Goal: Task Accomplishment & Management: Complete application form

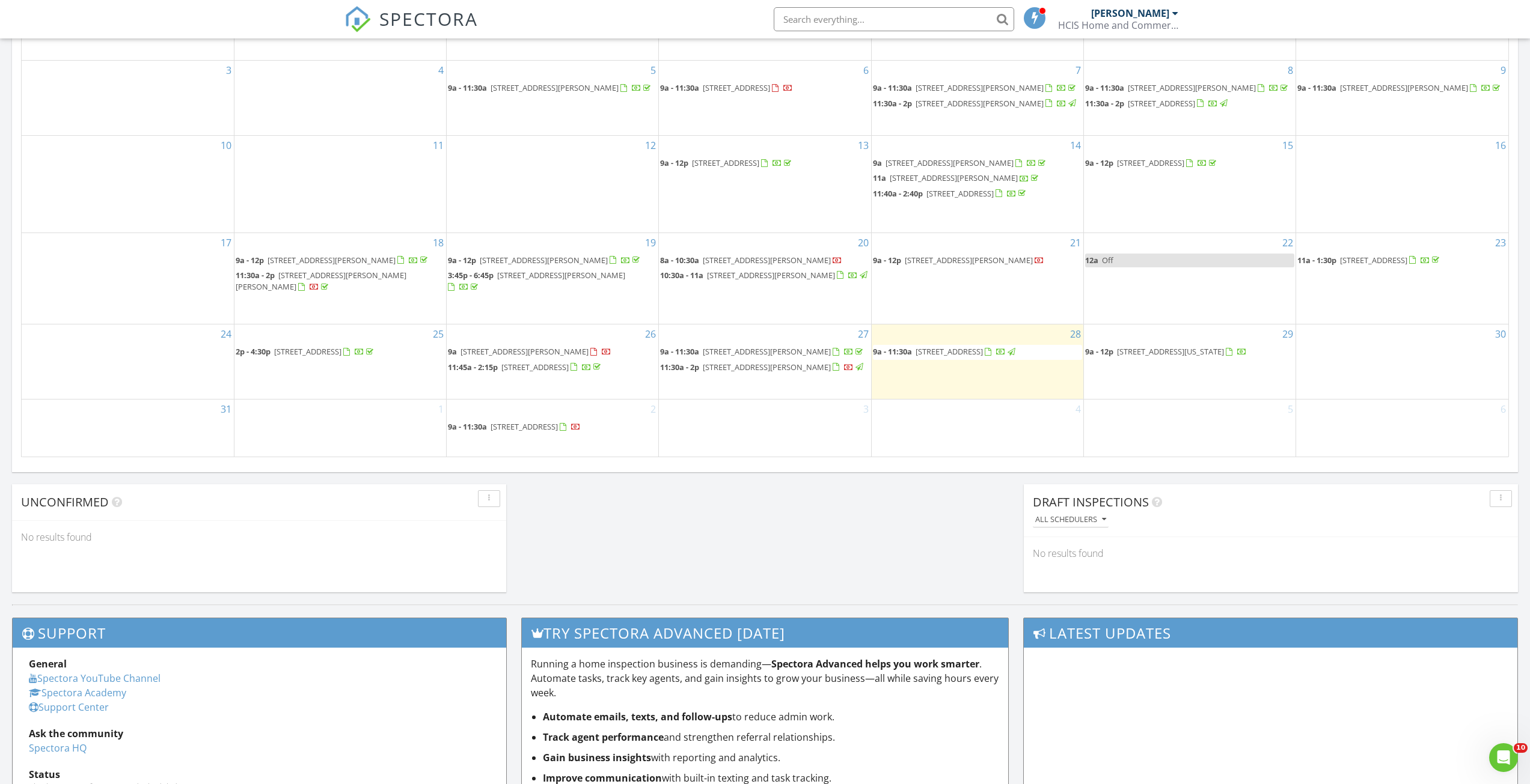
scroll to position [841, 0]
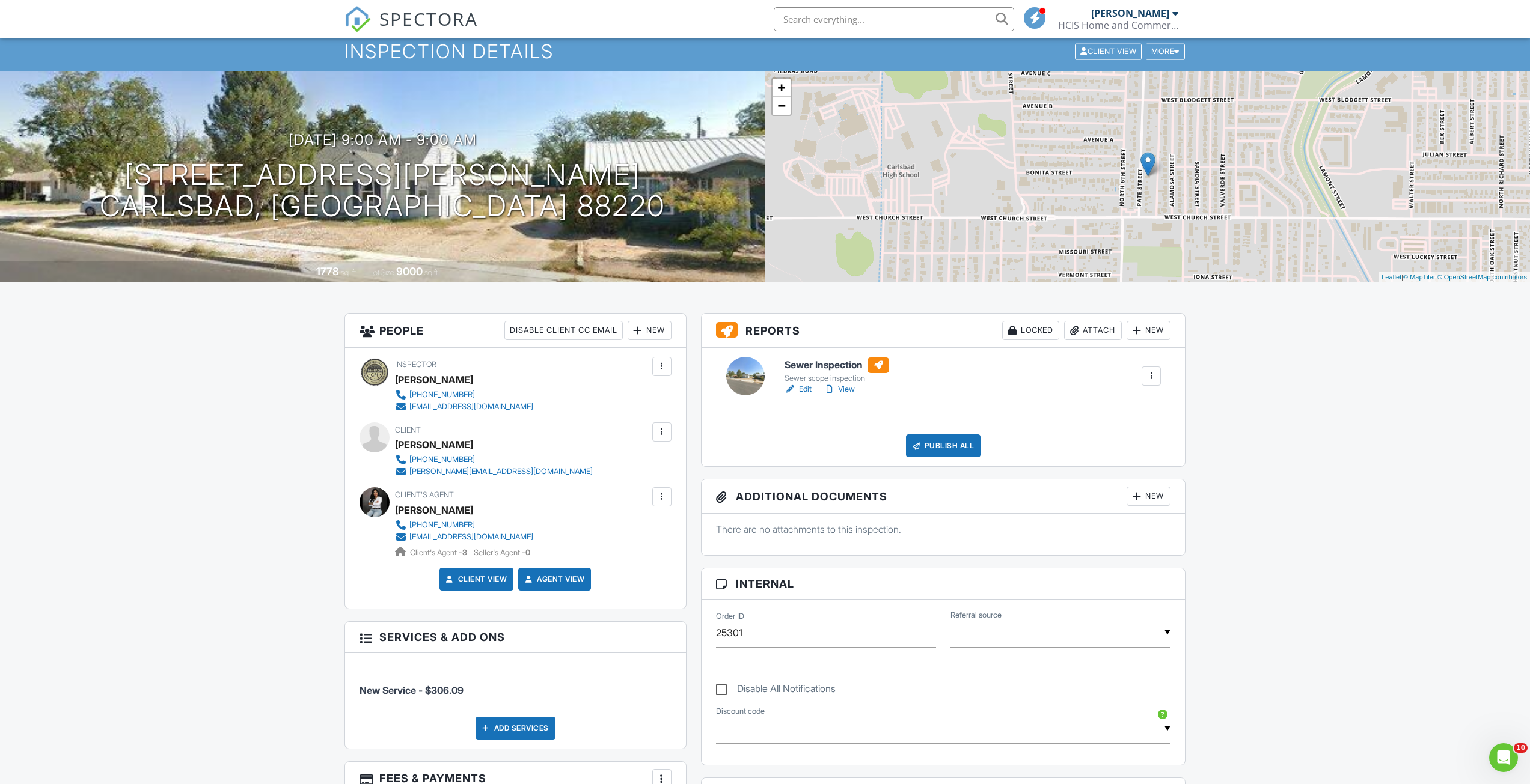
scroll to position [60, 0]
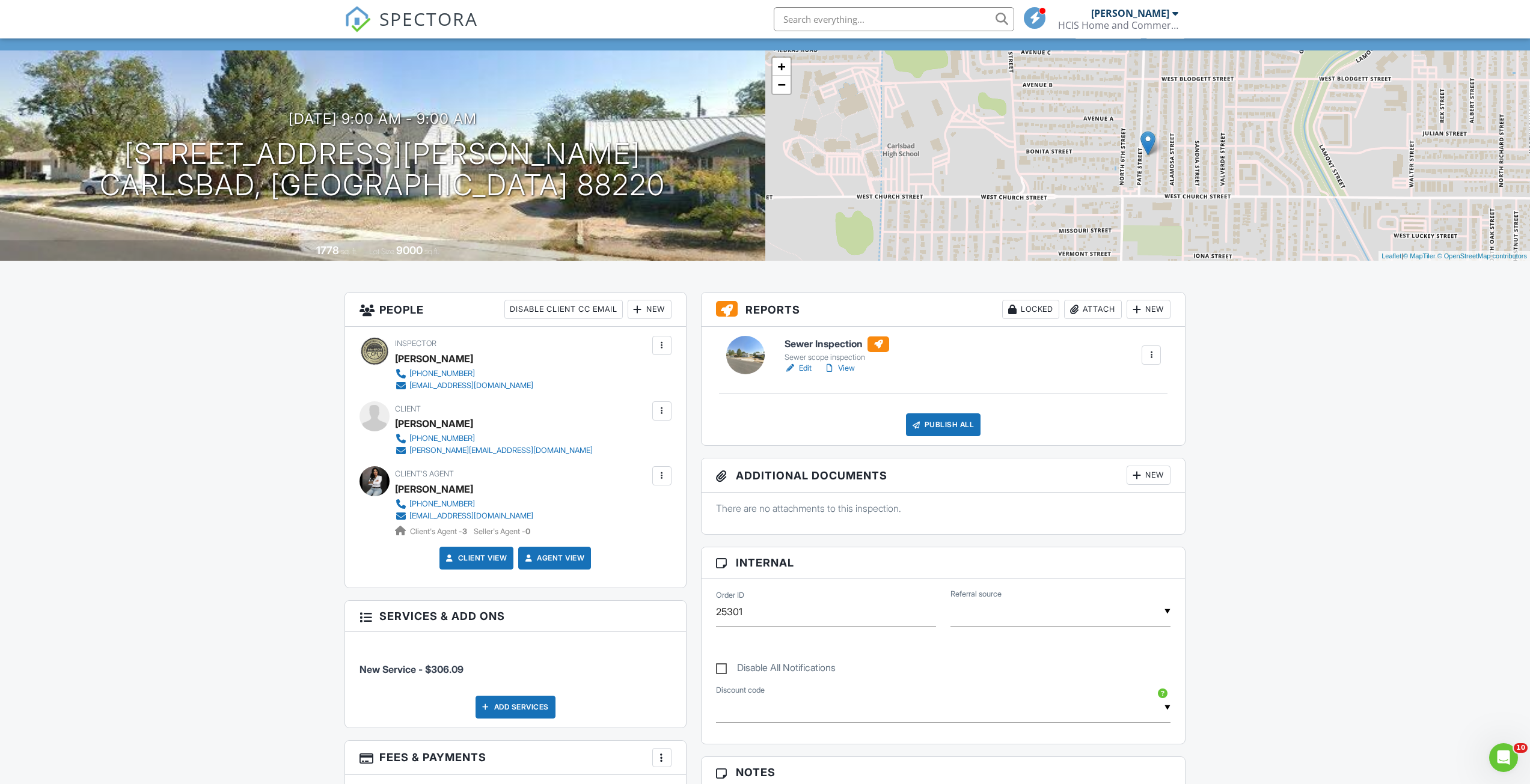
drag, startPoint x: 322, startPoint y: 438, endPoint x: 331, endPoint y: 432, distance: 10.8
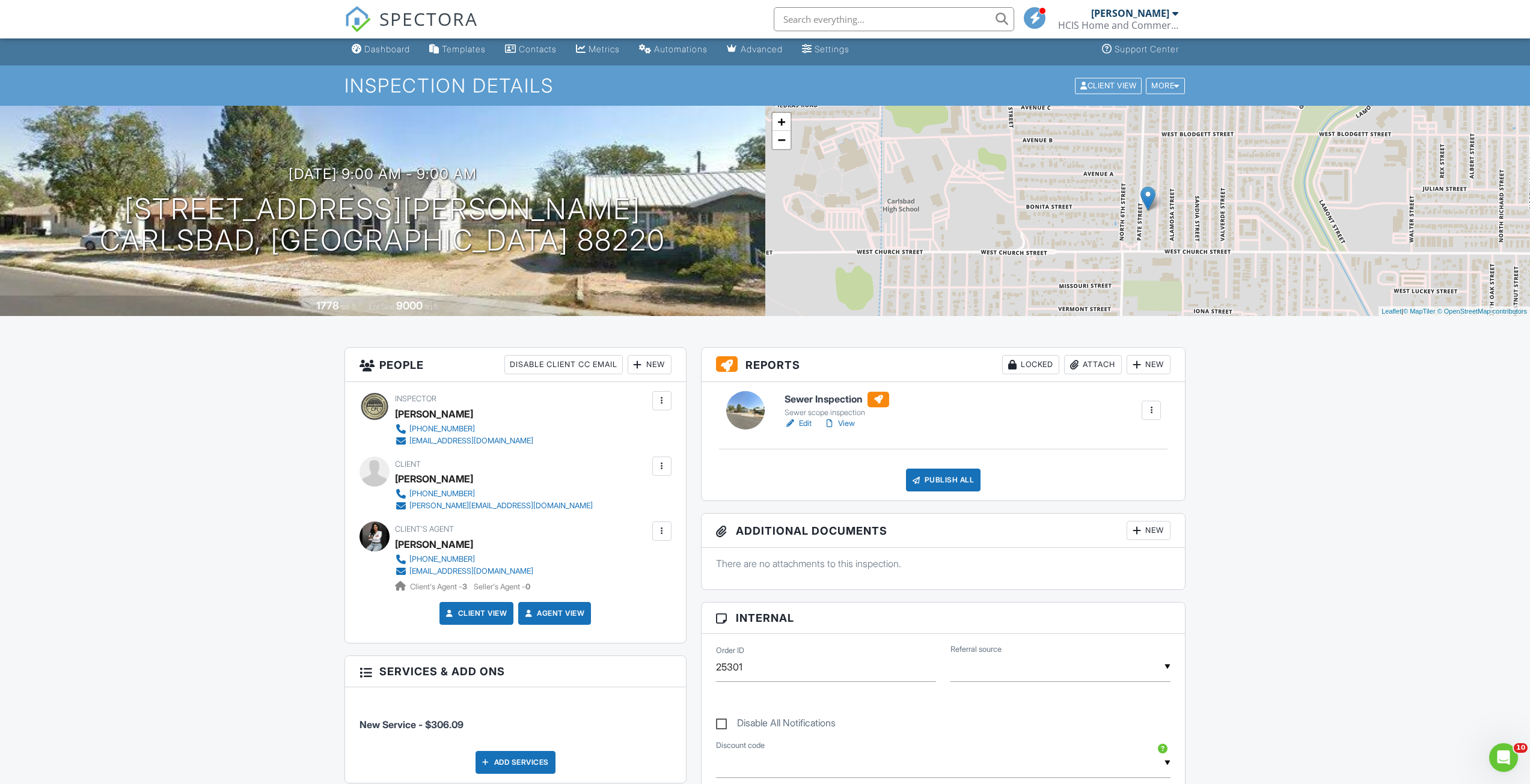
scroll to position [0, 0]
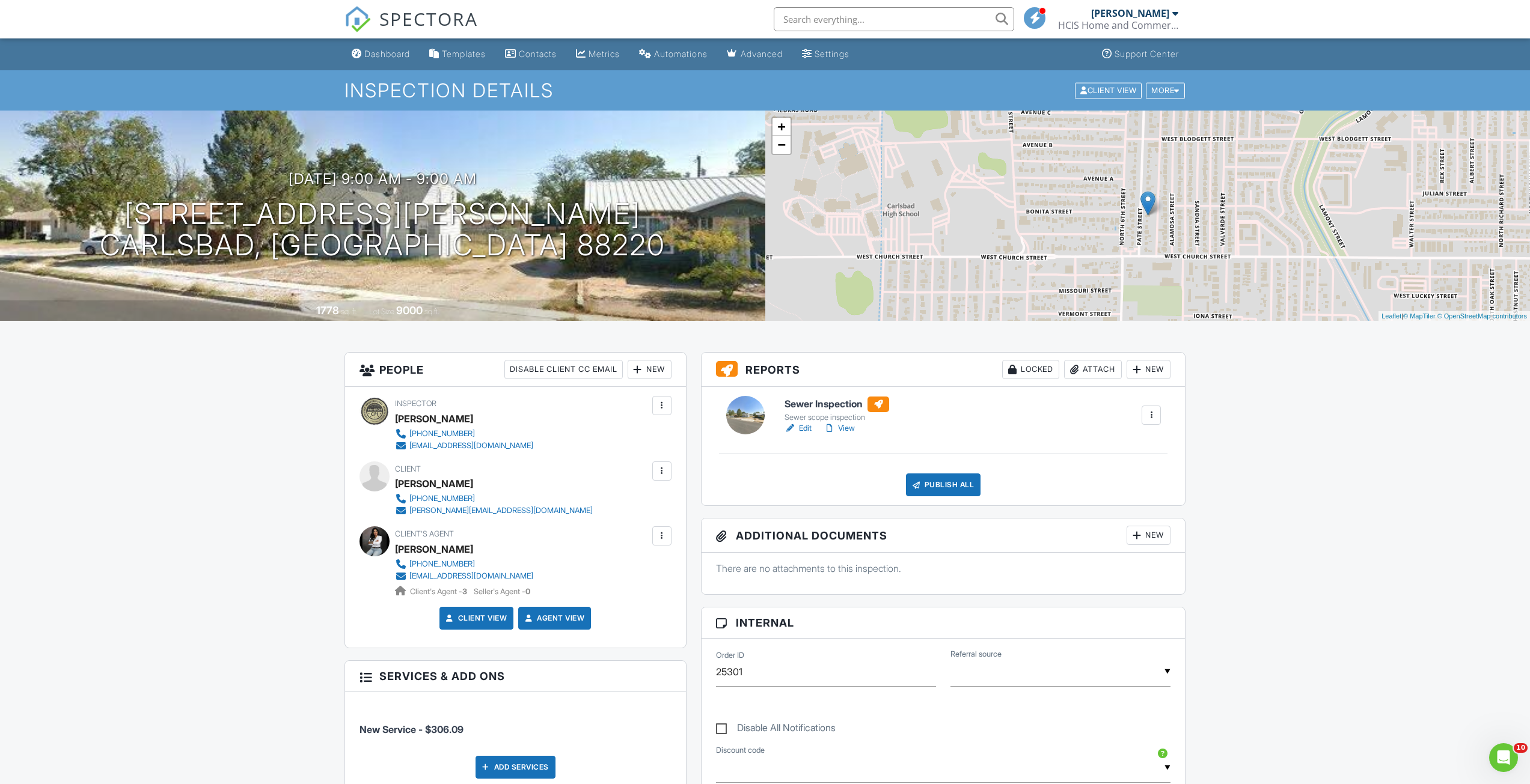
click at [799, 432] on link "Edit" at bounding box center [798, 428] width 27 height 12
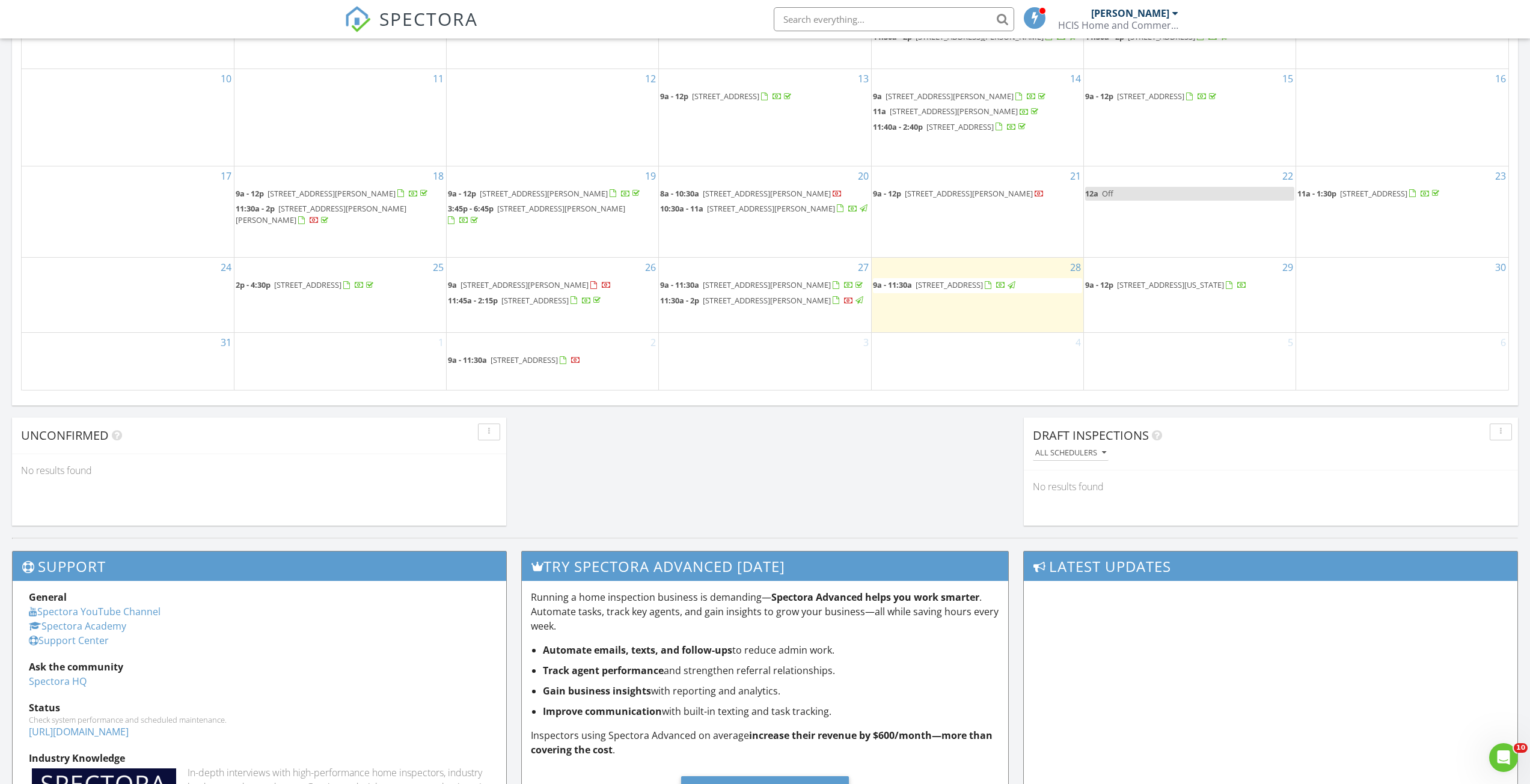
scroll to position [901, 0]
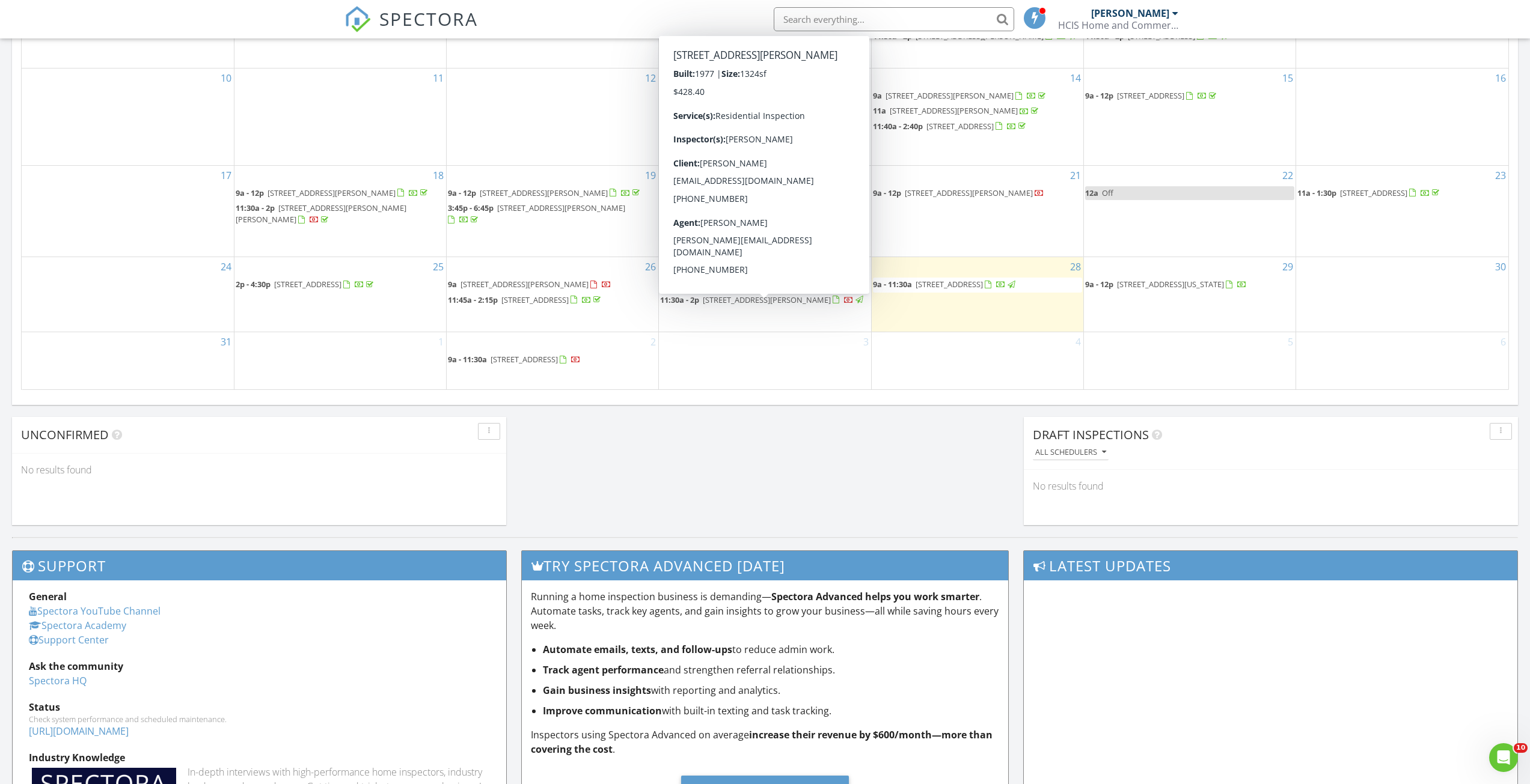
click at [736, 305] on span "[STREET_ADDRESS][PERSON_NAME]" at bounding box center [767, 300] width 128 height 11
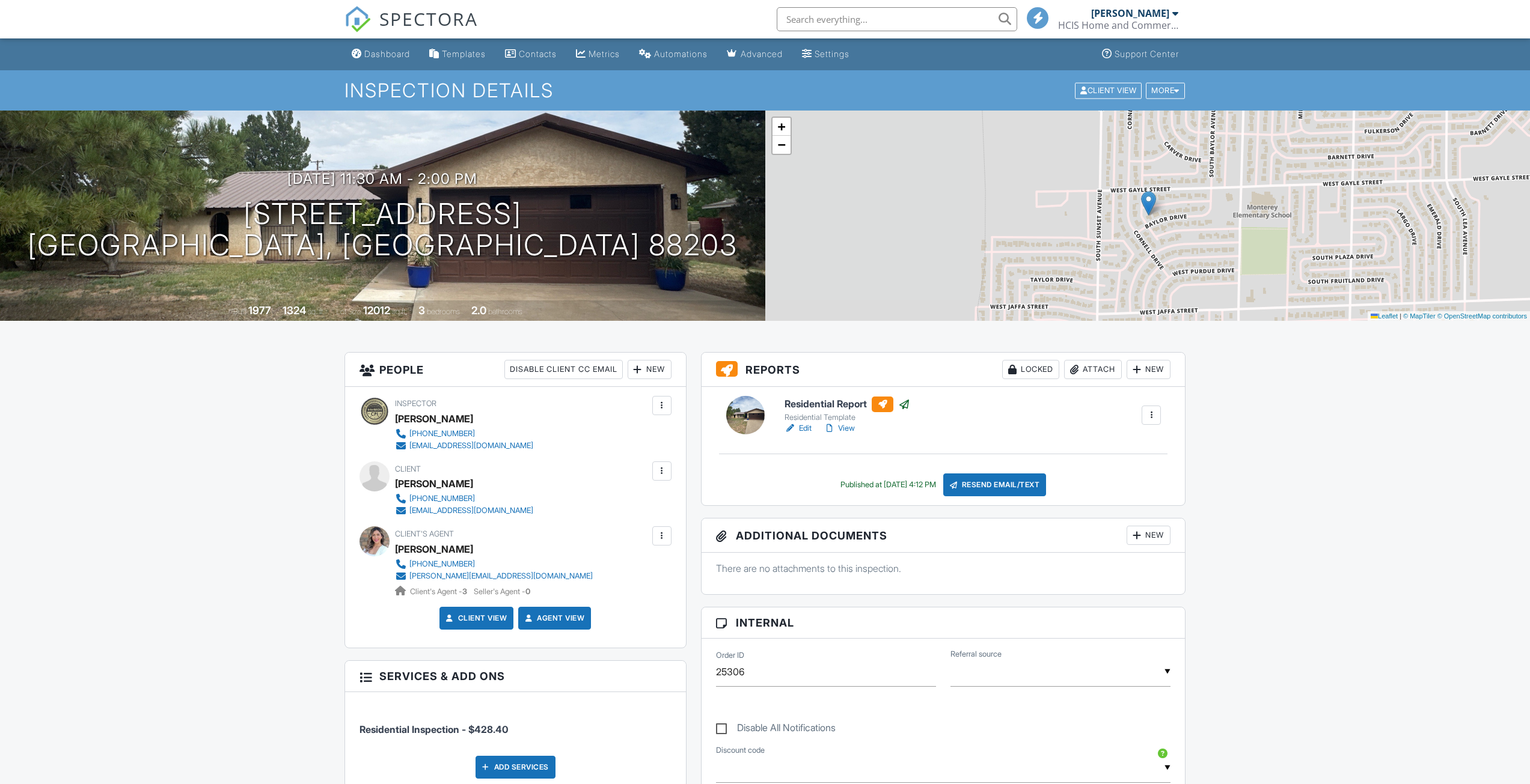
click at [440, 15] on span "SPECTORA" at bounding box center [428, 18] width 98 height 25
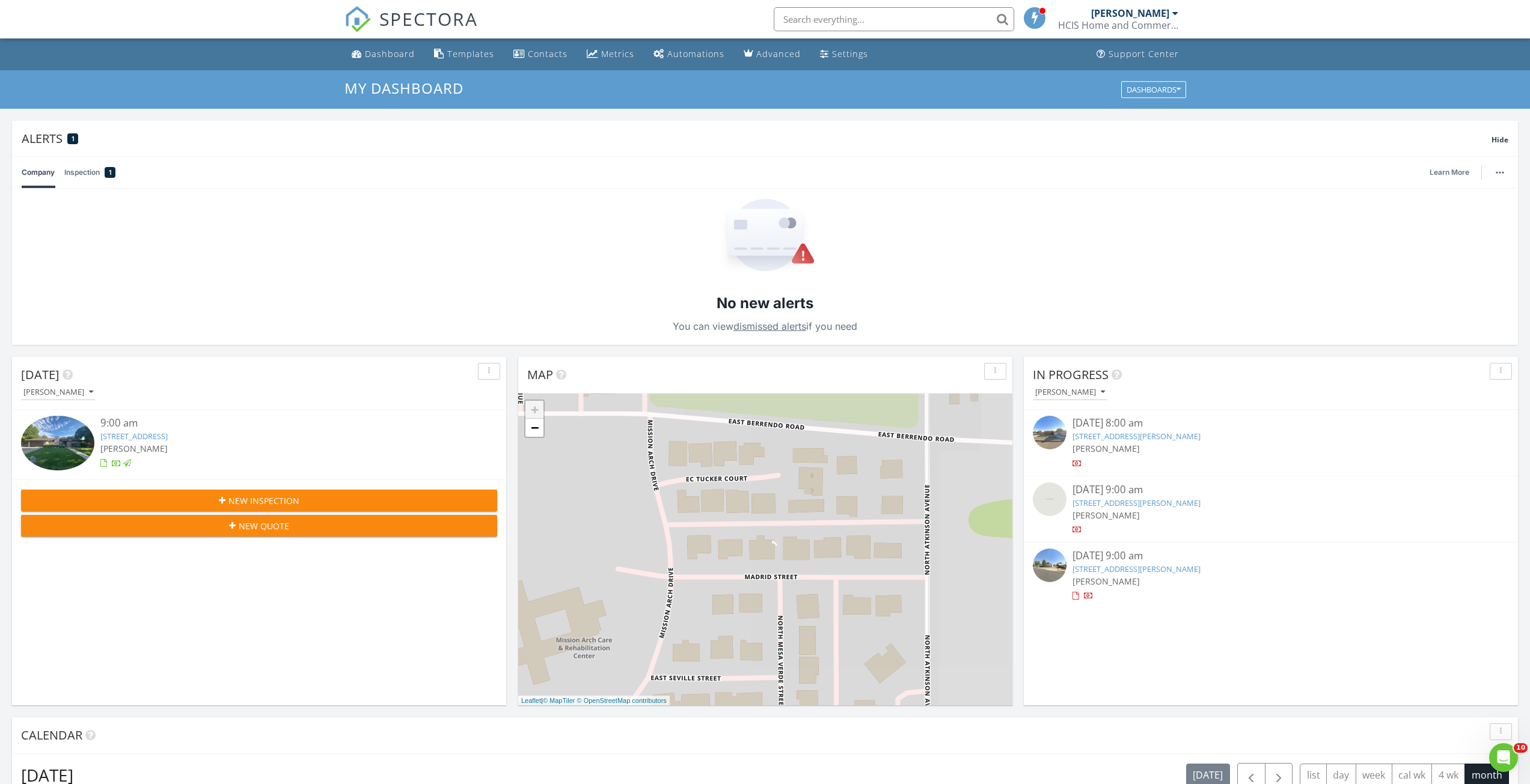
click at [443, 20] on span "SPECTORA" at bounding box center [428, 18] width 98 height 25
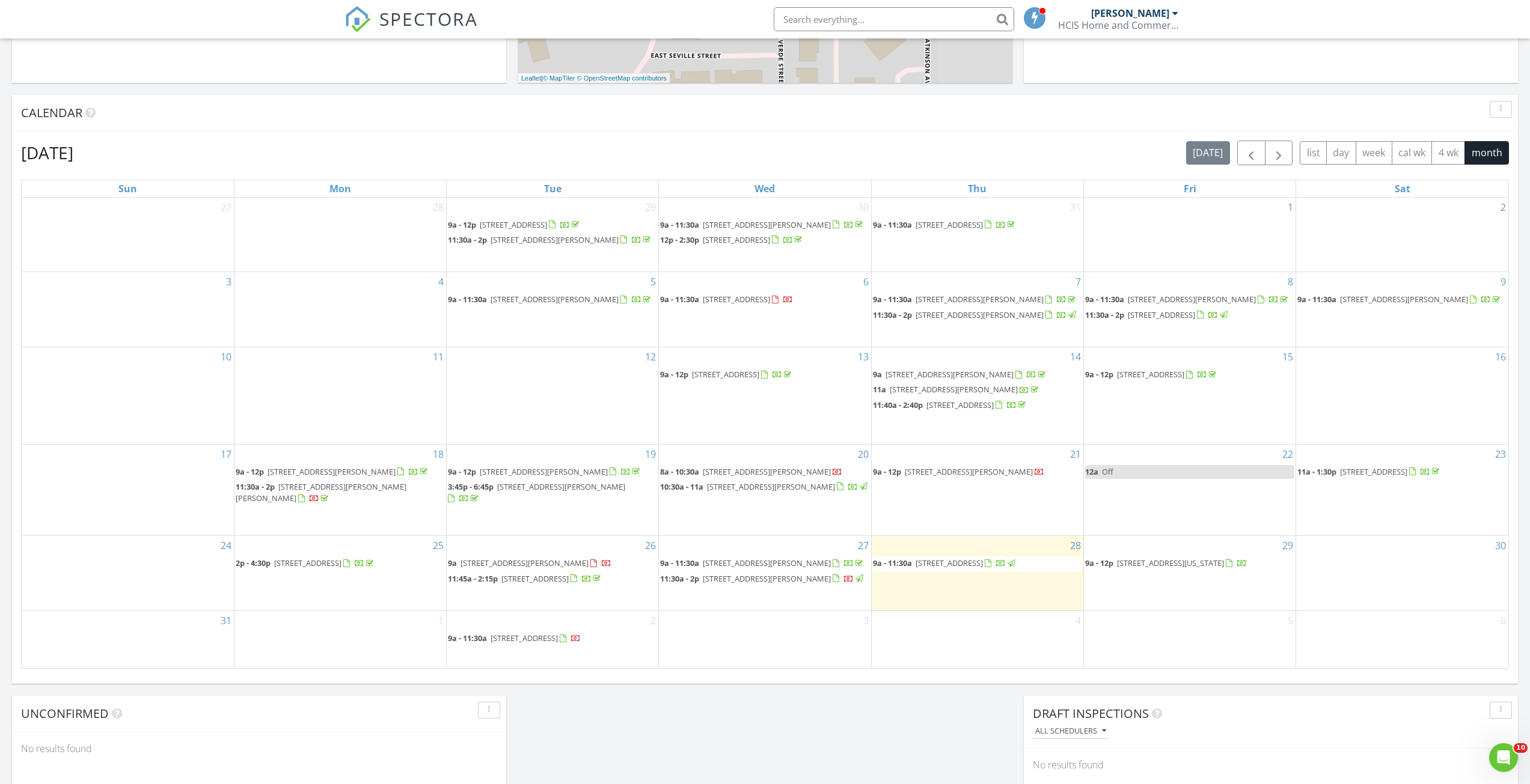
scroll to position [721, 0]
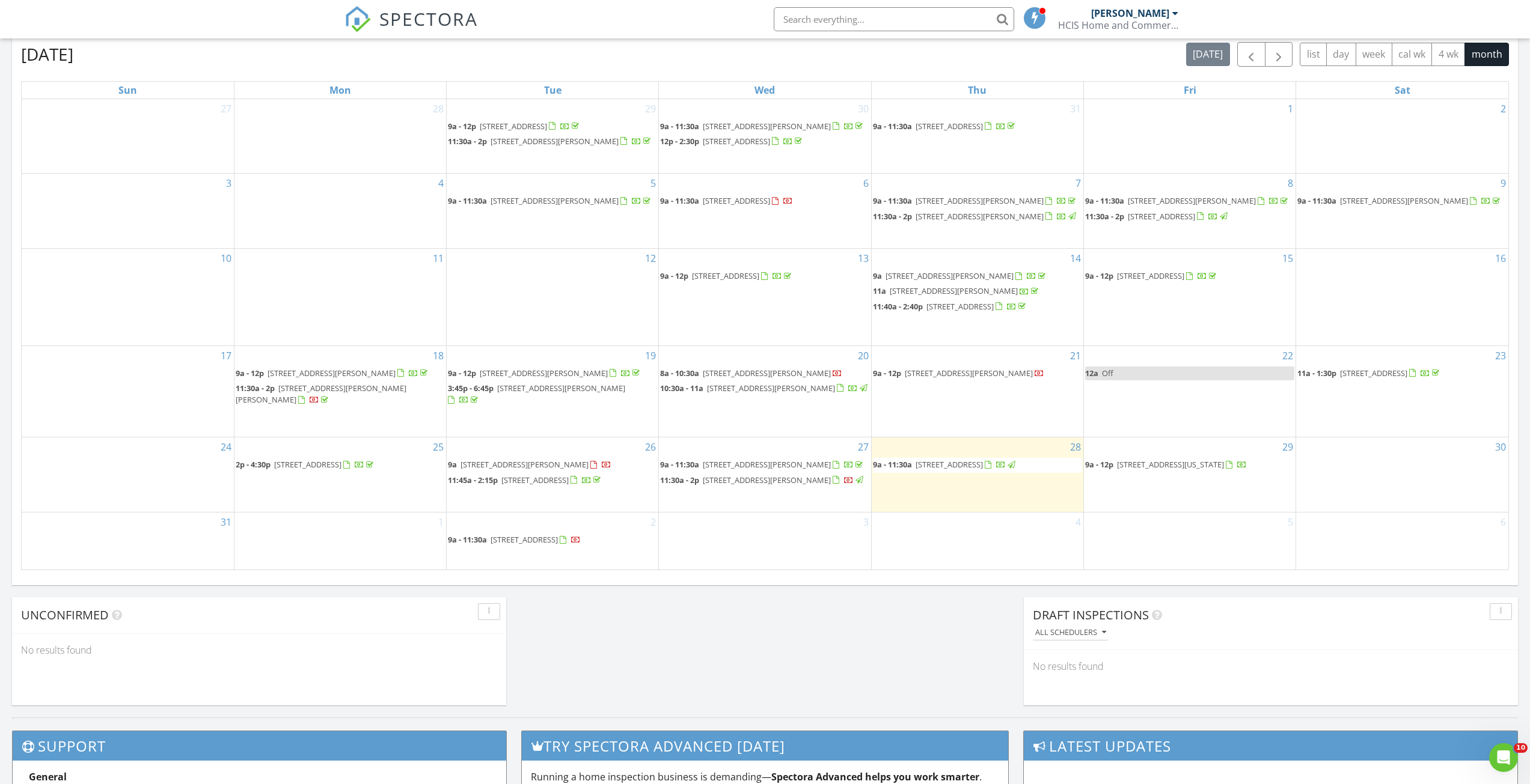
click at [558, 470] on span "[STREET_ADDRESS][PERSON_NAME]" at bounding box center [525, 464] width 128 height 11
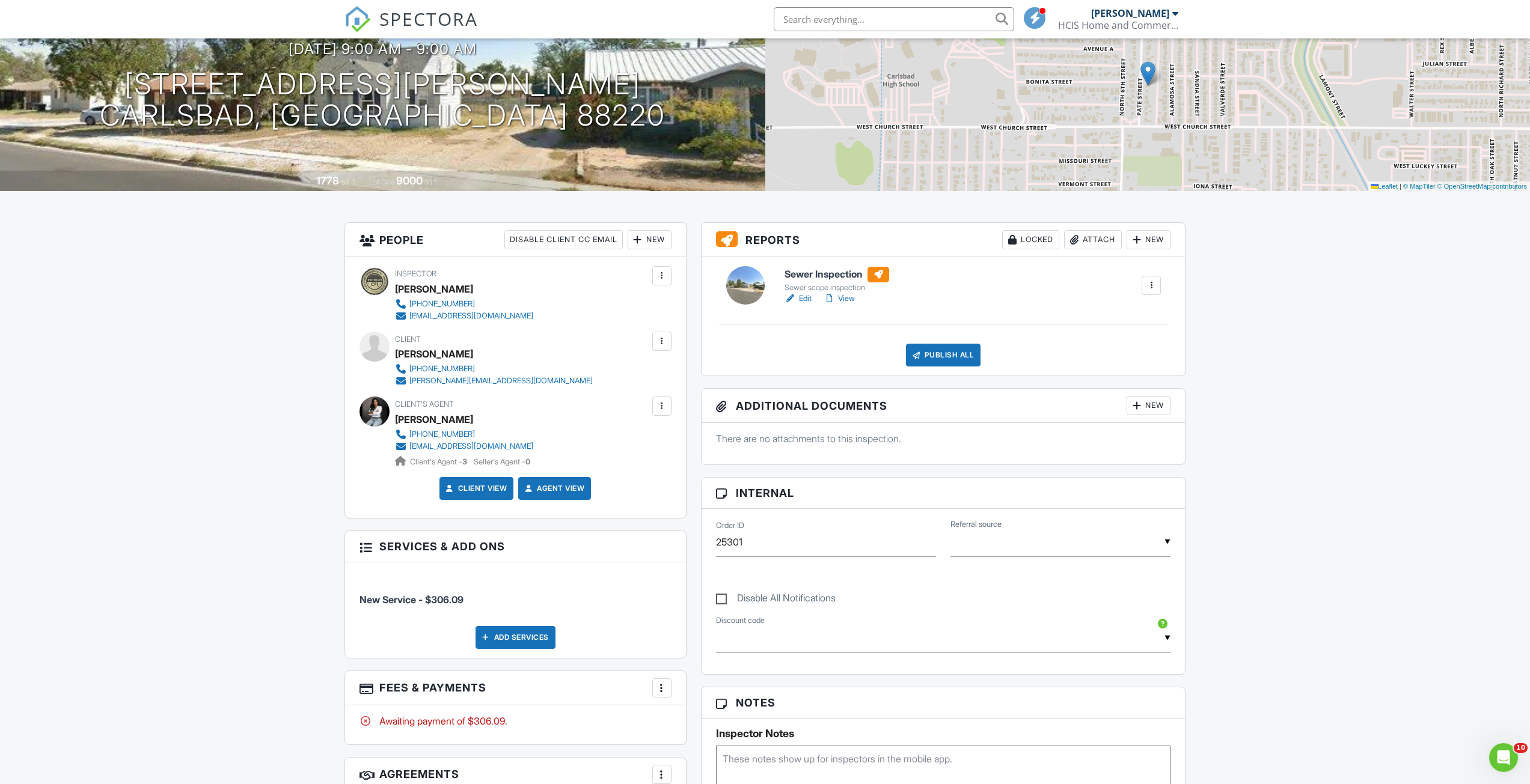
scroll to position [60, 0]
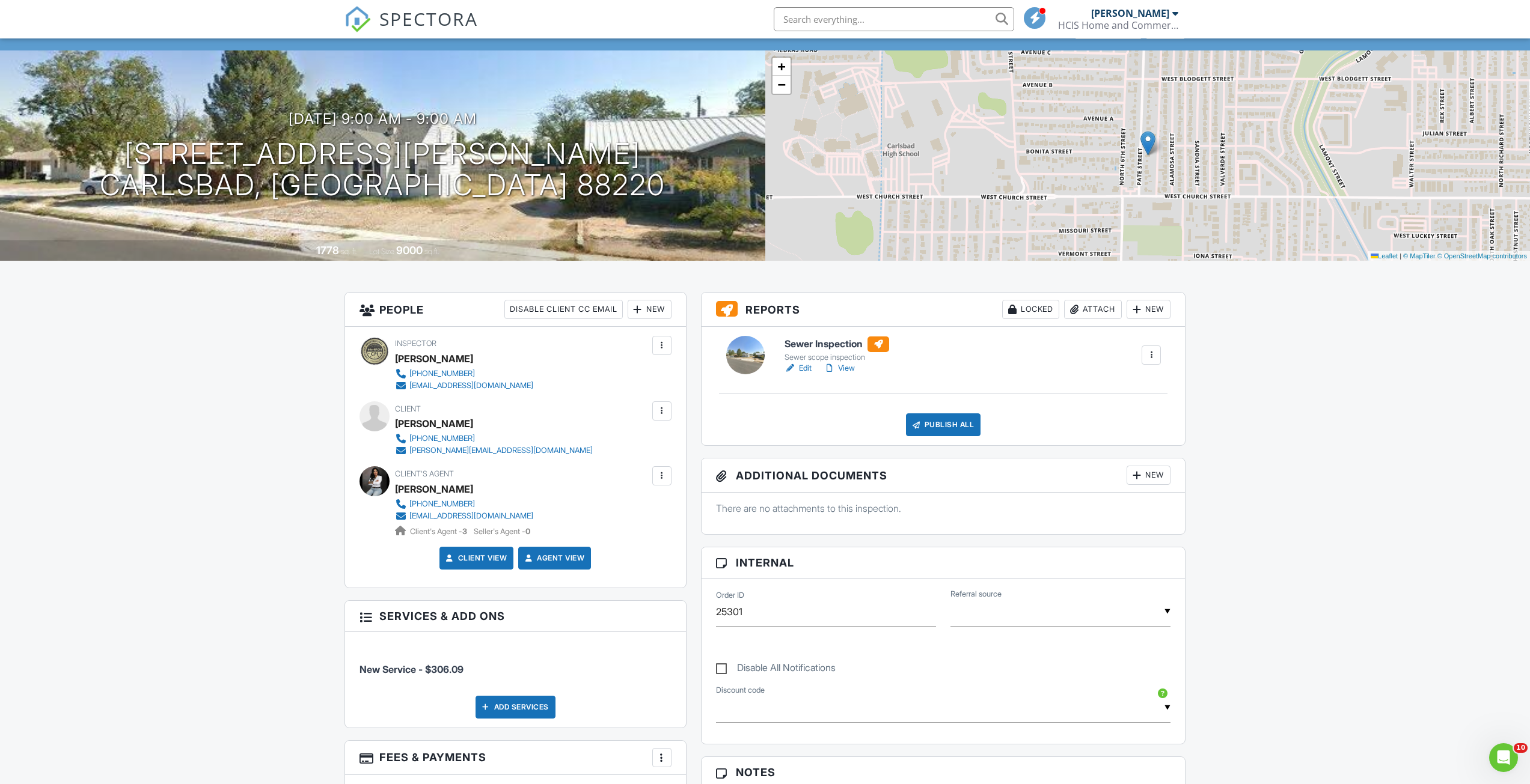
click at [380, 23] on link "SPECTORA" at bounding box center [411, 29] width 133 height 25
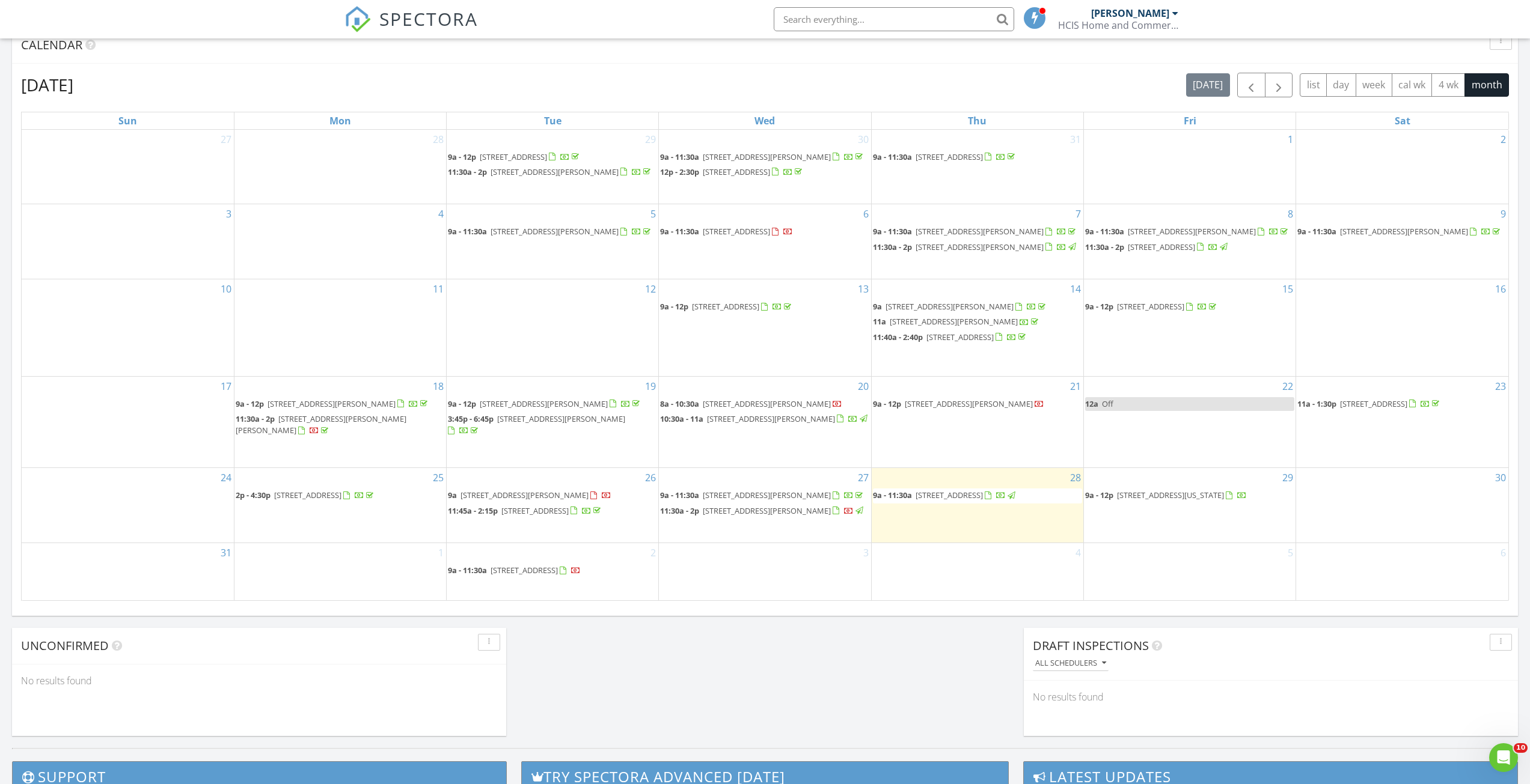
scroll to position [721, 0]
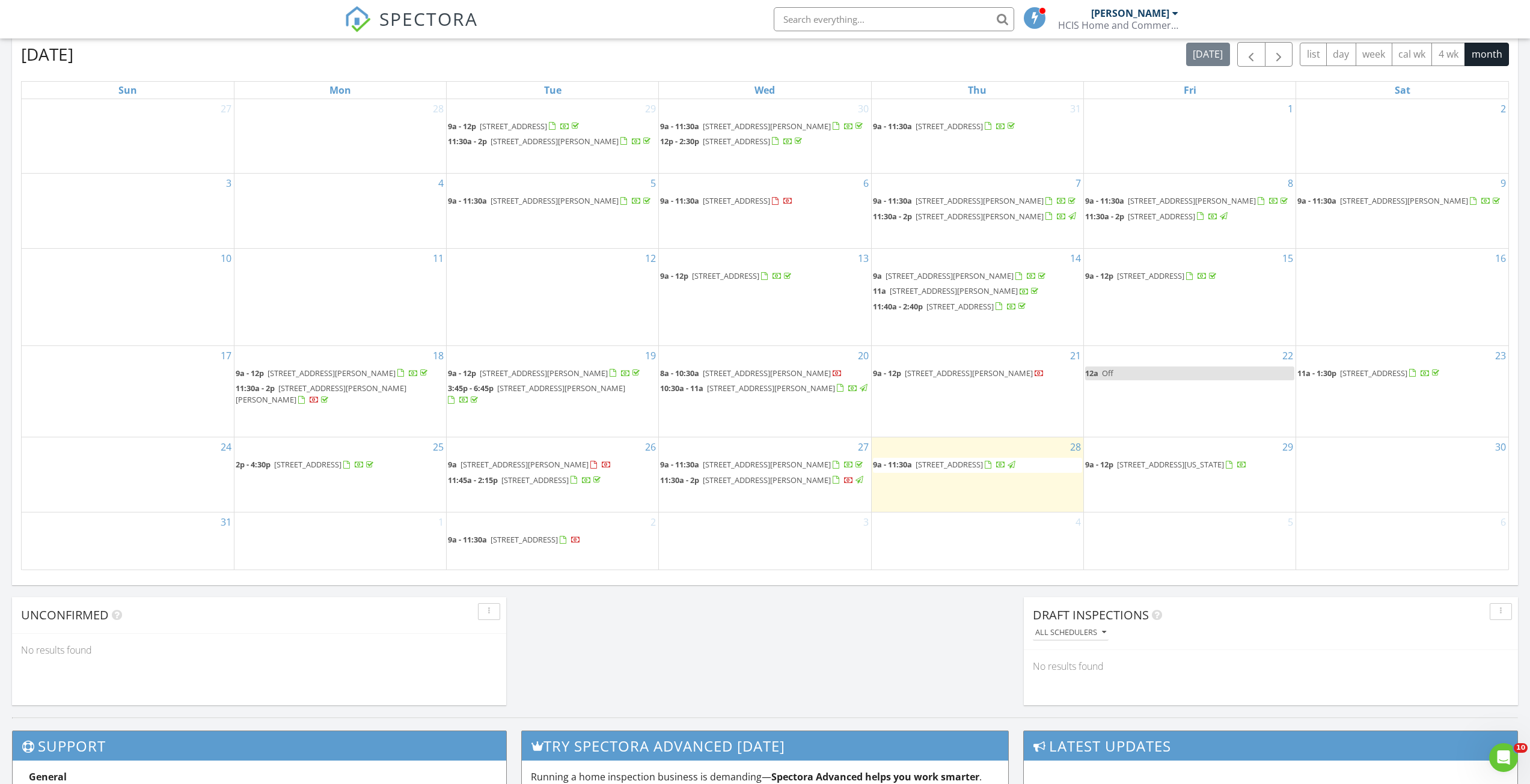
click at [543, 470] on span "814 Pate St, Carlsbad 88220" at bounding box center [525, 464] width 128 height 11
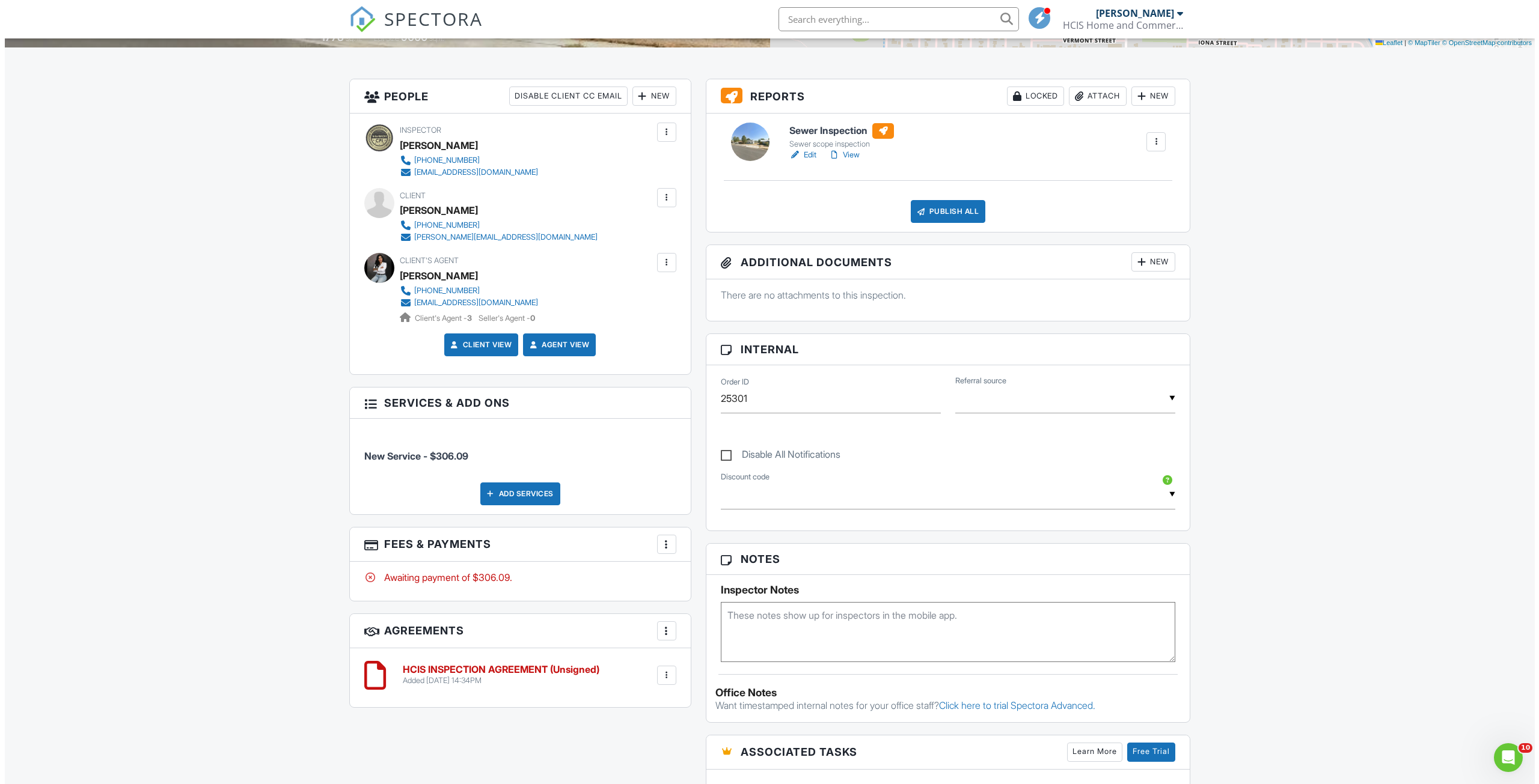
scroll to position [126, 0]
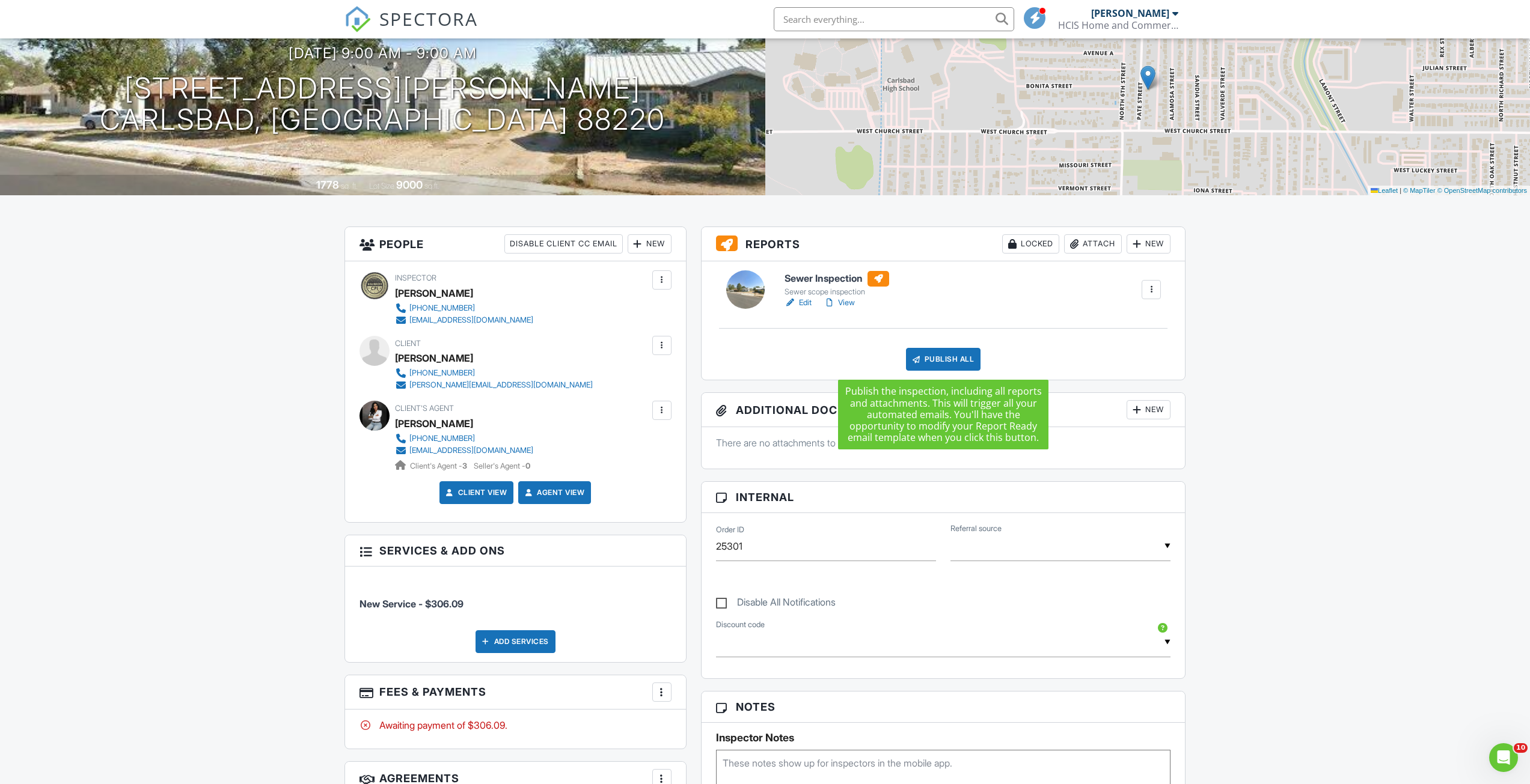
click at [954, 367] on div "Publish All" at bounding box center [943, 359] width 75 height 23
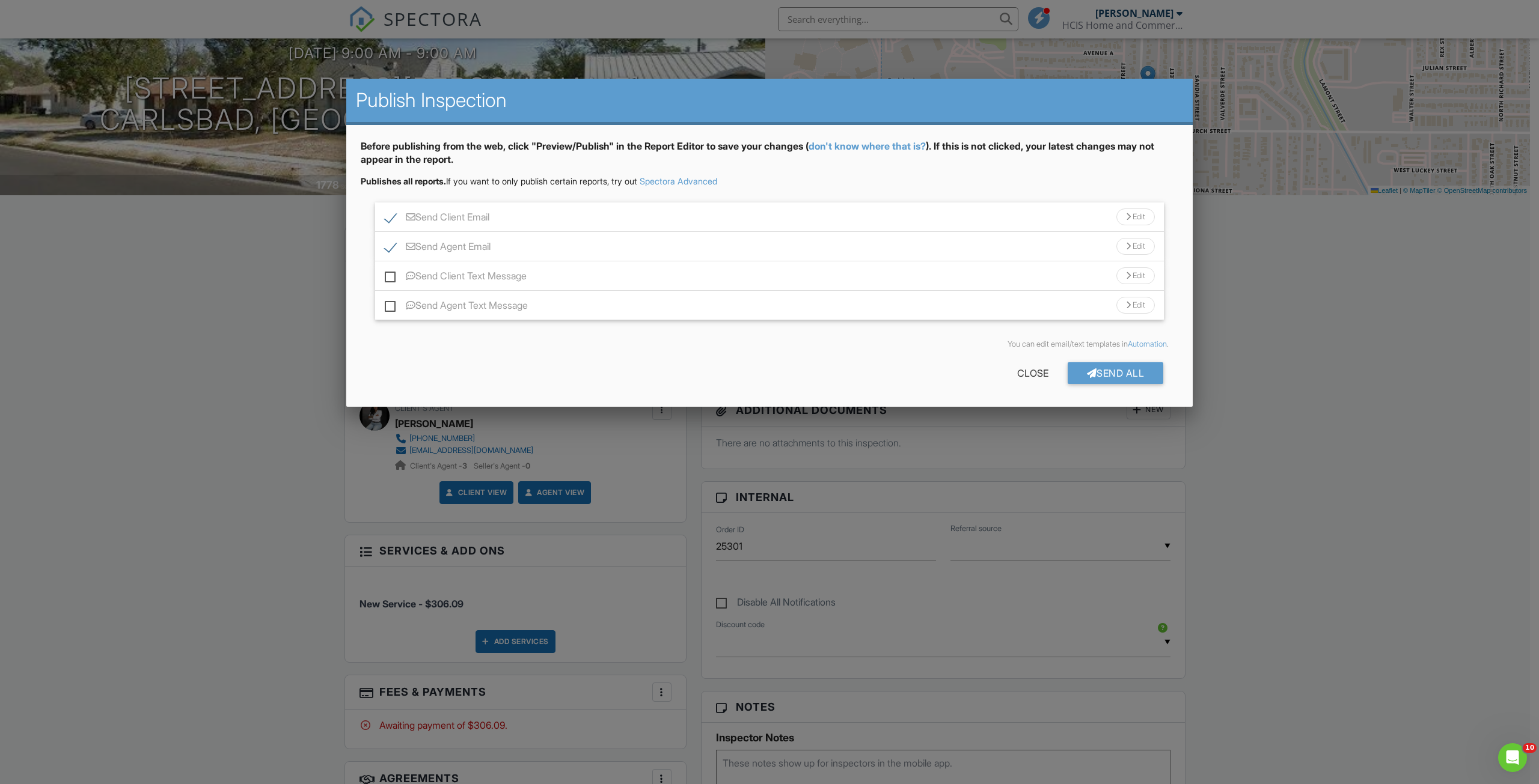
click at [504, 282] on label "Send Client Text Message" at bounding box center [455, 278] width 142 height 15
click at [393, 274] on input "Send Client Text Message" at bounding box center [389, 270] width 8 height 8
checkbox input "true"
click at [1089, 371] on div "Send All" at bounding box center [1115, 373] width 96 height 22
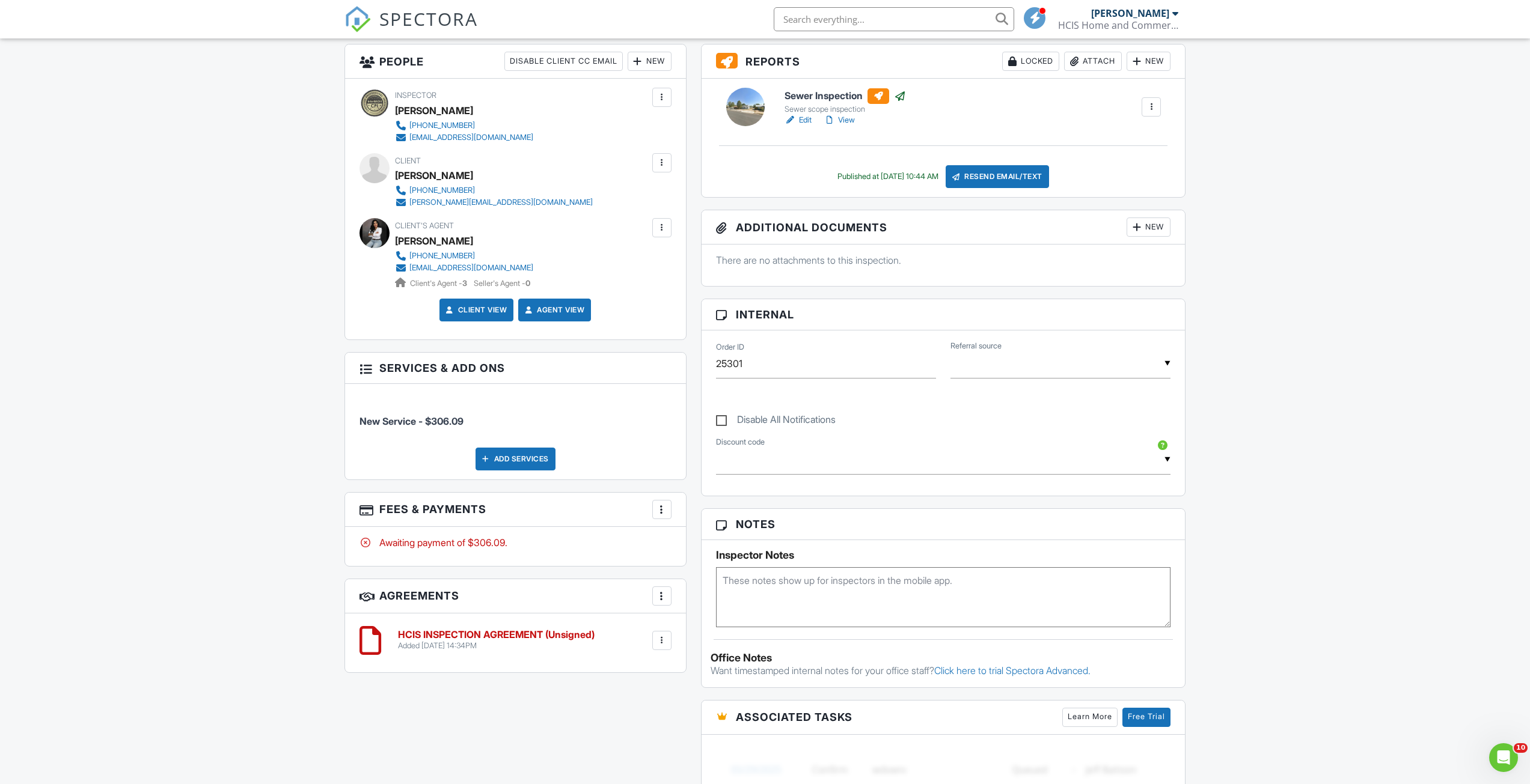
scroll to position [185, 0]
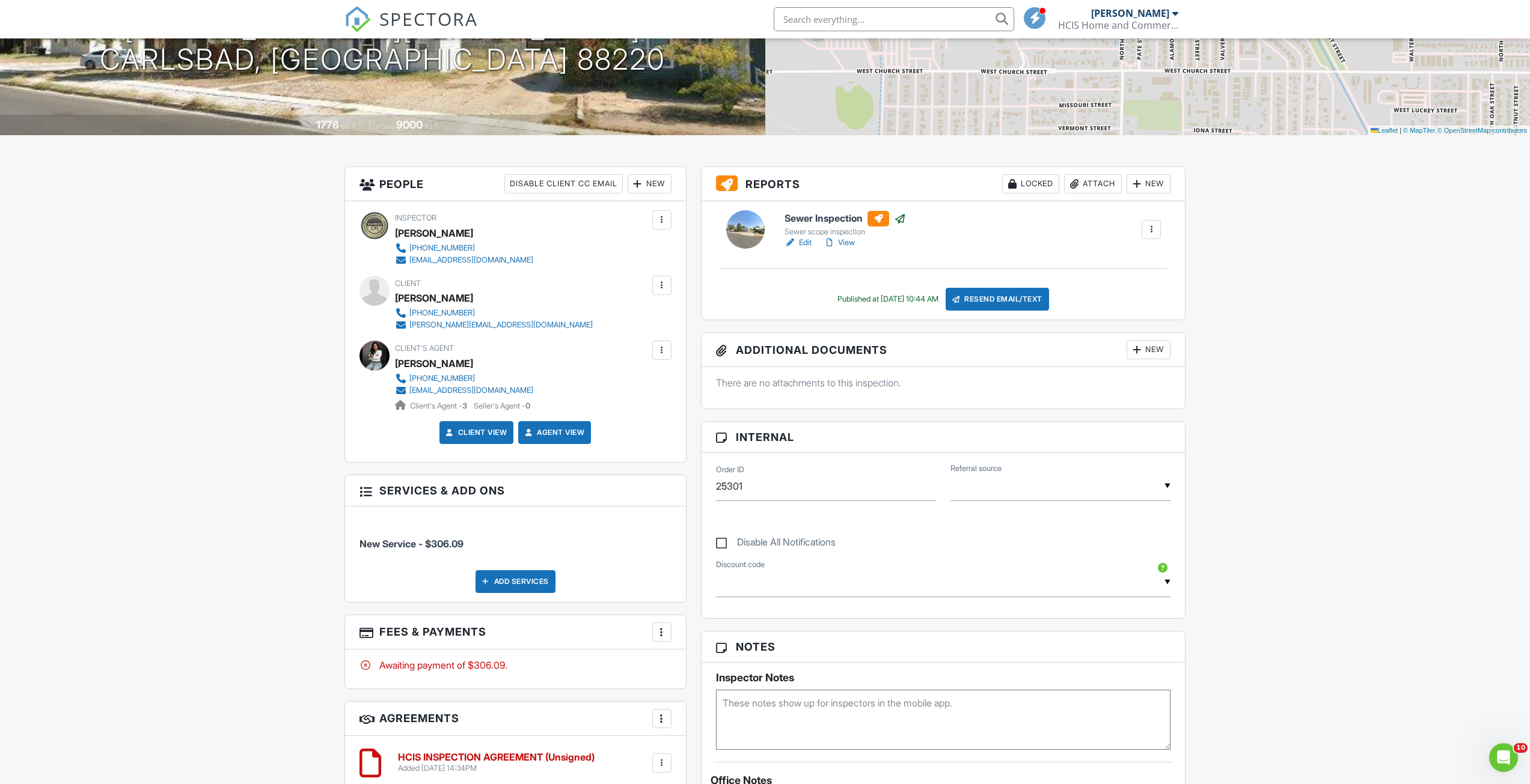
click at [399, 18] on span "SPECTORA" at bounding box center [428, 18] width 98 height 25
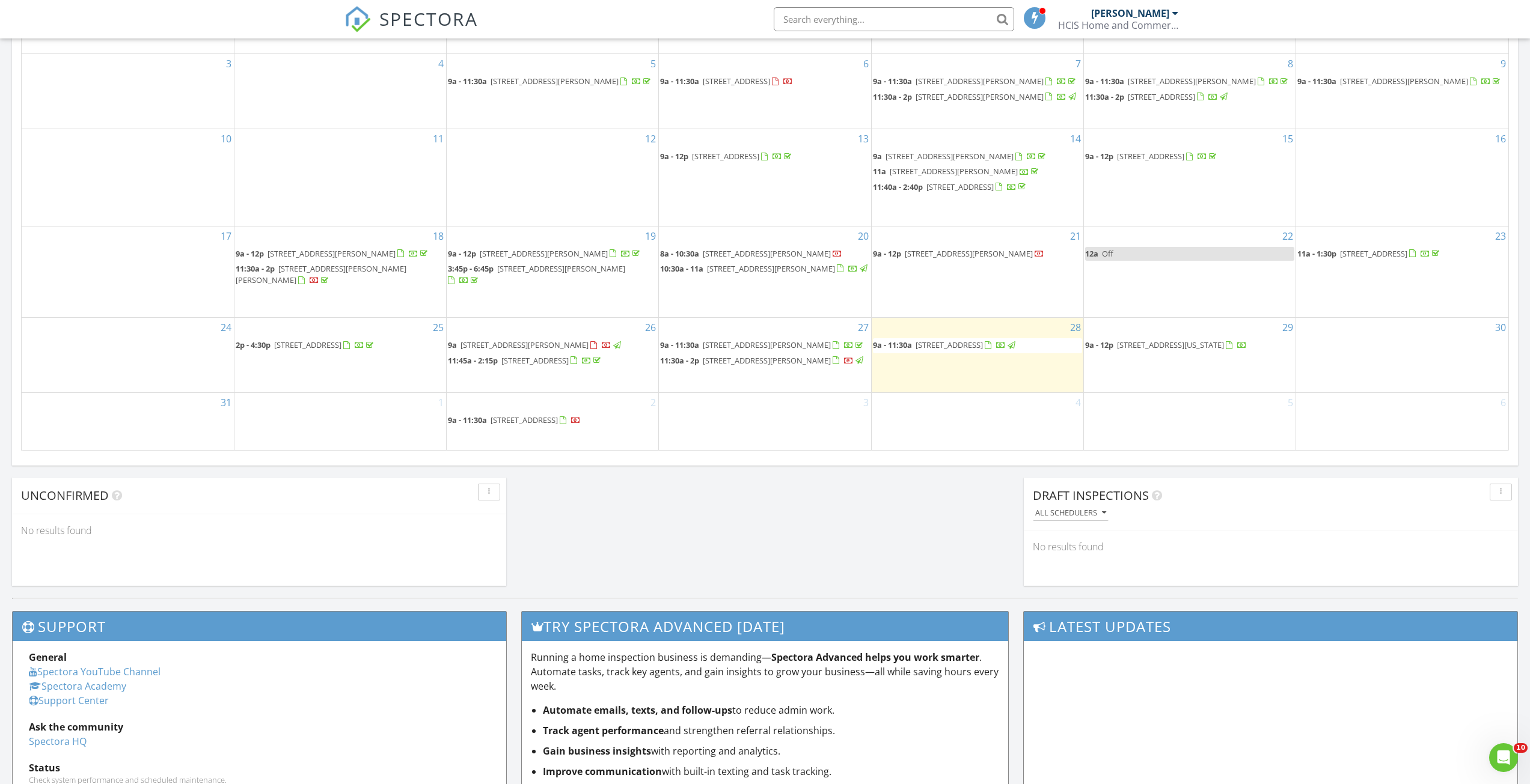
scroll to position [841, 0]
click at [371, 419] on div "1" at bounding box center [340, 420] width 211 height 56
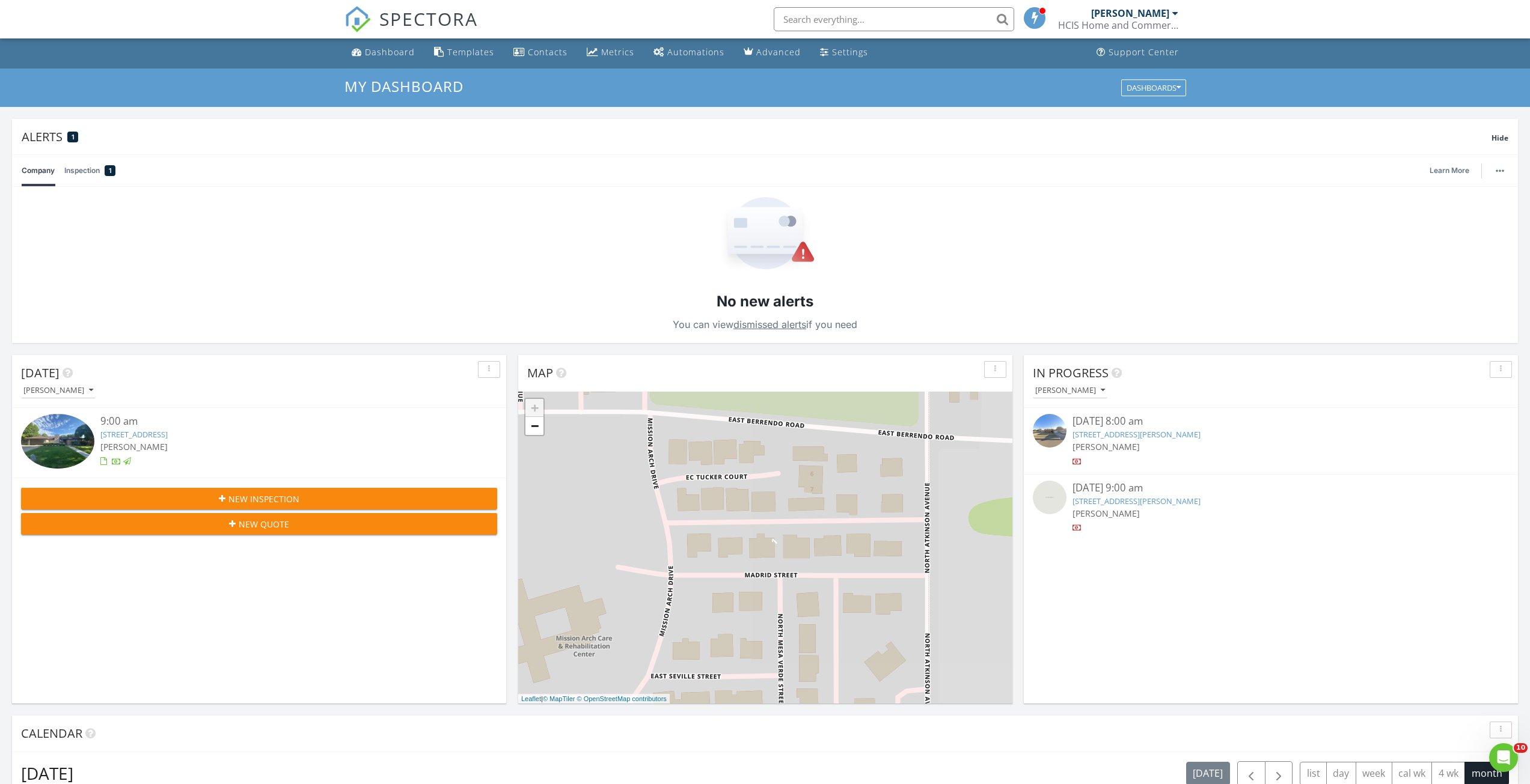
scroll to position [0, 0]
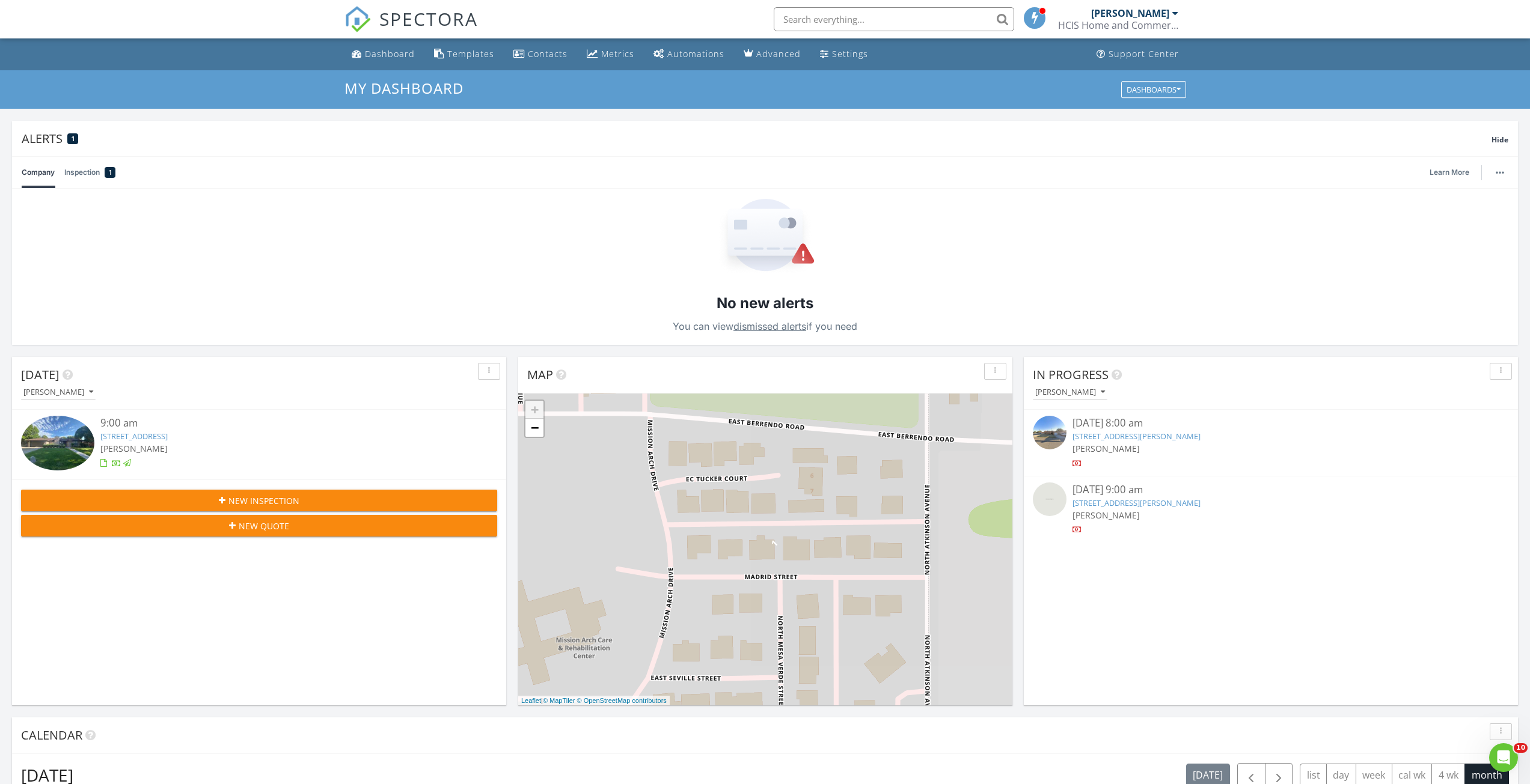
click at [450, 14] on span "SPECTORA" at bounding box center [428, 18] width 98 height 25
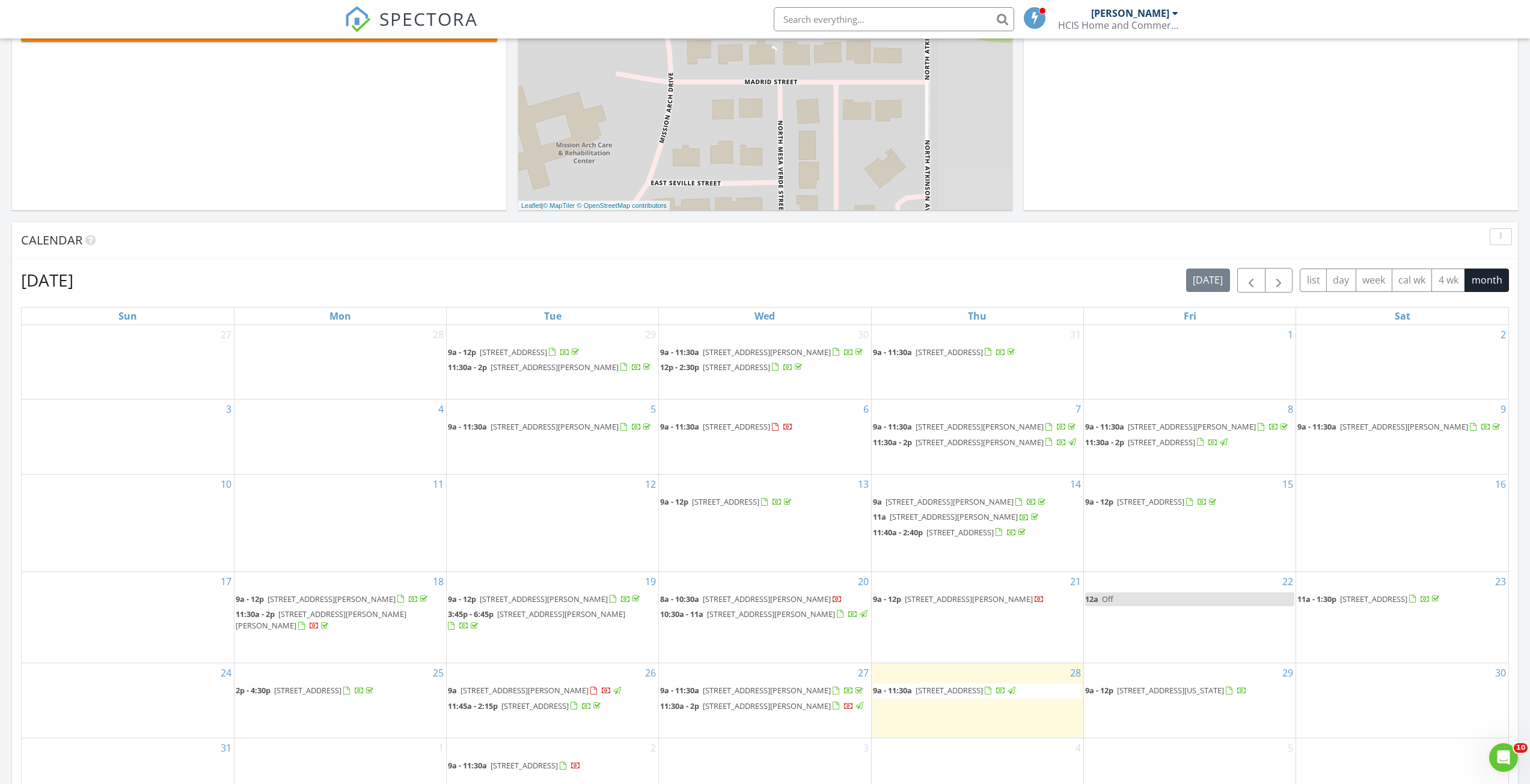
scroll to position [601, 0]
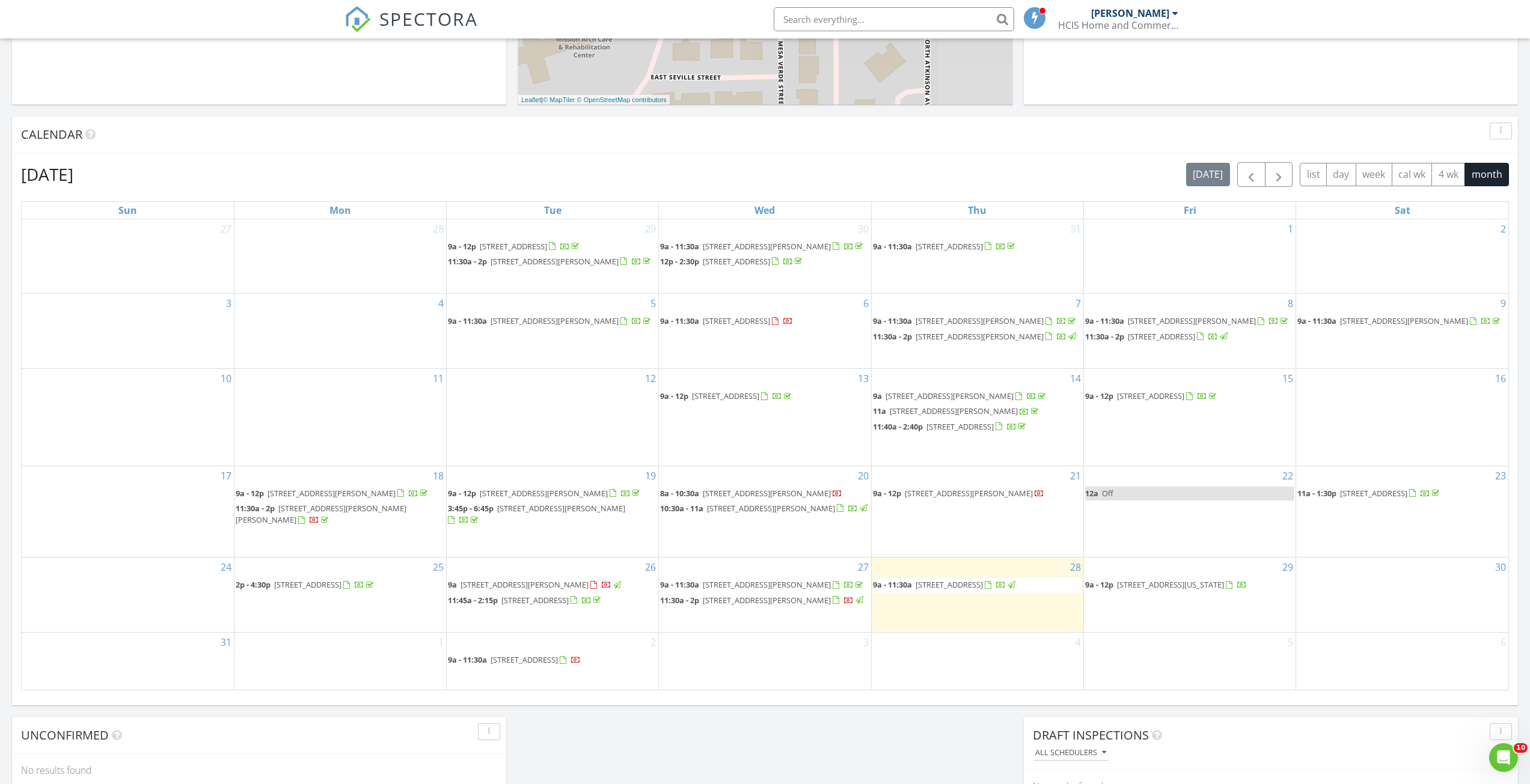
click at [967, 499] on span "[STREET_ADDRESS][PERSON_NAME]" at bounding box center [969, 493] width 128 height 11
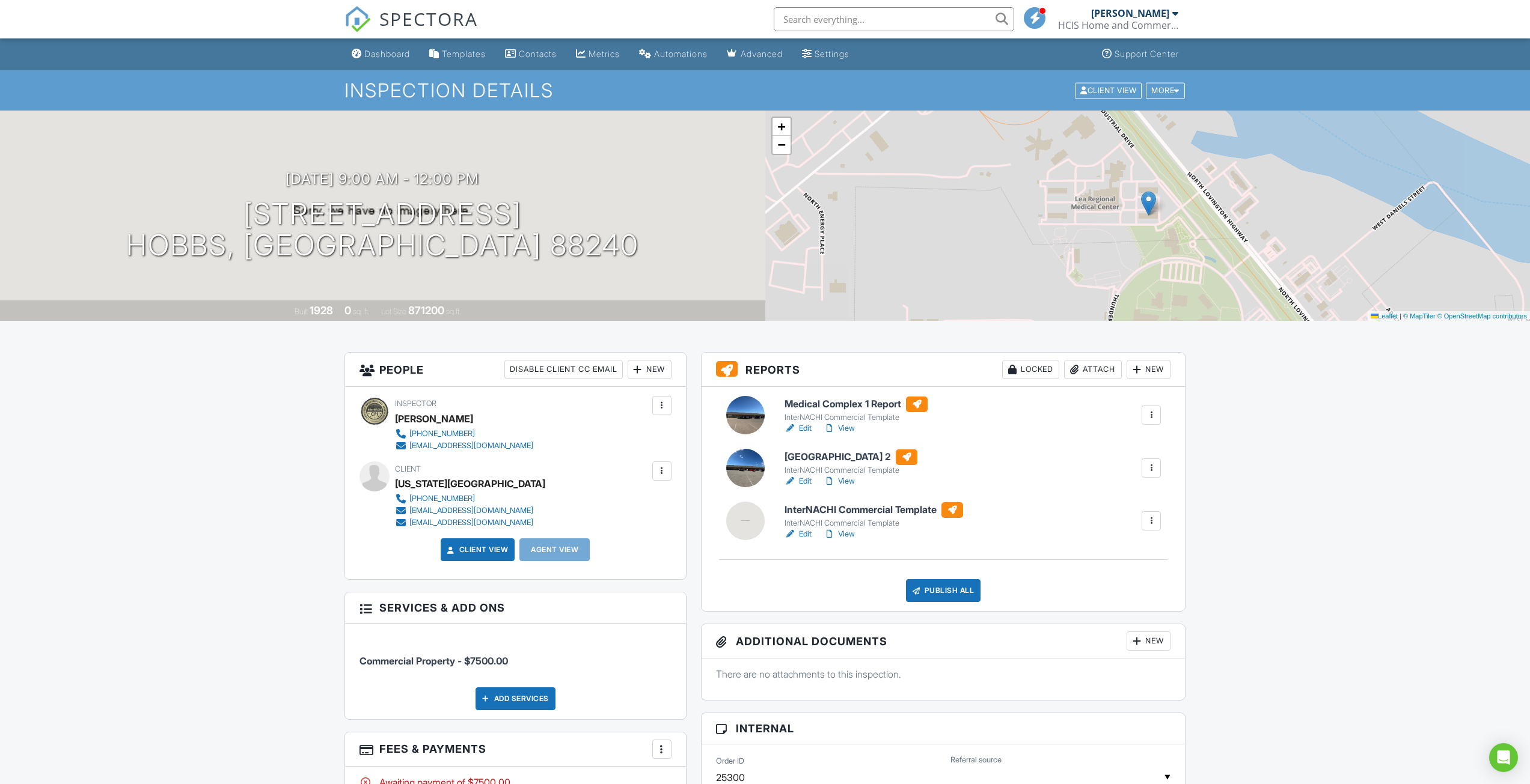
click at [808, 533] on link "Edit" at bounding box center [798, 534] width 27 height 12
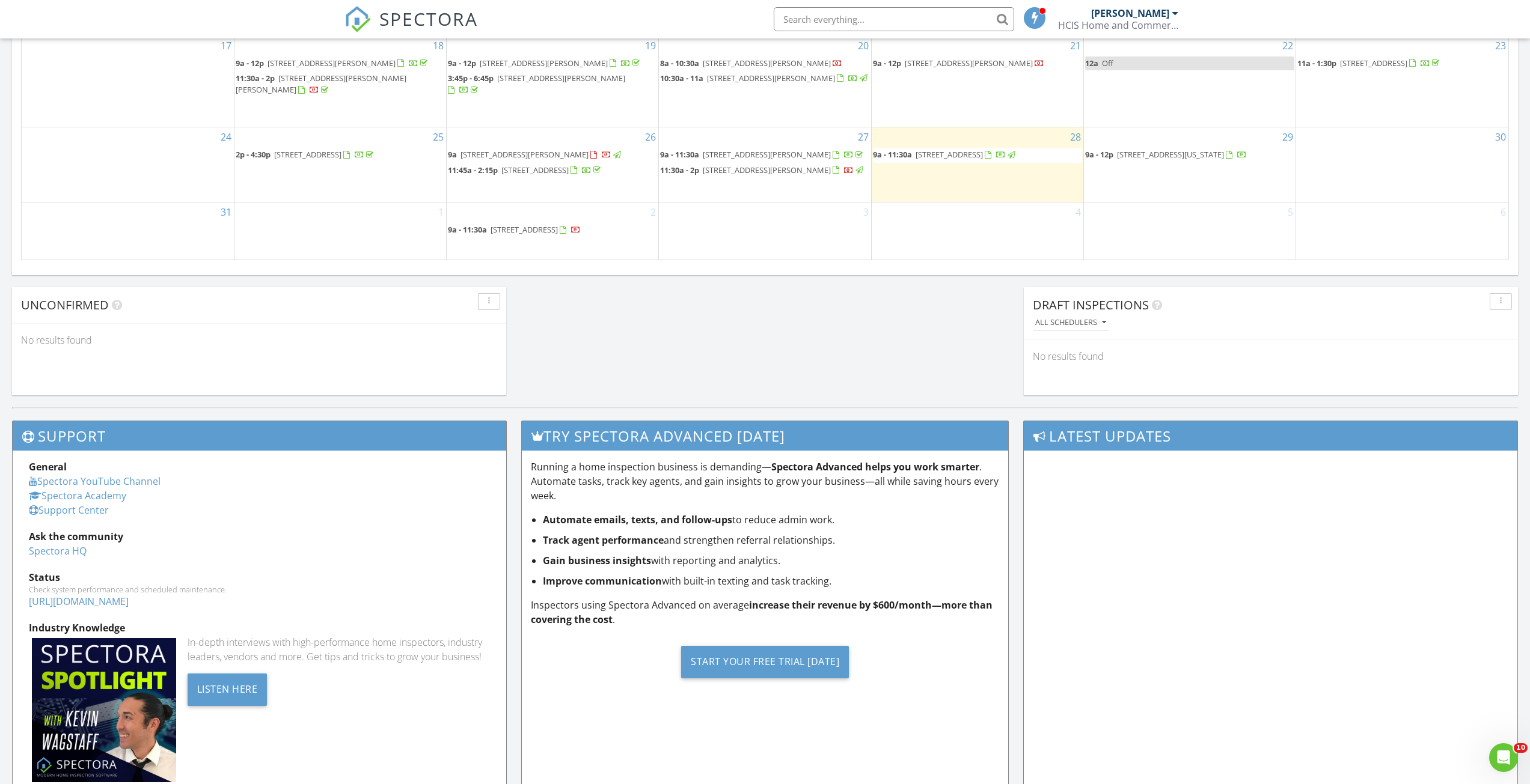
scroll to position [865, 0]
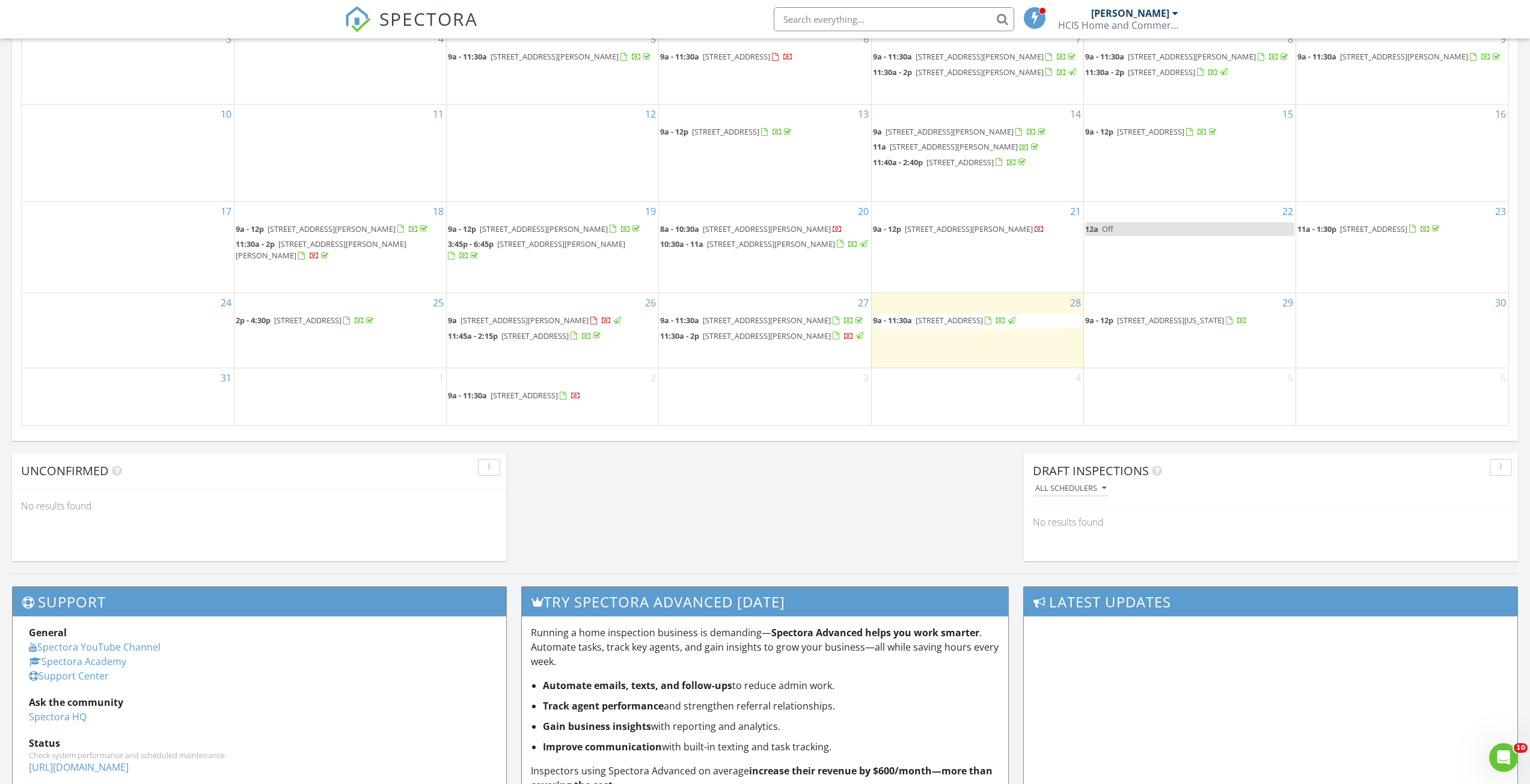
click at [993, 234] on span "[STREET_ADDRESS][PERSON_NAME]" at bounding box center [969, 229] width 128 height 11
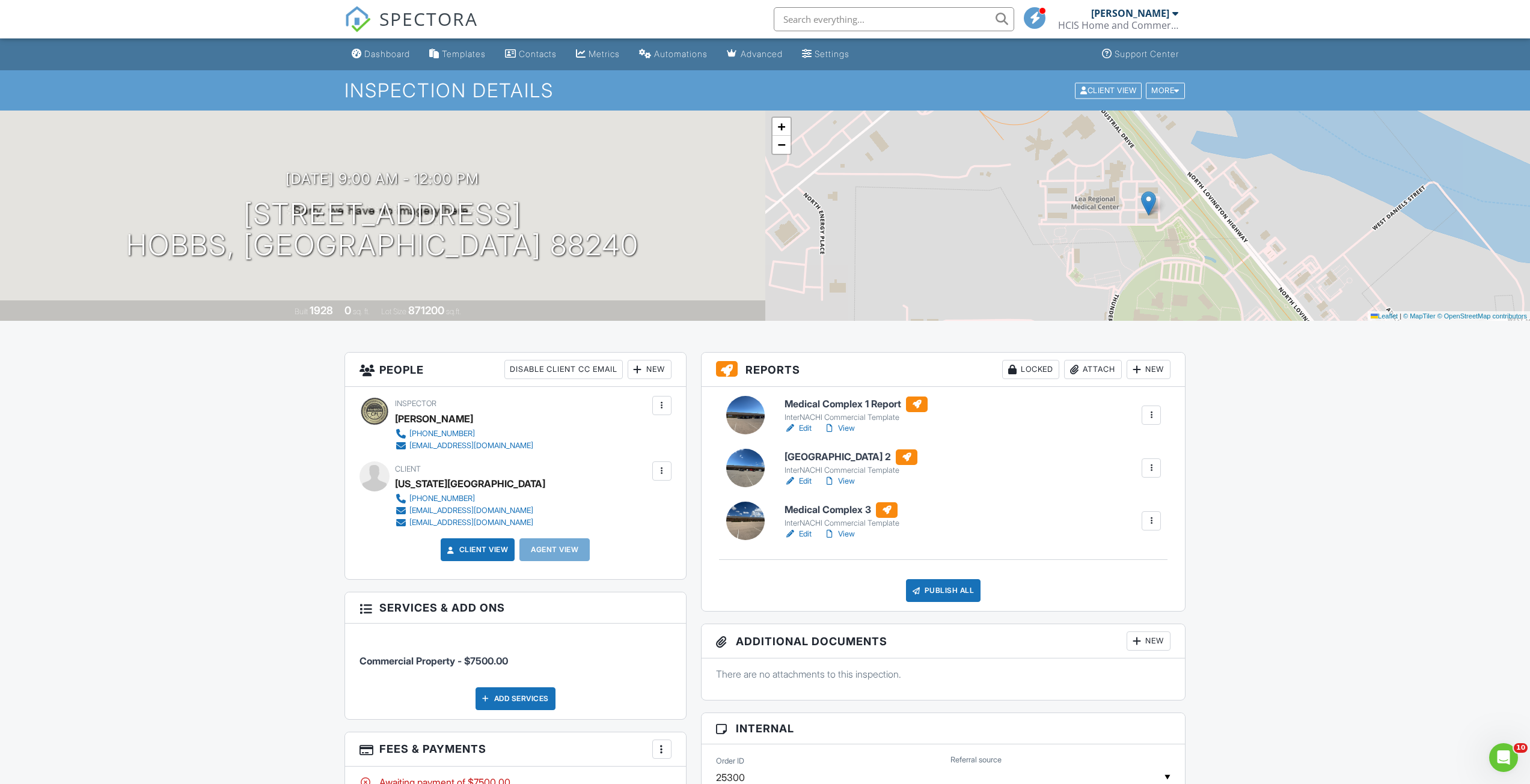
click at [805, 477] on link "Edit" at bounding box center [798, 481] width 27 height 12
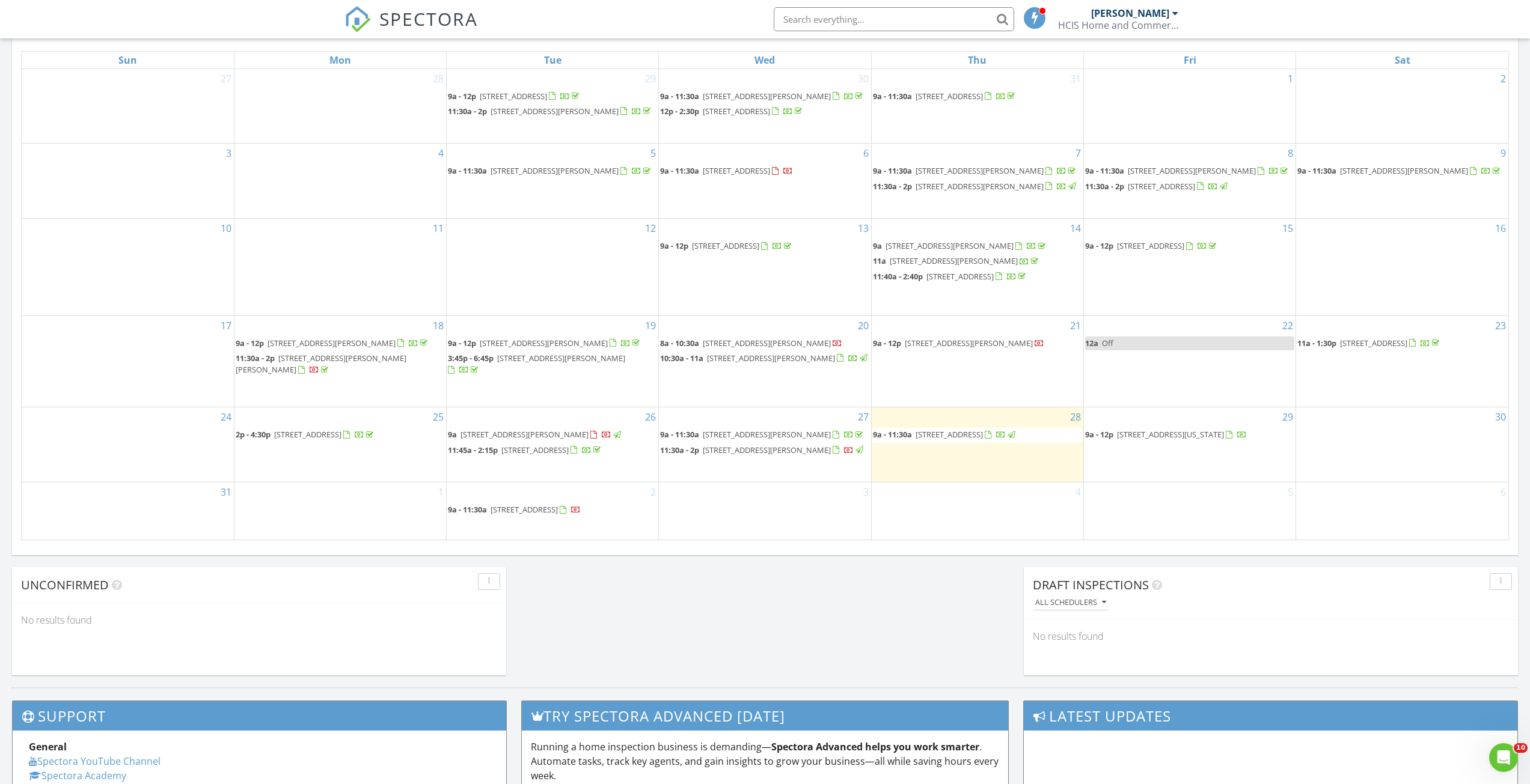
scroll to position [781, 0]
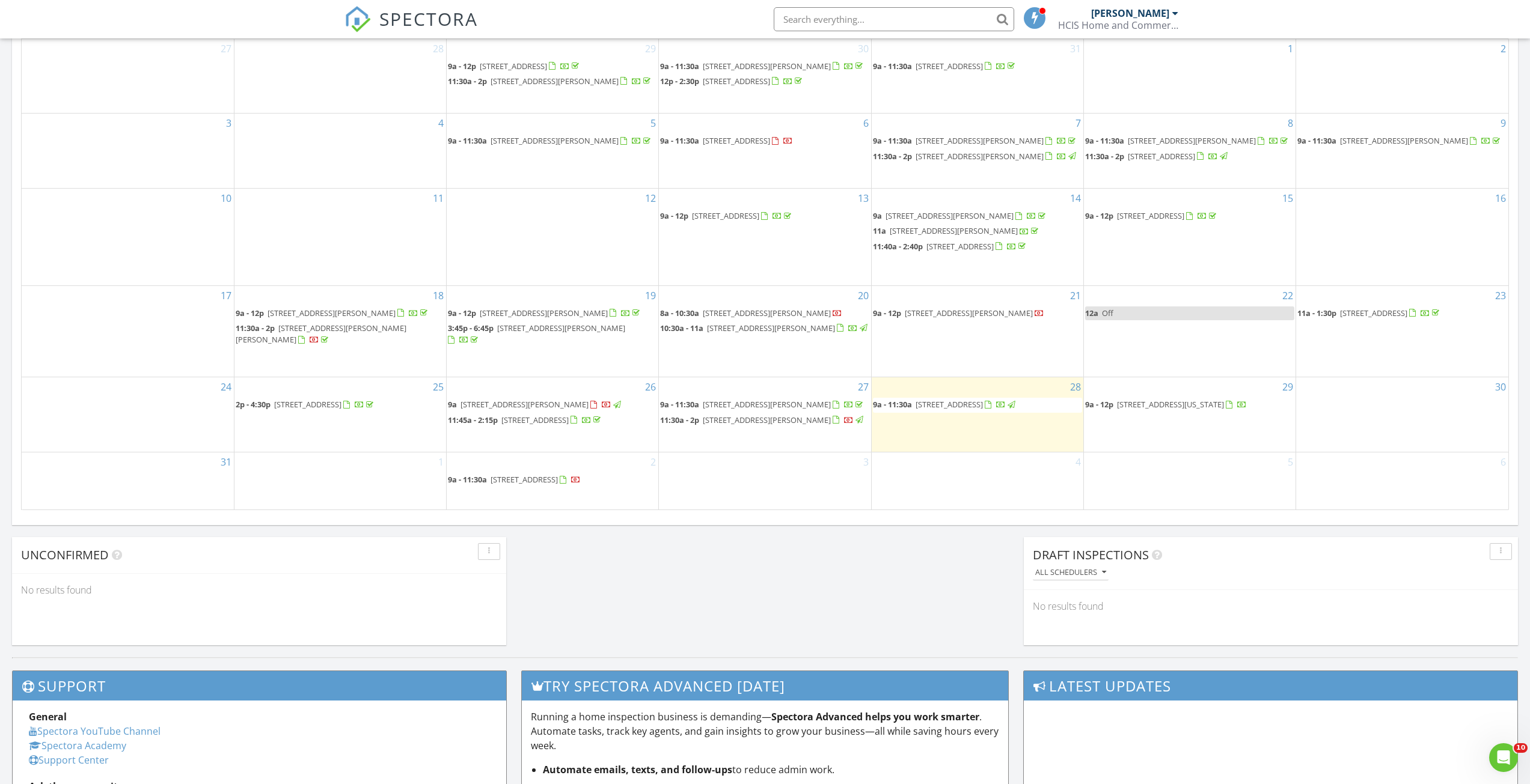
click at [961, 410] on span "1107 Madrid St, Roswell 88201" at bounding box center [950, 404] width 67 height 11
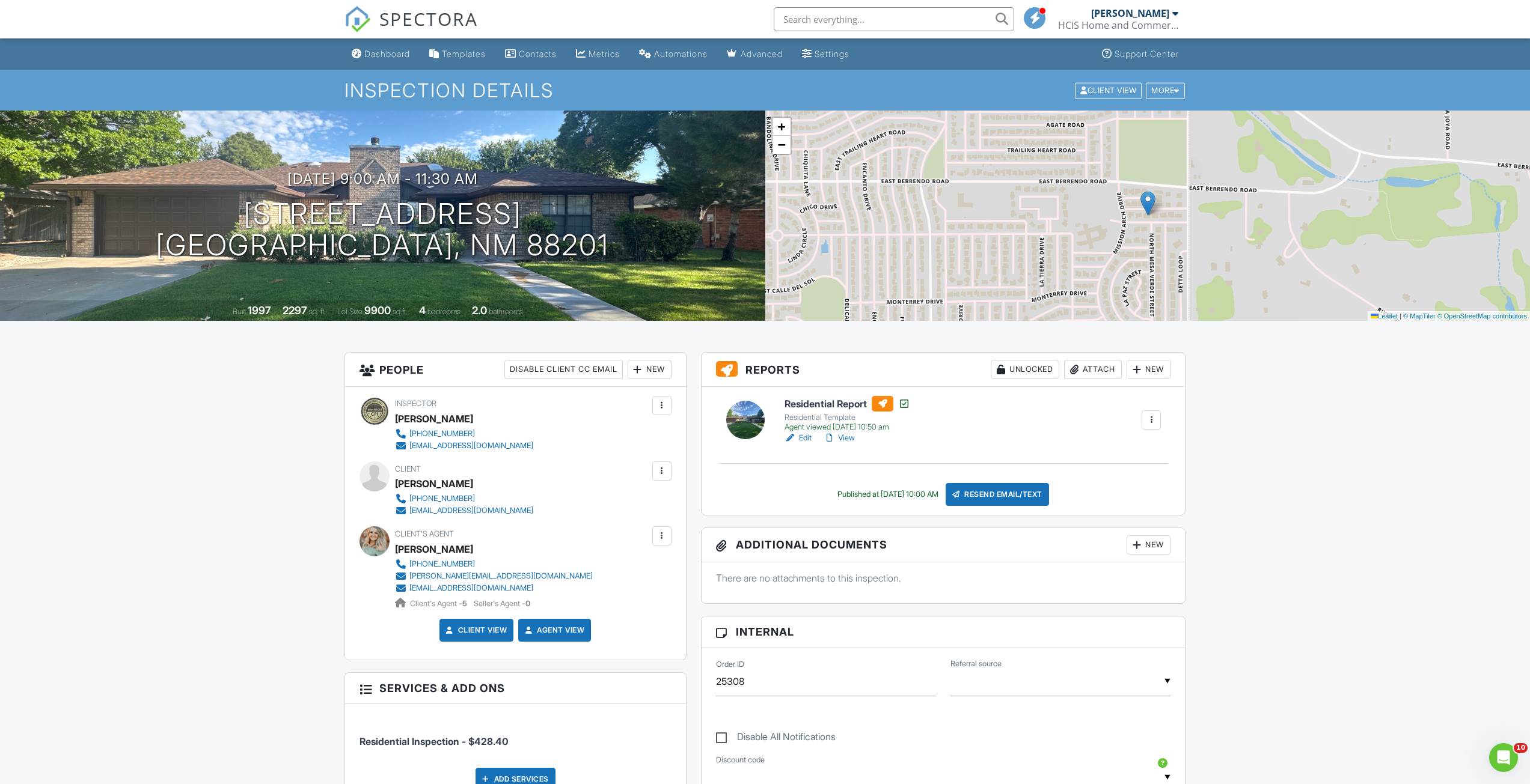
click at [801, 435] on link "Edit" at bounding box center [798, 438] width 27 height 12
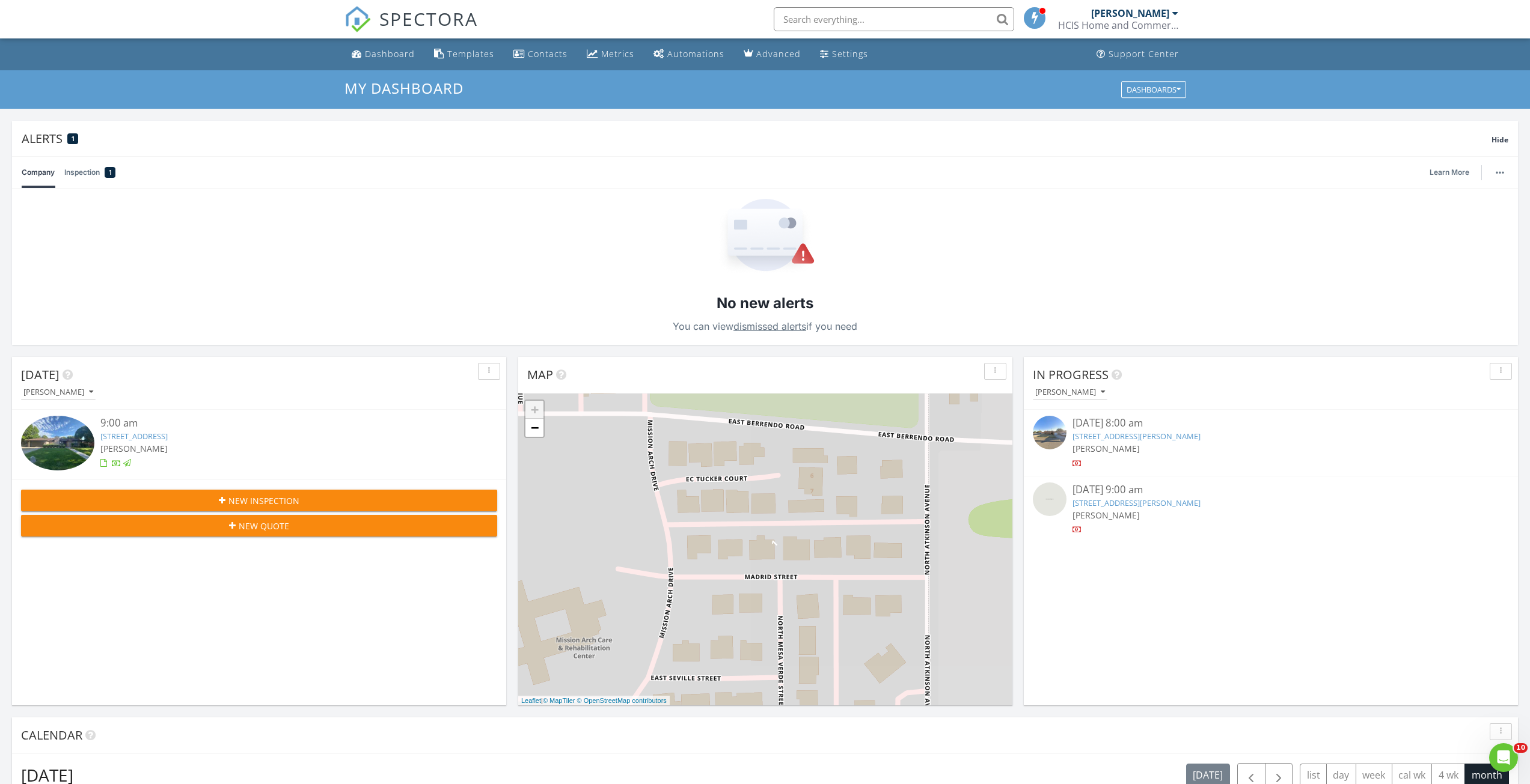
click at [454, 28] on span "SPECTORA" at bounding box center [428, 18] width 98 height 25
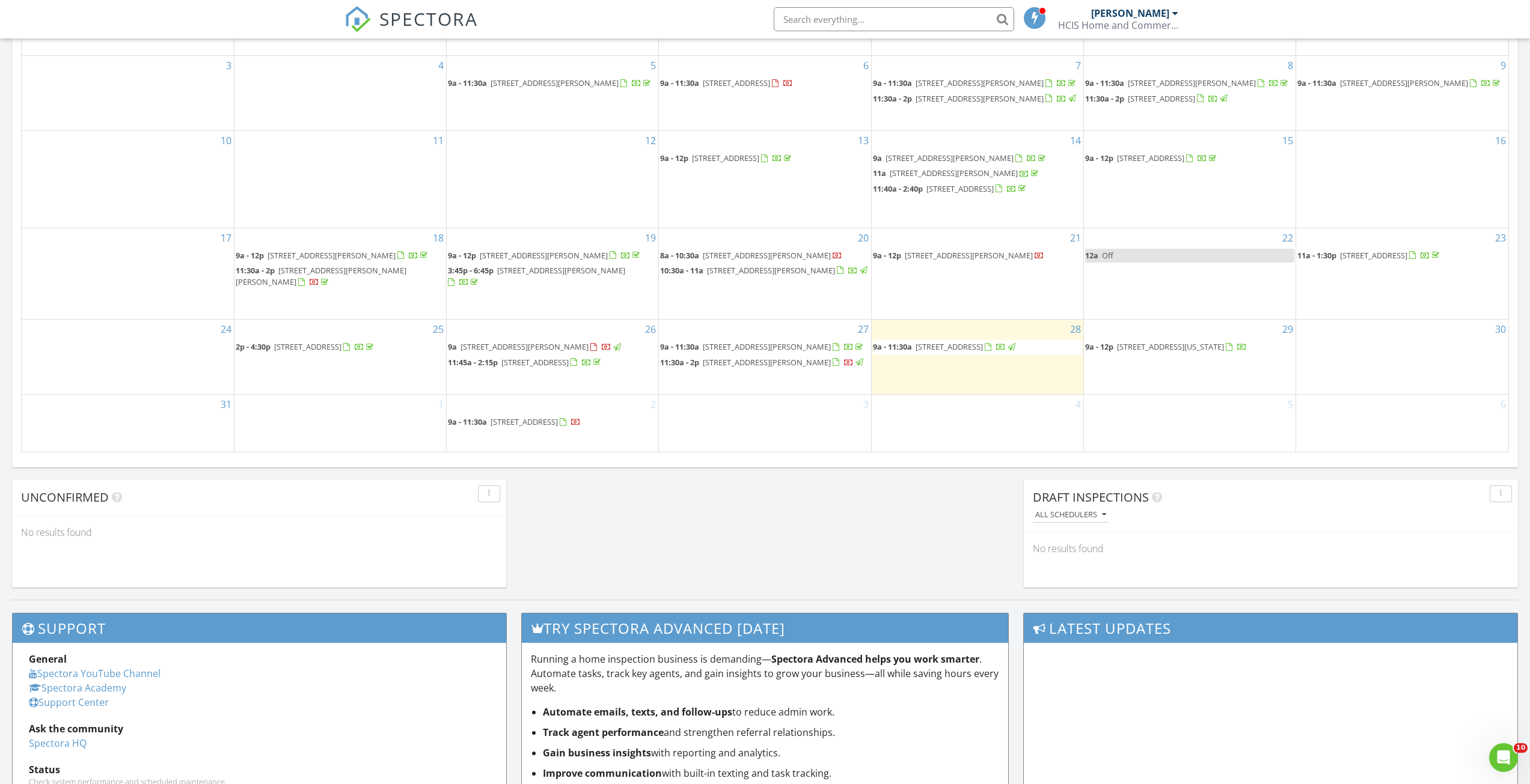
scroll to position [841, 0]
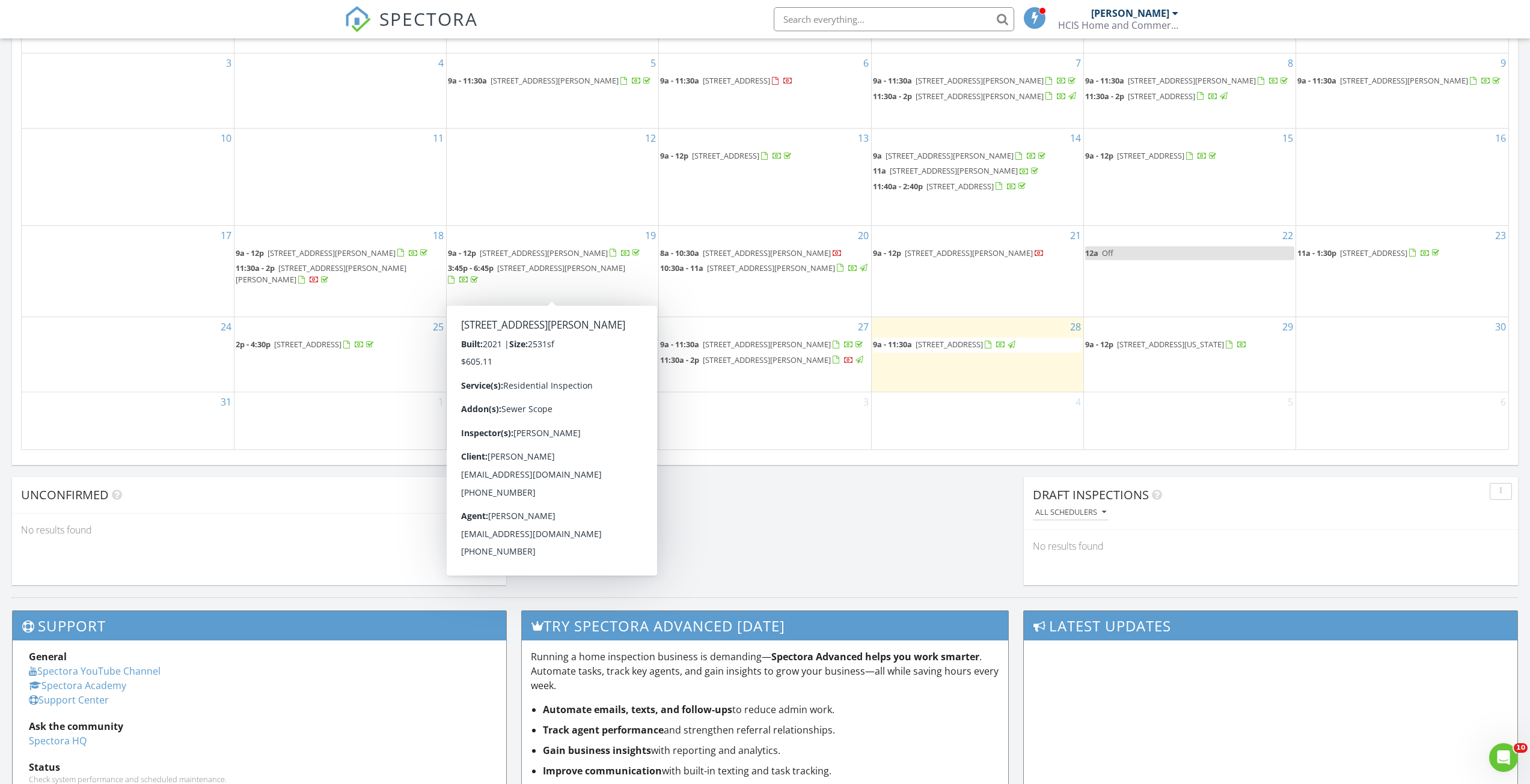
click at [743, 453] on div "August 2025 today list day week cal wk 4 wk month Sun Mon Tue Wed Thu Fri Sat 2…" at bounding box center [765, 186] width 1506 height 546
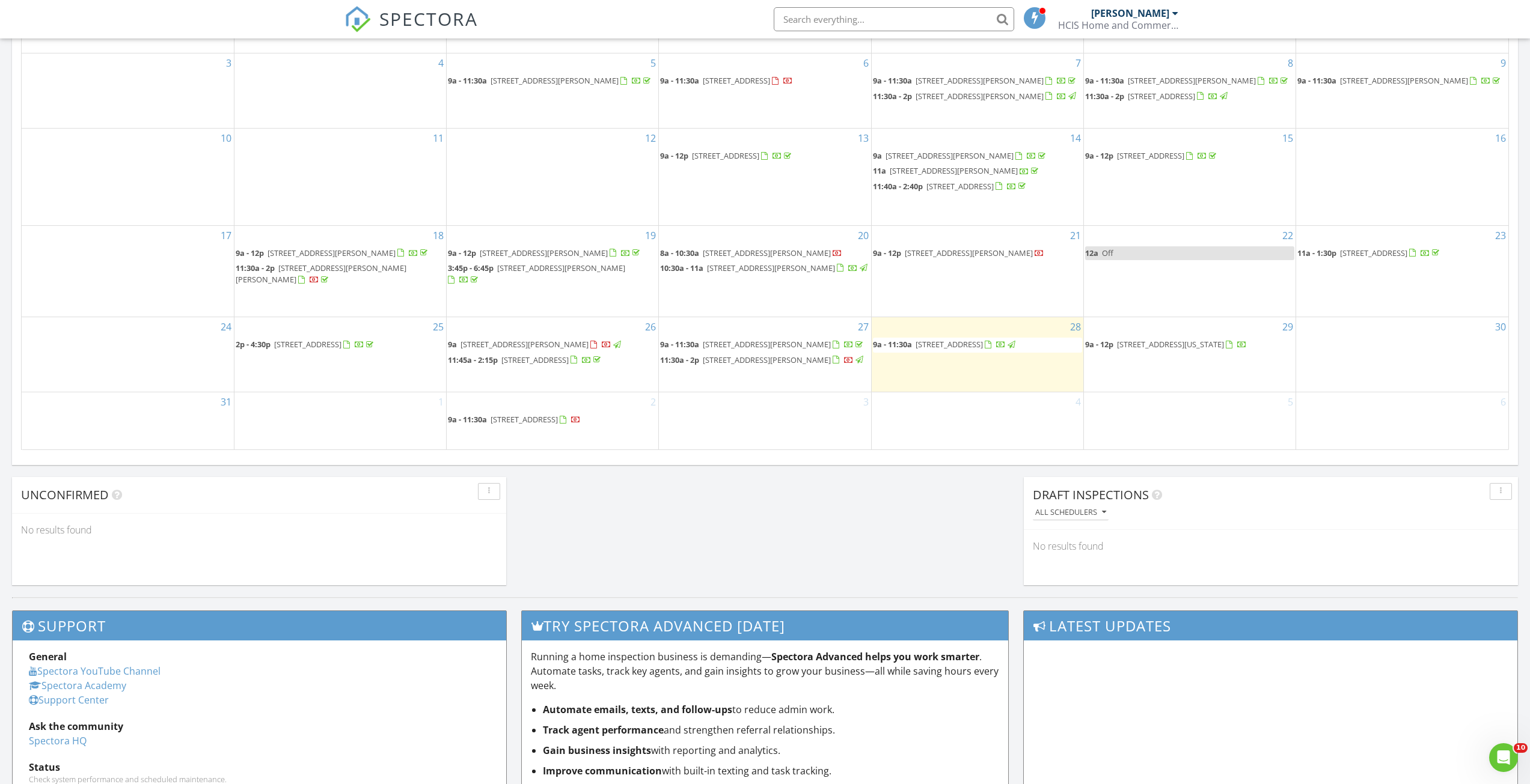
click at [732, 437] on div "3" at bounding box center [764, 420] width 211 height 56
click at [770, 381] on link "Inspection" at bounding box center [762, 386] width 62 height 19
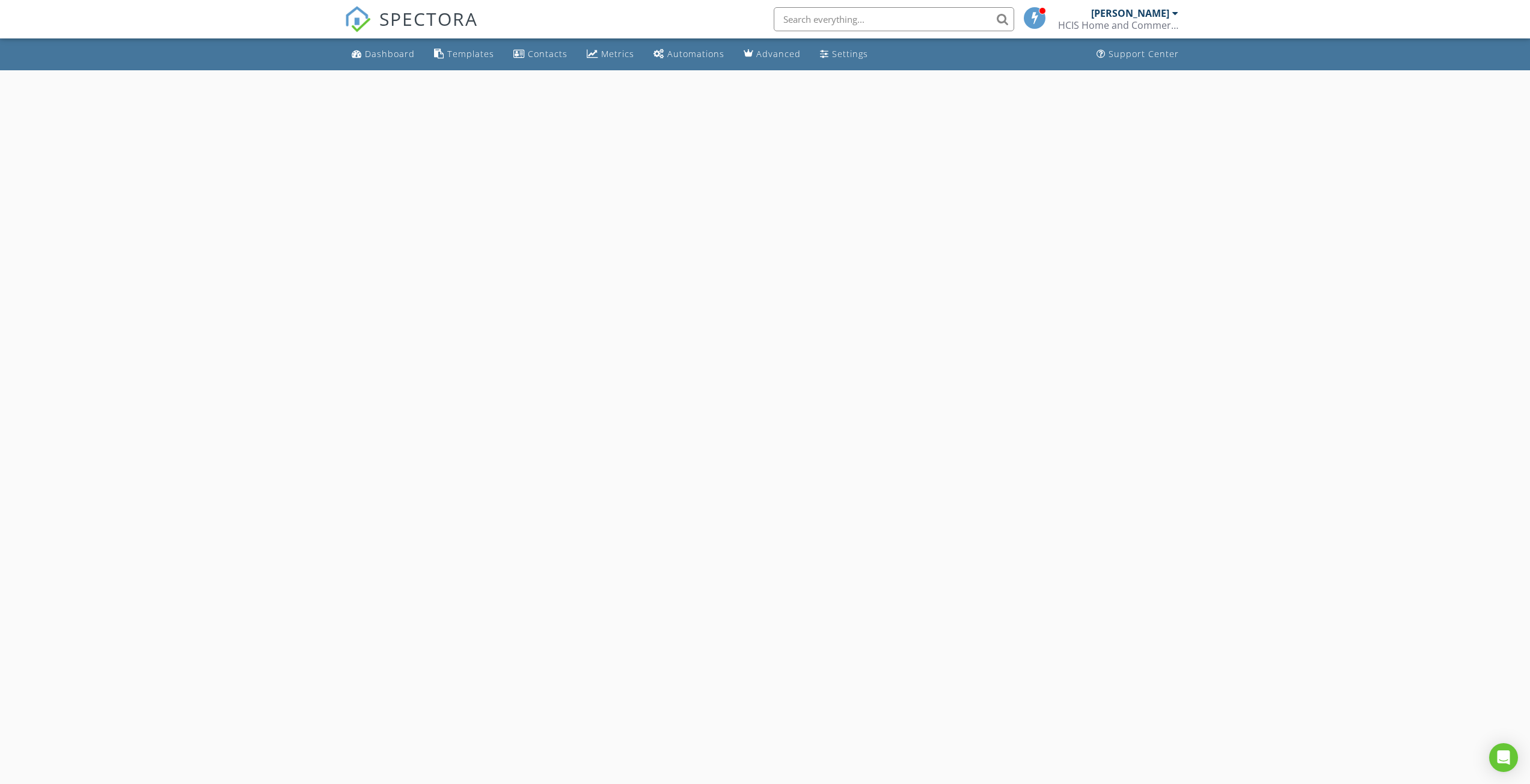
select select "8"
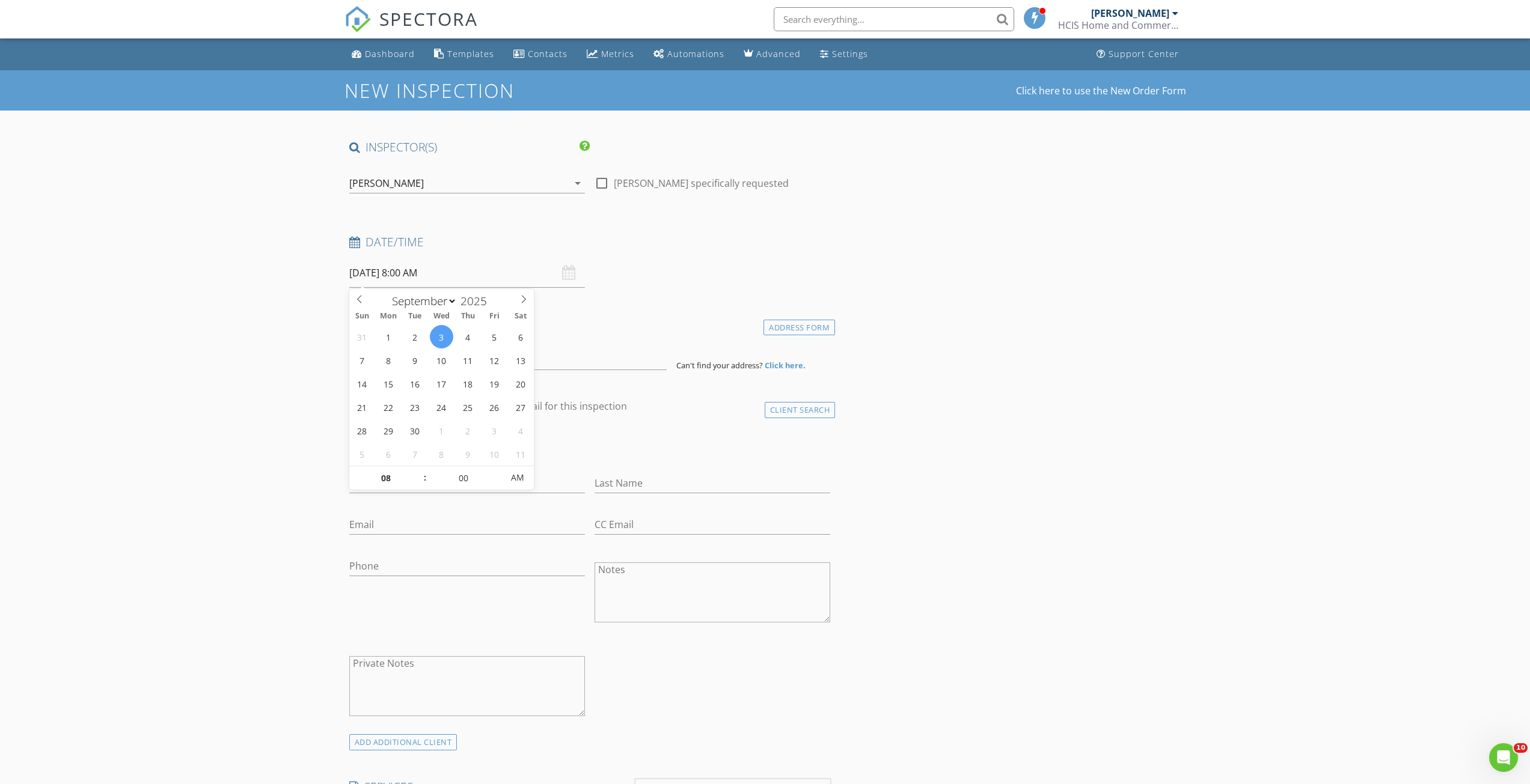
click at [480, 277] on input "[DATE] 8:00 AM" at bounding box center [467, 273] width 236 height 29
type input "09"
type input "[DATE] 9:00 AM"
click at [420, 470] on span at bounding box center [419, 472] width 8 height 12
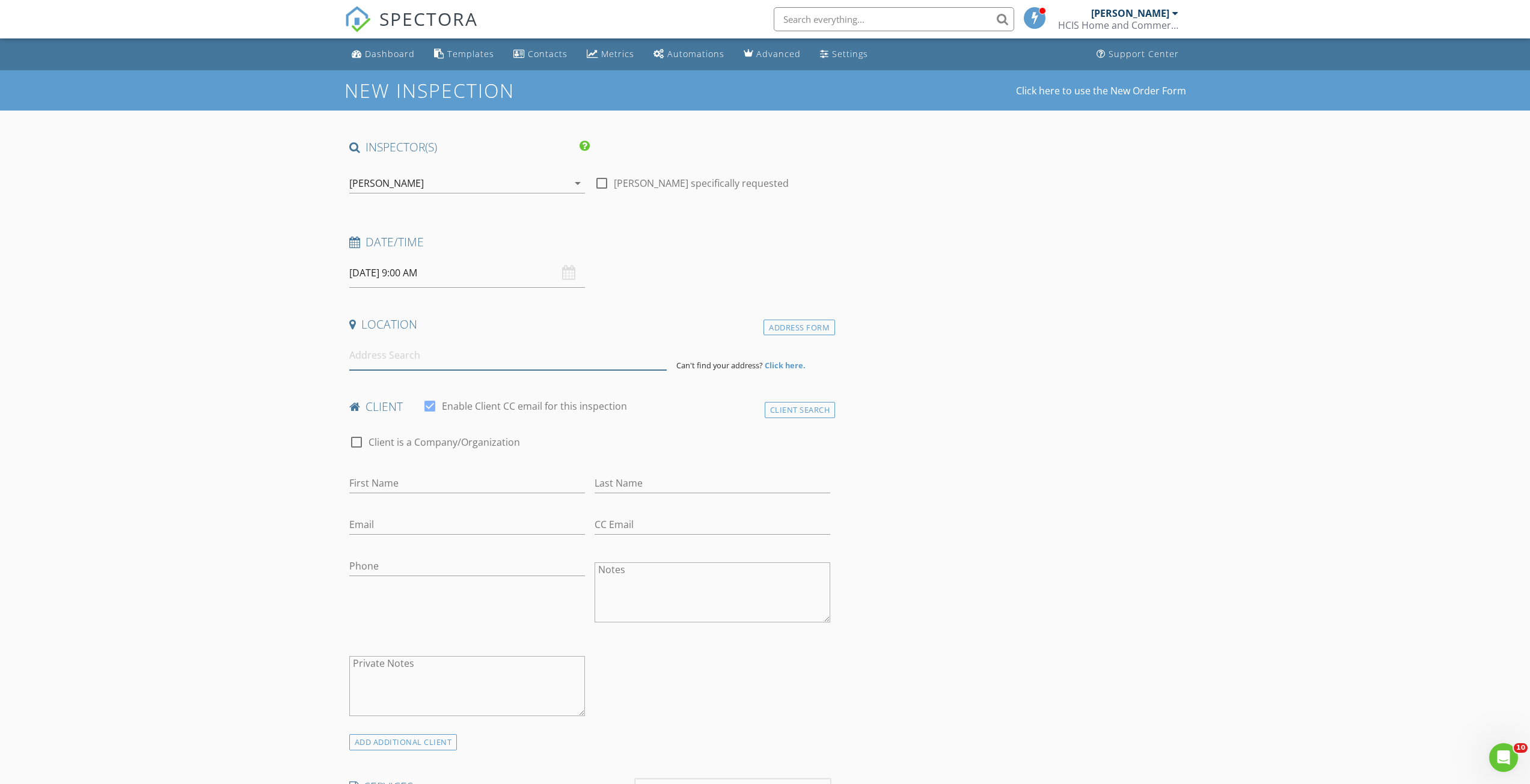
click at [511, 359] on input at bounding box center [508, 355] width 318 height 29
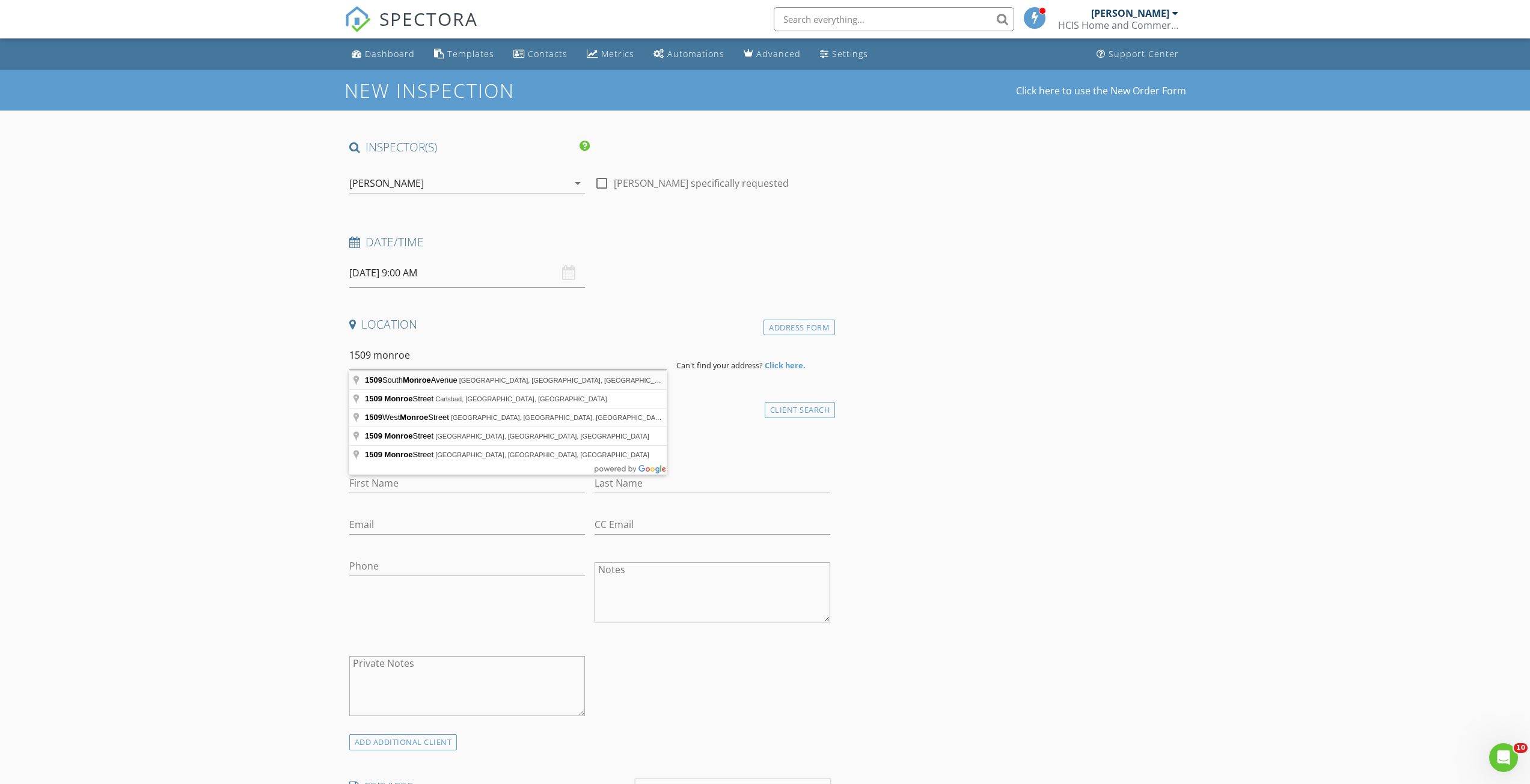
type input "1509 South Monroe Avenue, Roswell, NM, USA"
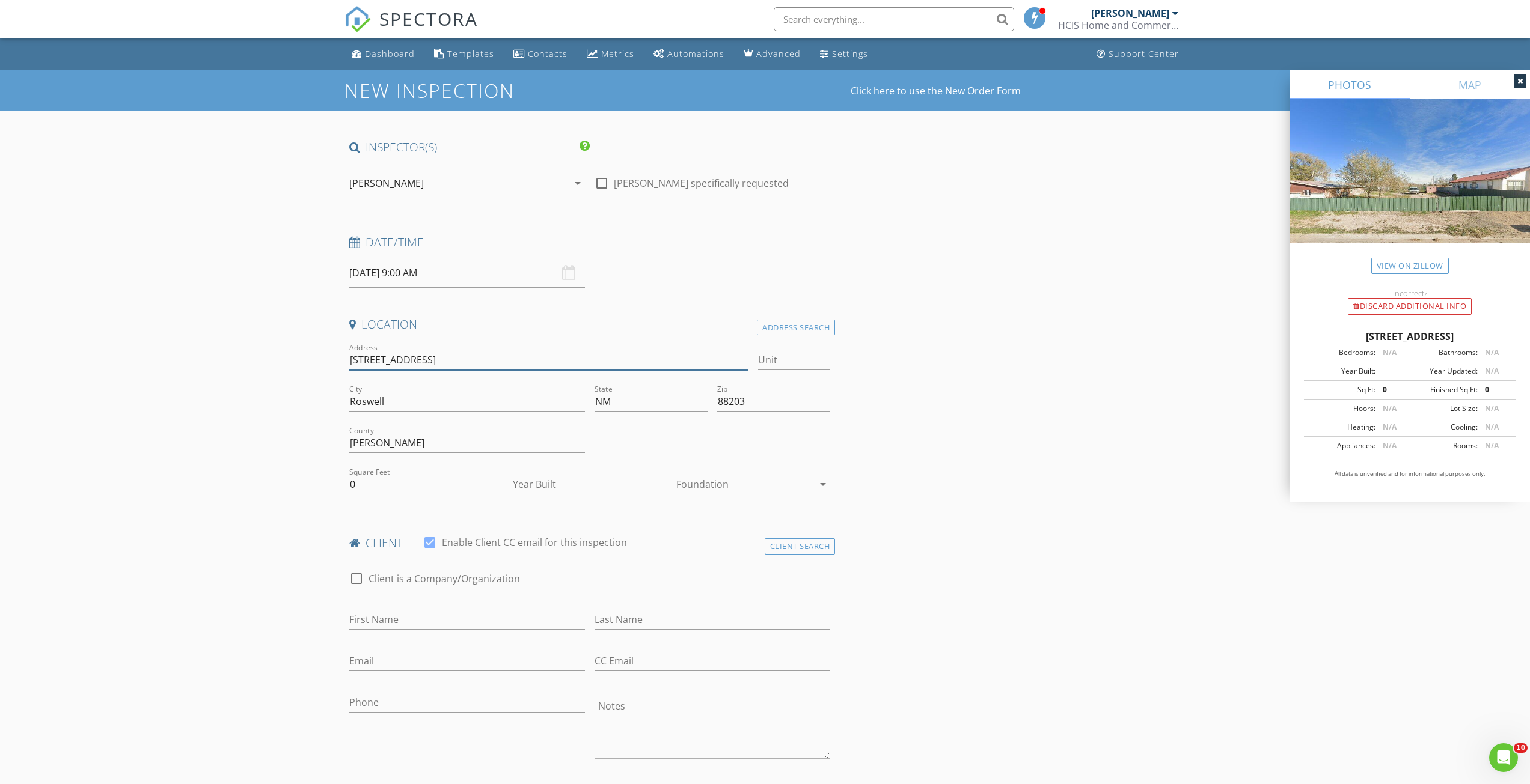
click at [541, 361] on input "1509 S Monroe Ave" at bounding box center [549, 360] width 399 height 20
click at [770, 327] on div "Address Search" at bounding box center [796, 328] width 78 height 17
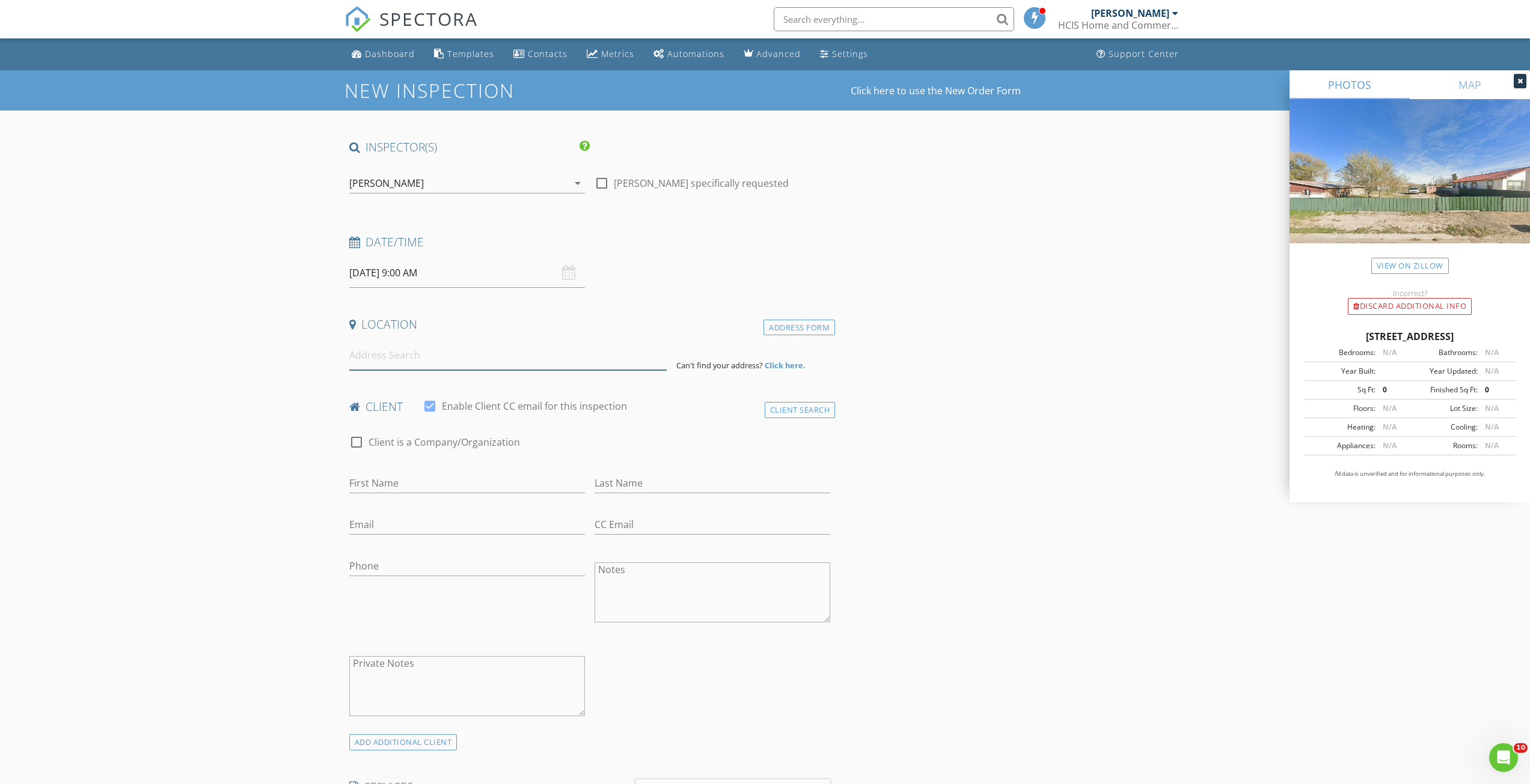
click at [520, 364] on input at bounding box center [508, 355] width 318 height 29
type input "1509 Monroe Street, Carlsbad, NM, USA"
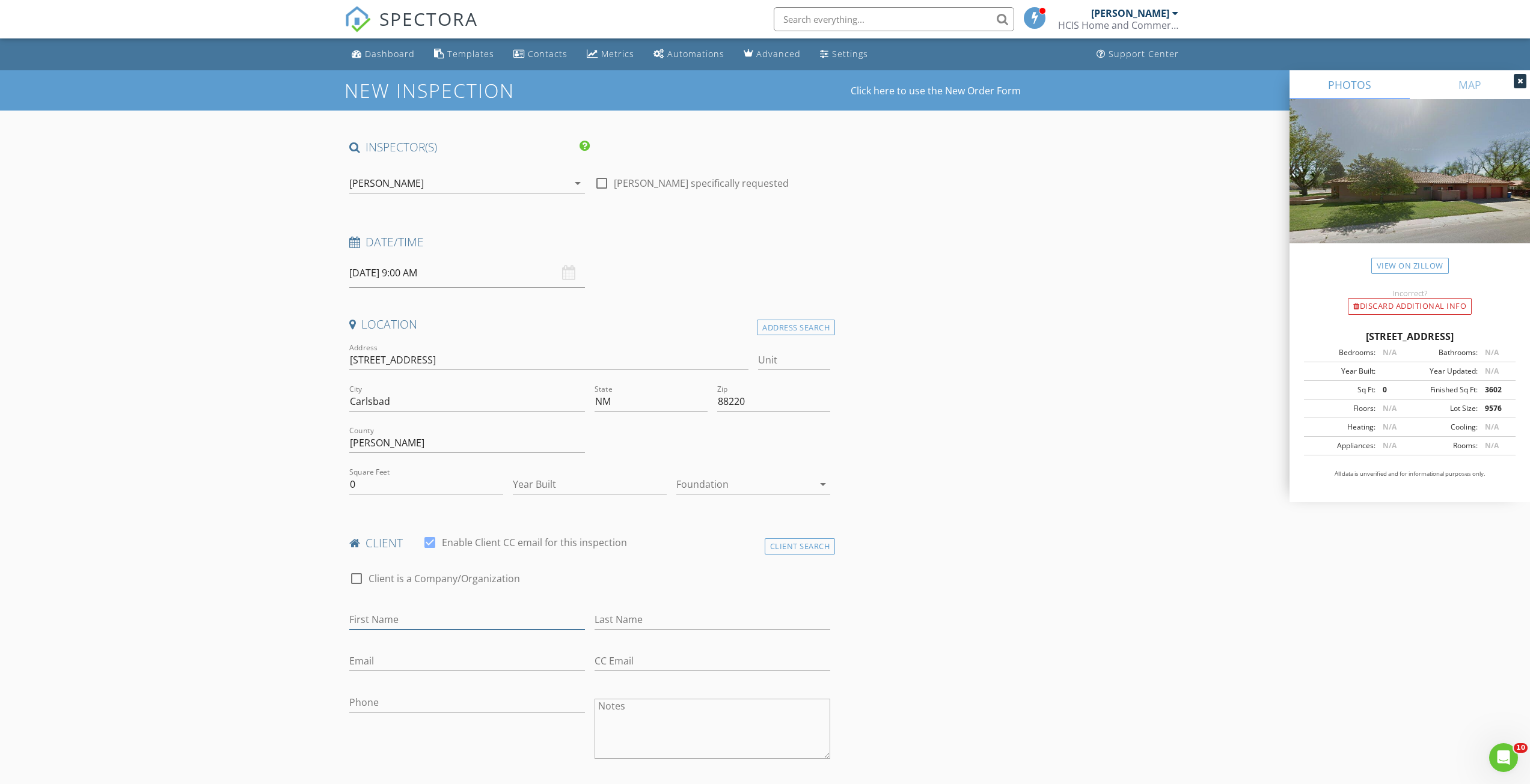
drag, startPoint x: 455, startPoint y: 612, endPoint x: 463, endPoint y: 608, distance: 8.9
click at [460, 610] on input "First Name" at bounding box center [467, 620] width 236 height 20
type input "Angelica"
type input "Branch"
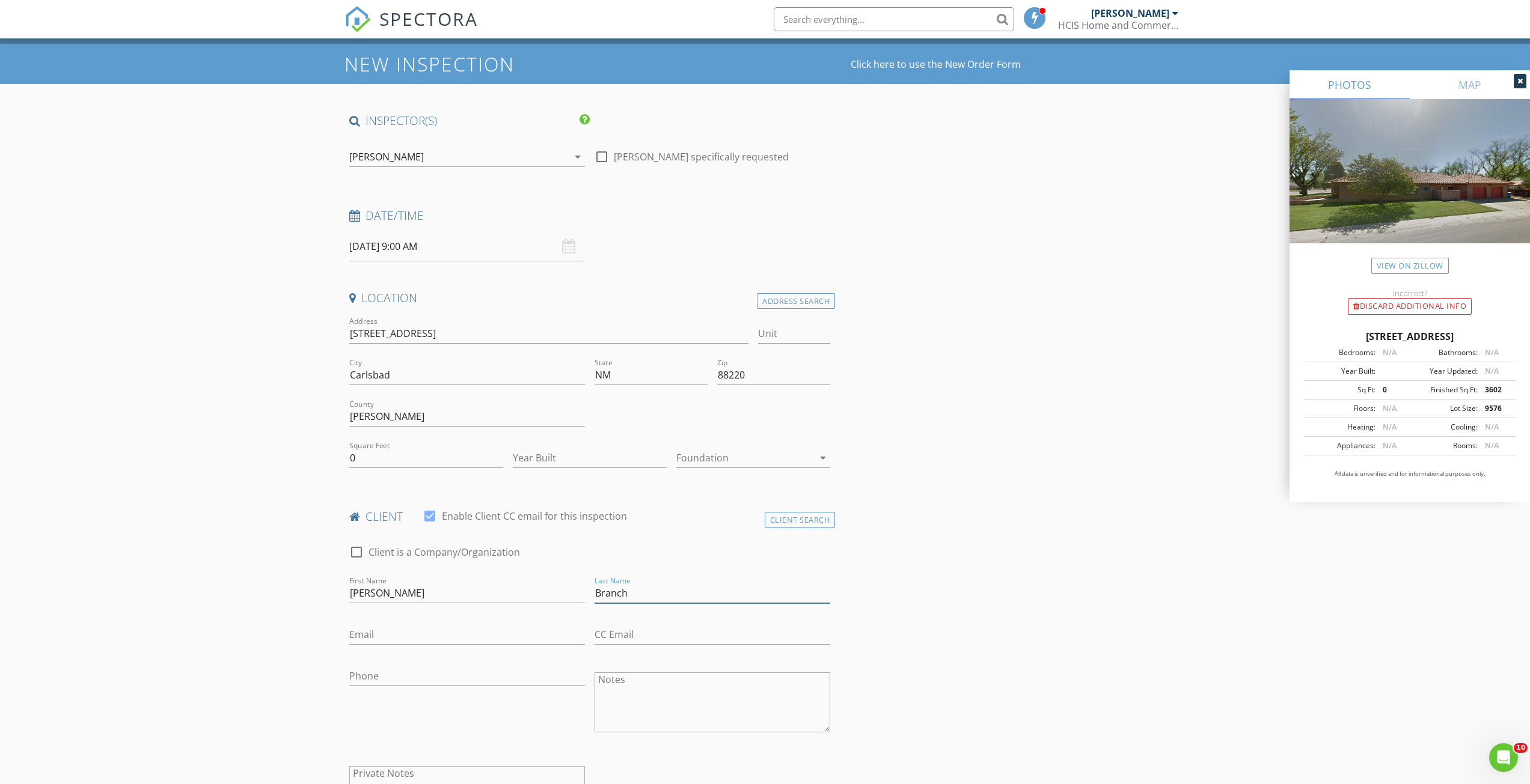
scroll to position [60, 0]
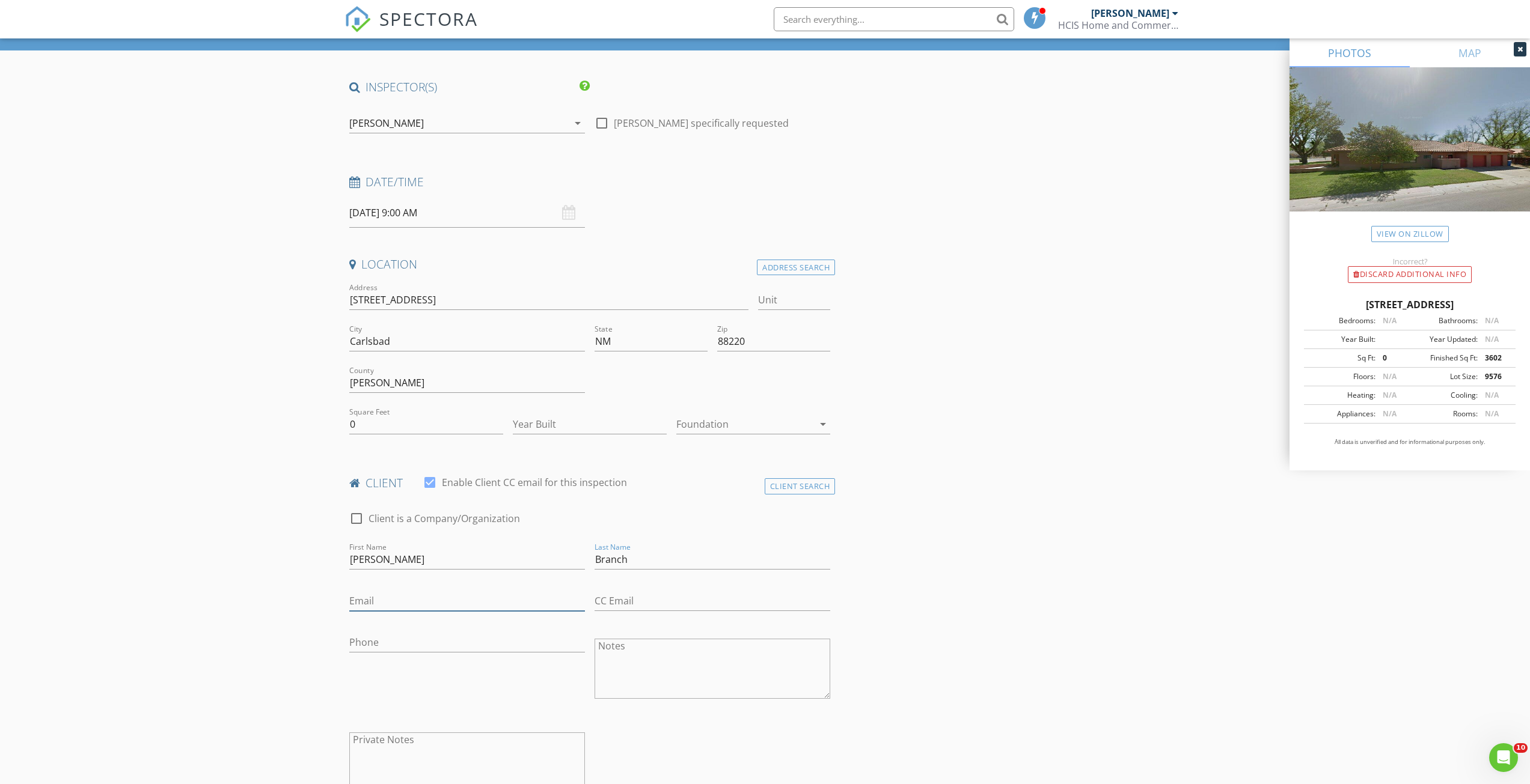
click at [472, 601] on input "Email" at bounding box center [467, 601] width 236 height 20
type input "5"
type input "angelicabranch21@gmail.com"
type input "575-910-4513"
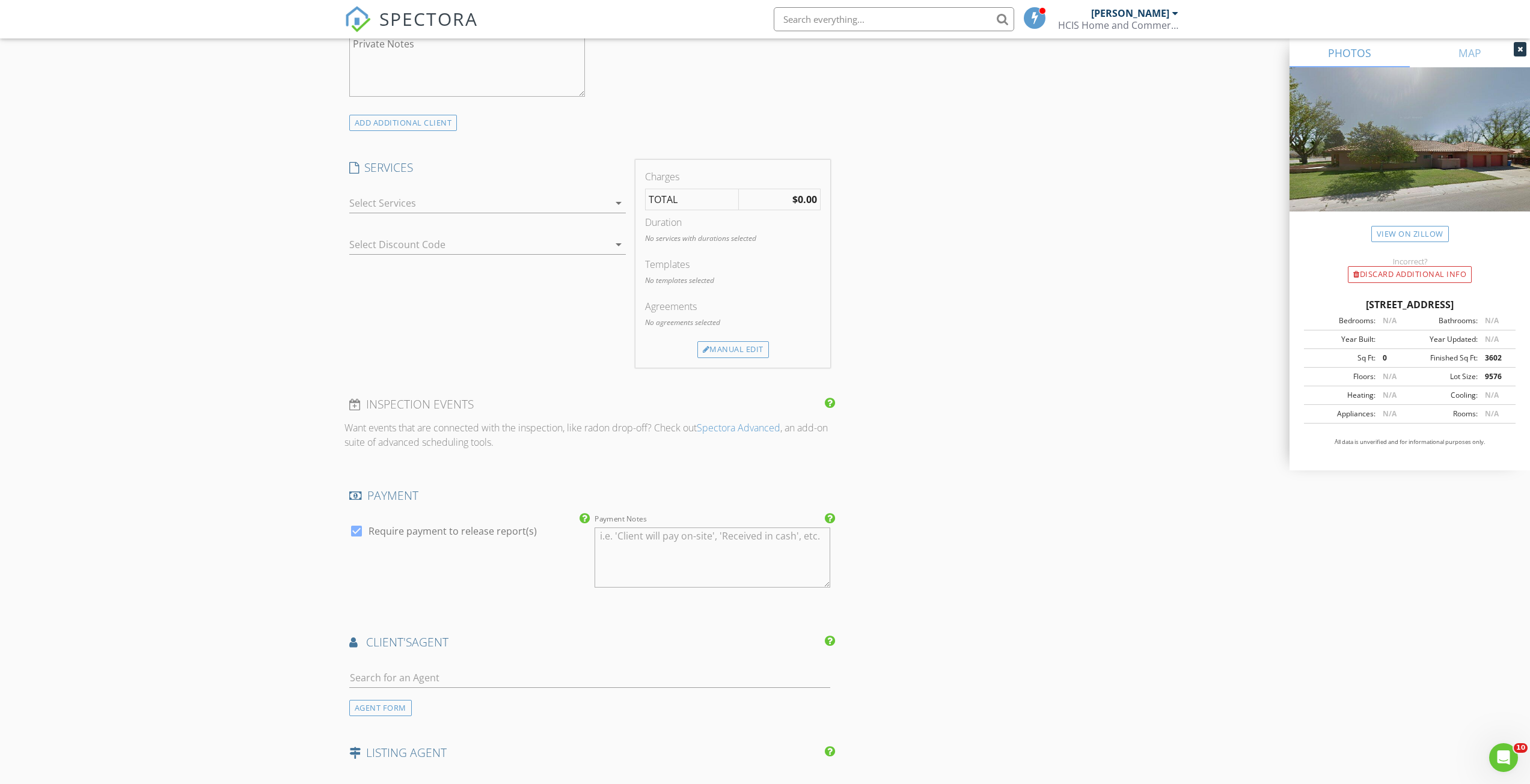
scroll to position [781, 0]
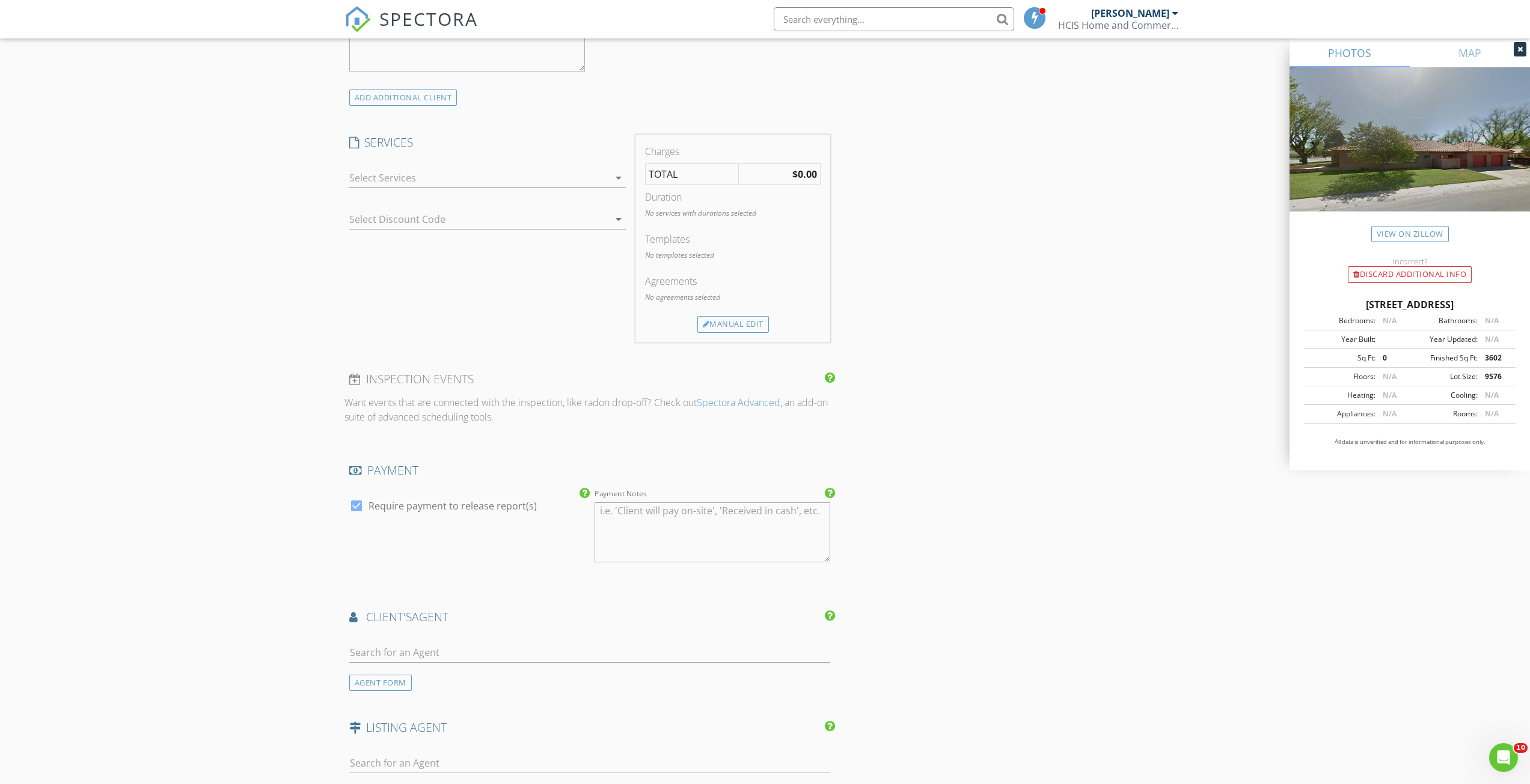
click at [556, 178] on div at bounding box center [479, 178] width 260 height 19
click at [413, 277] on div "Residential Inspection" at bounding box center [500, 269] width 231 height 24
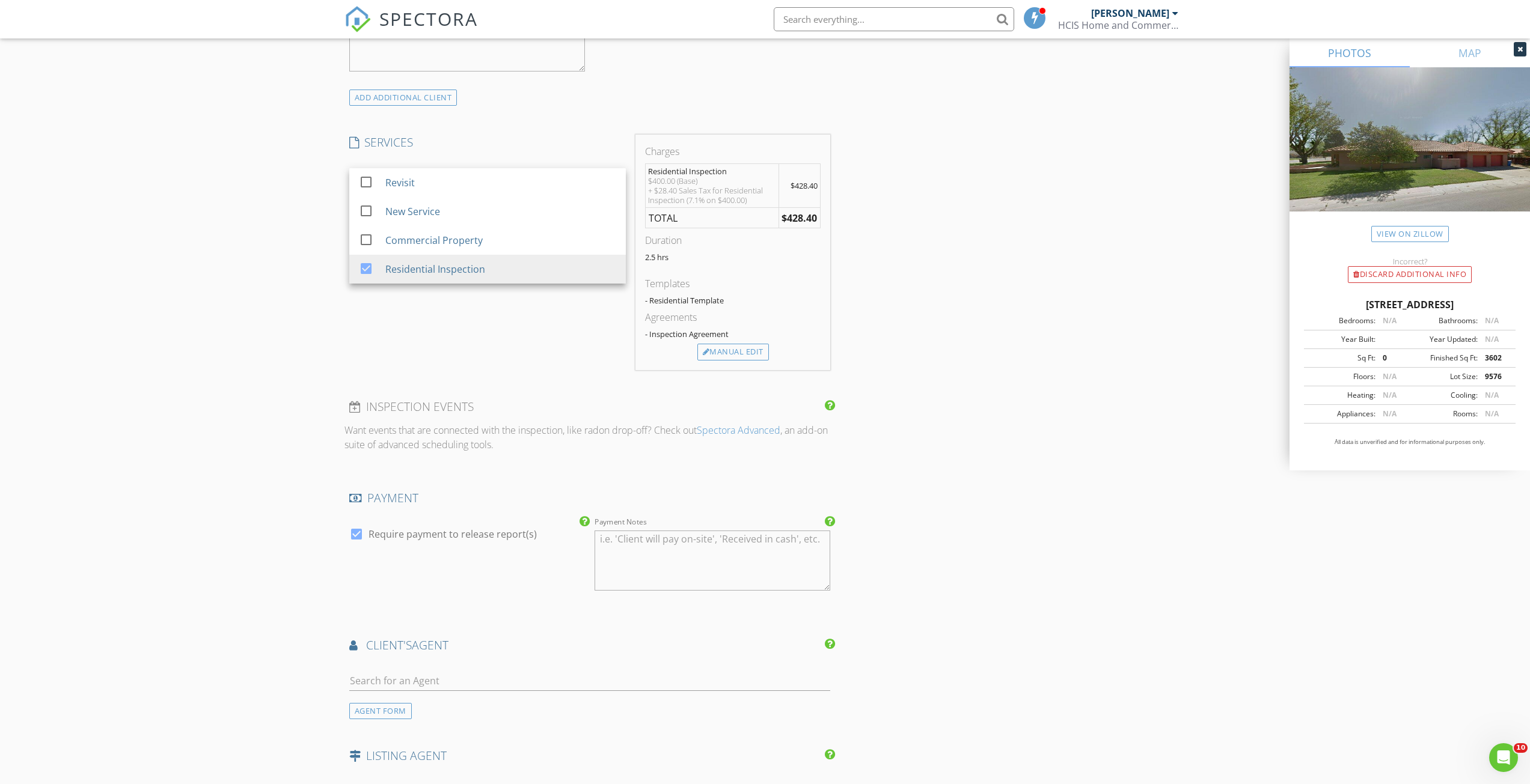
click at [972, 378] on div "INSPECTOR(S) check_box Jeremy Holman PRIMARY Jeremy Holman arrow_drop_down chec…" at bounding box center [765, 302] width 842 height 1889
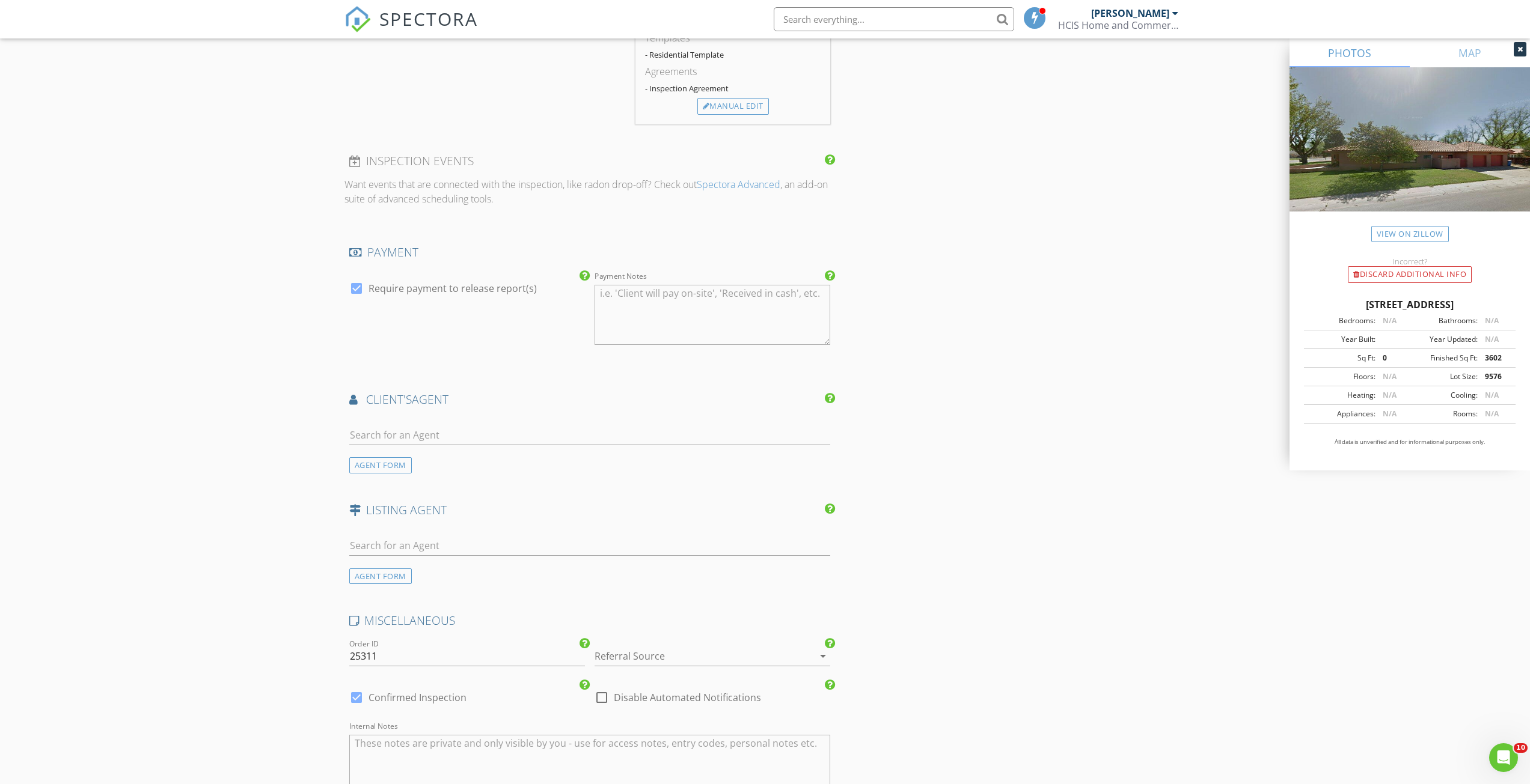
scroll to position [1082, 0]
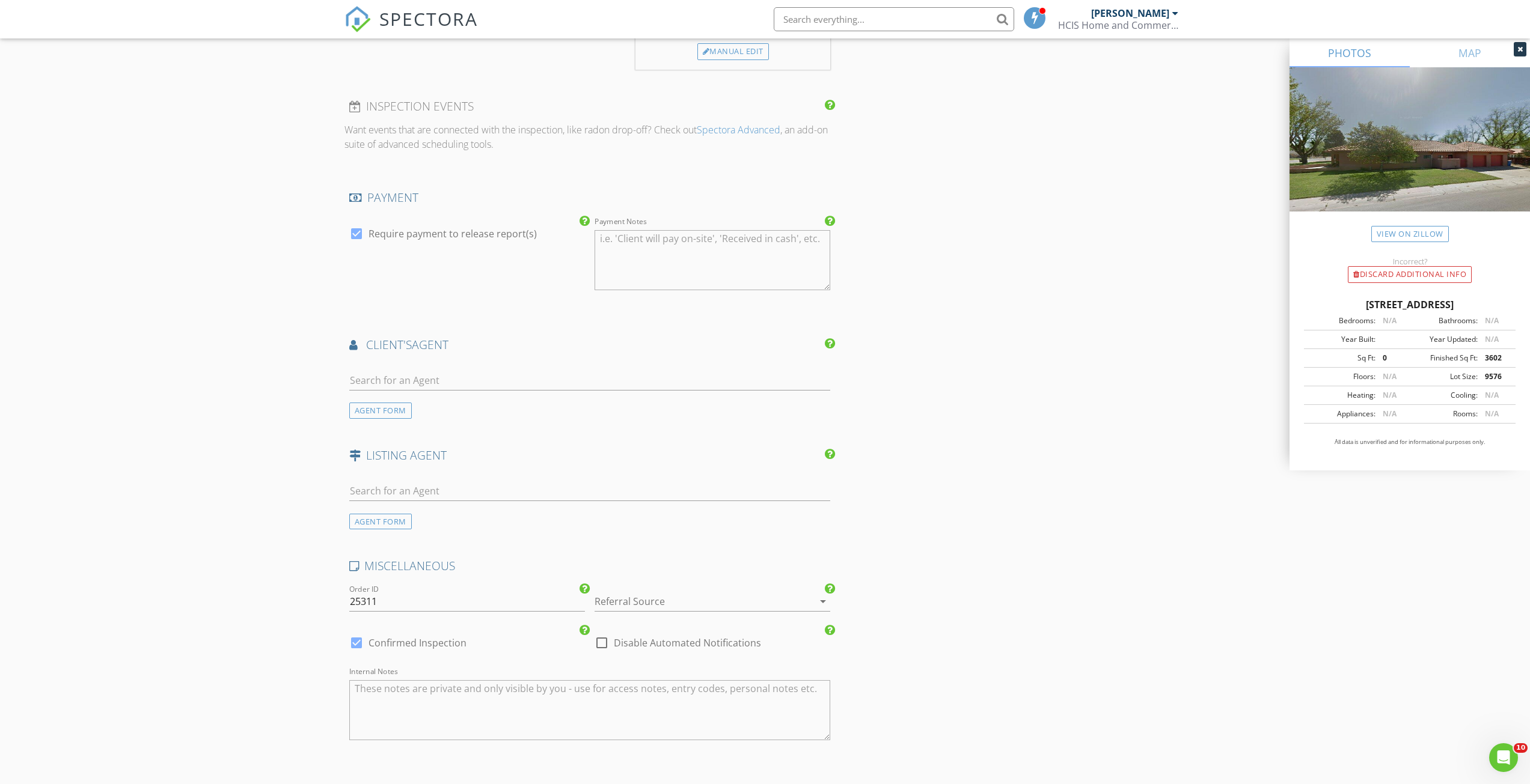
drag, startPoint x: 476, startPoint y: 368, endPoint x: 468, endPoint y: 369, distance: 8.1
click at [468, 369] on div at bounding box center [590, 383] width 481 height 39
click at [470, 380] on input "text" at bounding box center [590, 380] width 481 height 20
type input "[PERSON_NAME]"
drag, startPoint x: 694, startPoint y: 458, endPoint x: 1122, endPoint y: 482, distance: 428.7
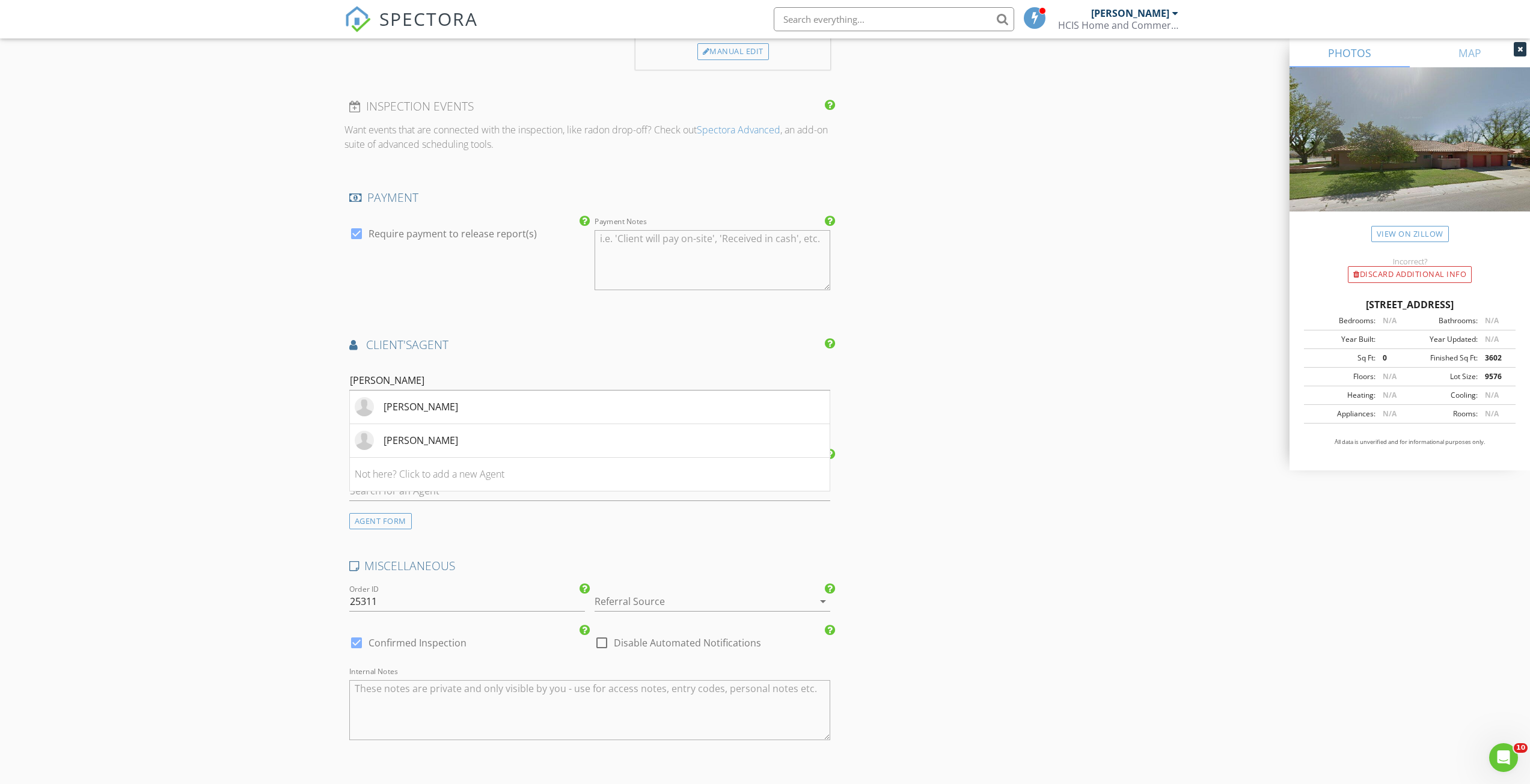
click at [1120, 484] on div "INSPECTOR(S) check_box Jeremy Holman PRIMARY Jeremy Holman arrow_drop_down chec…" at bounding box center [765, 2] width 842 height 1889
click at [490, 409] on li "[PERSON_NAME]" at bounding box center [590, 407] width 480 height 34
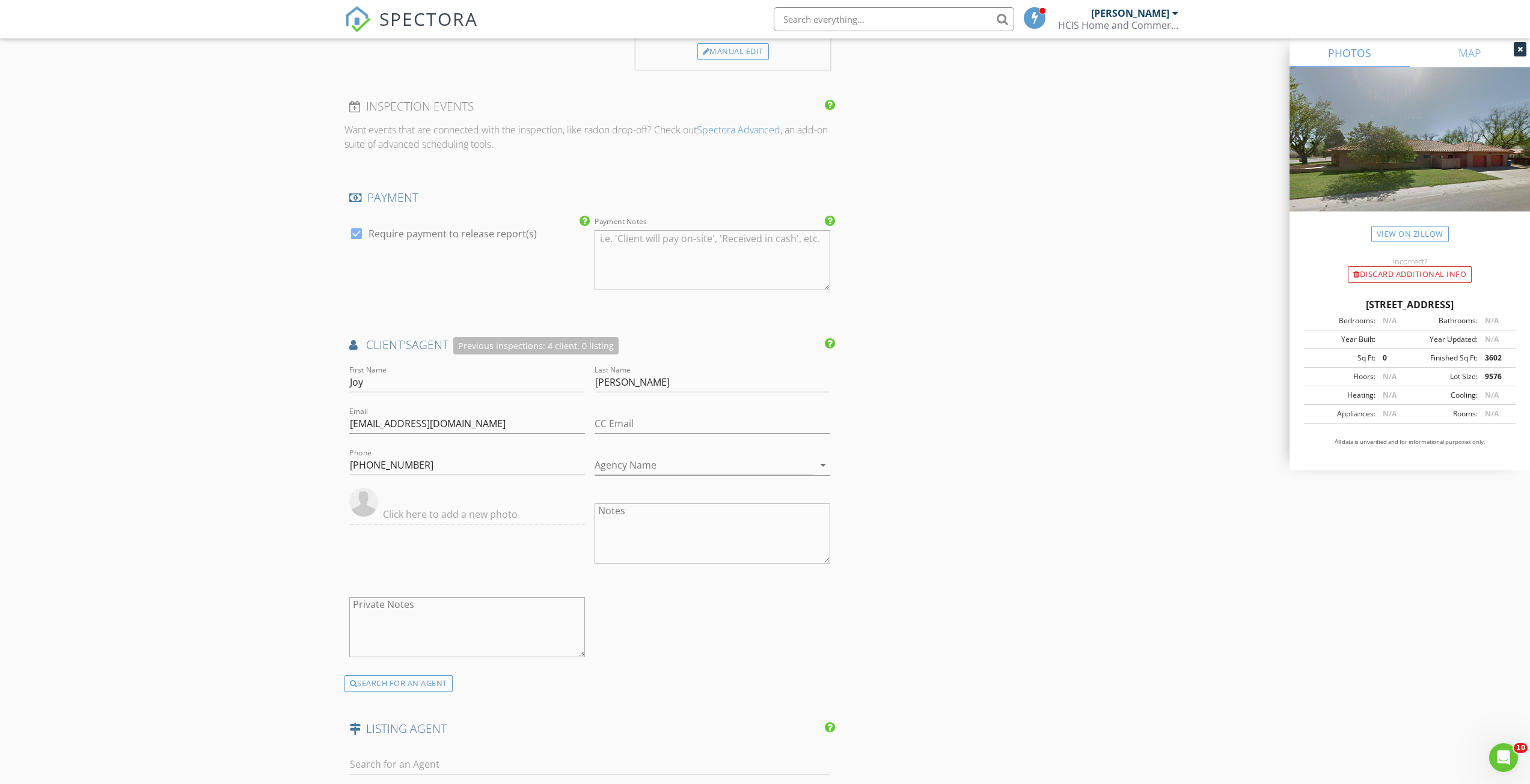
click at [999, 422] on div "INSPECTOR(S) check_box Jeremy Holman PRIMARY Jeremy Holman arrow_drop_down chec…" at bounding box center [765, 138] width 842 height 2162
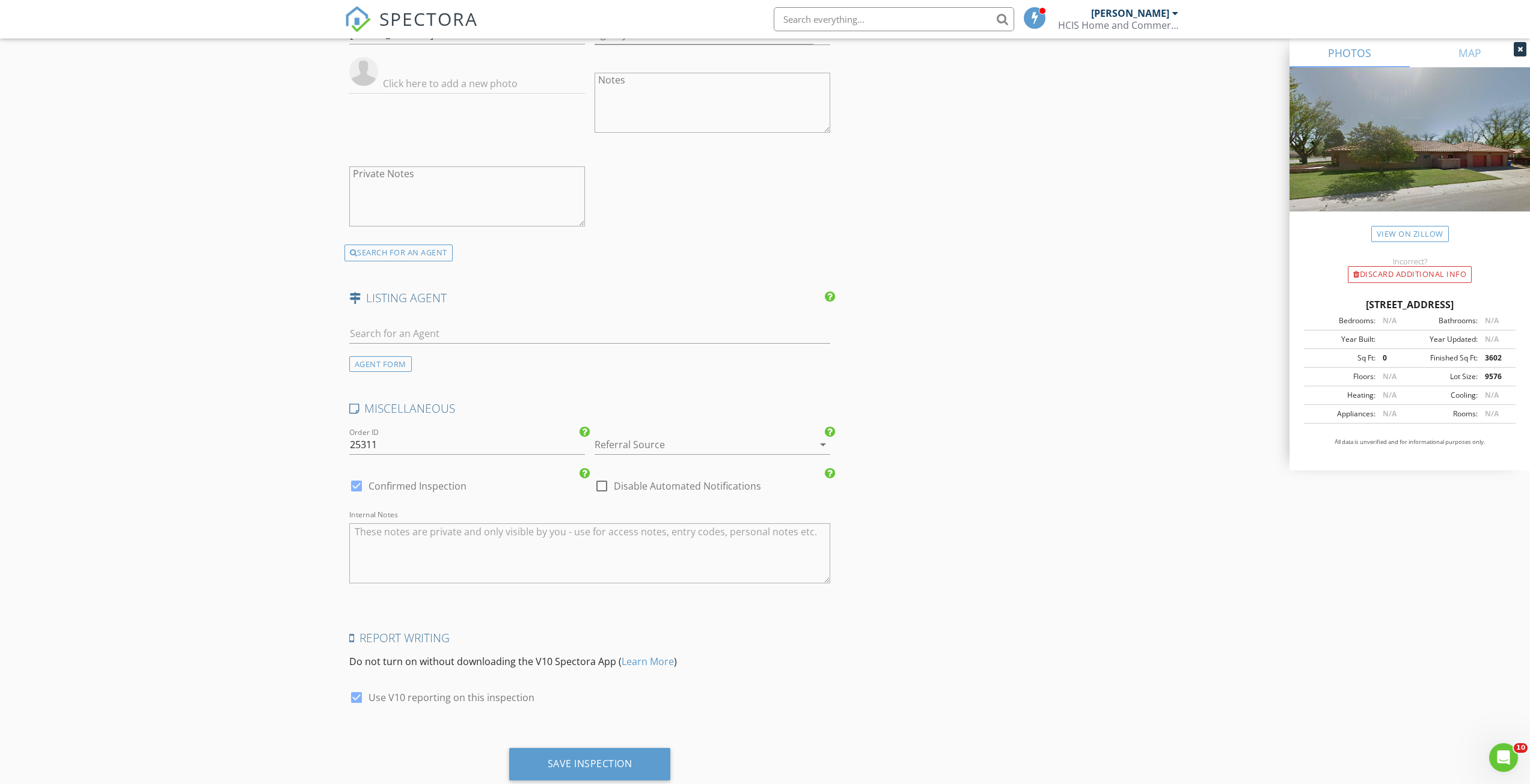
scroll to position [1546, 0]
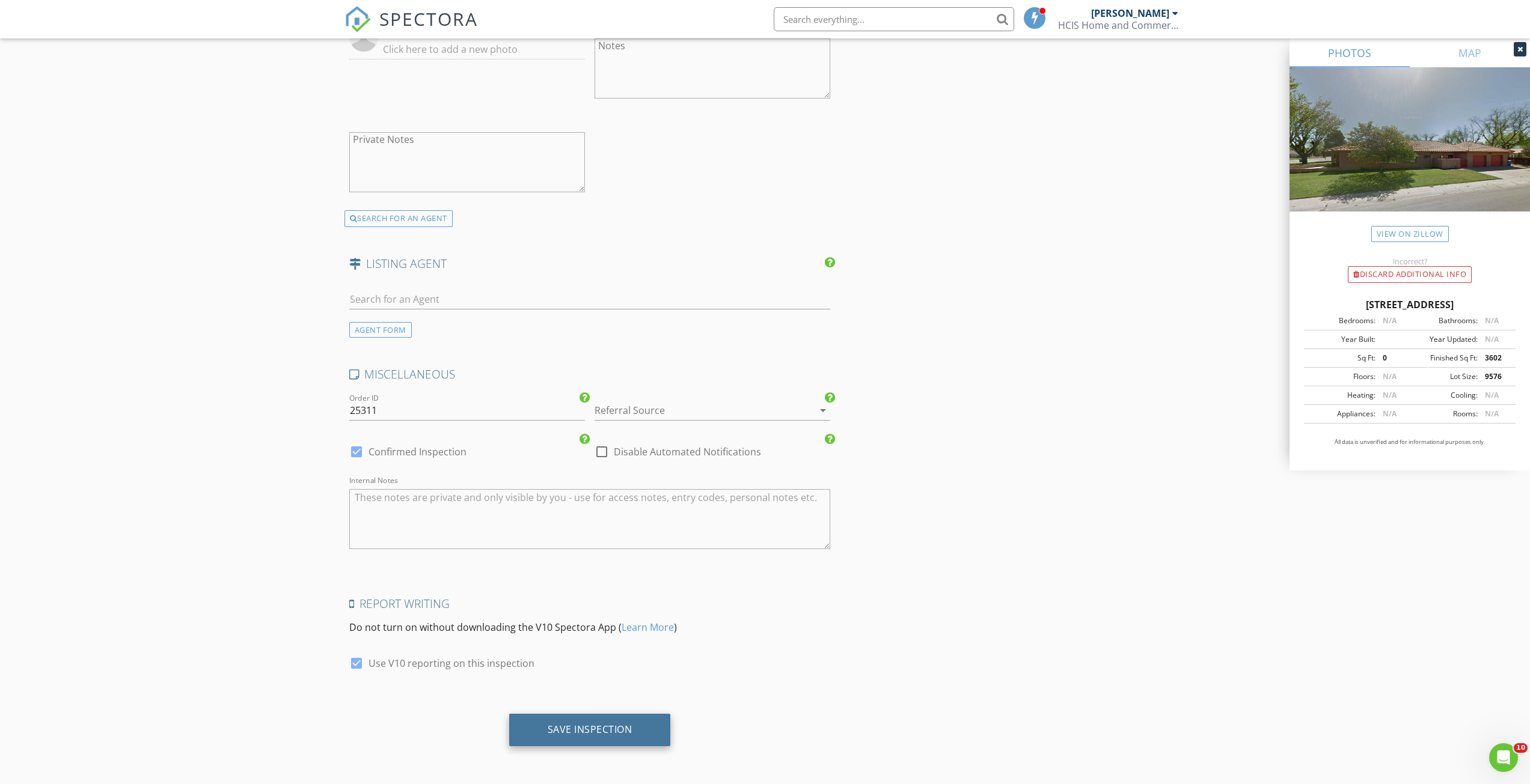
click at [641, 733] on div "Save Inspection" at bounding box center [590, 729] width 162 height 32
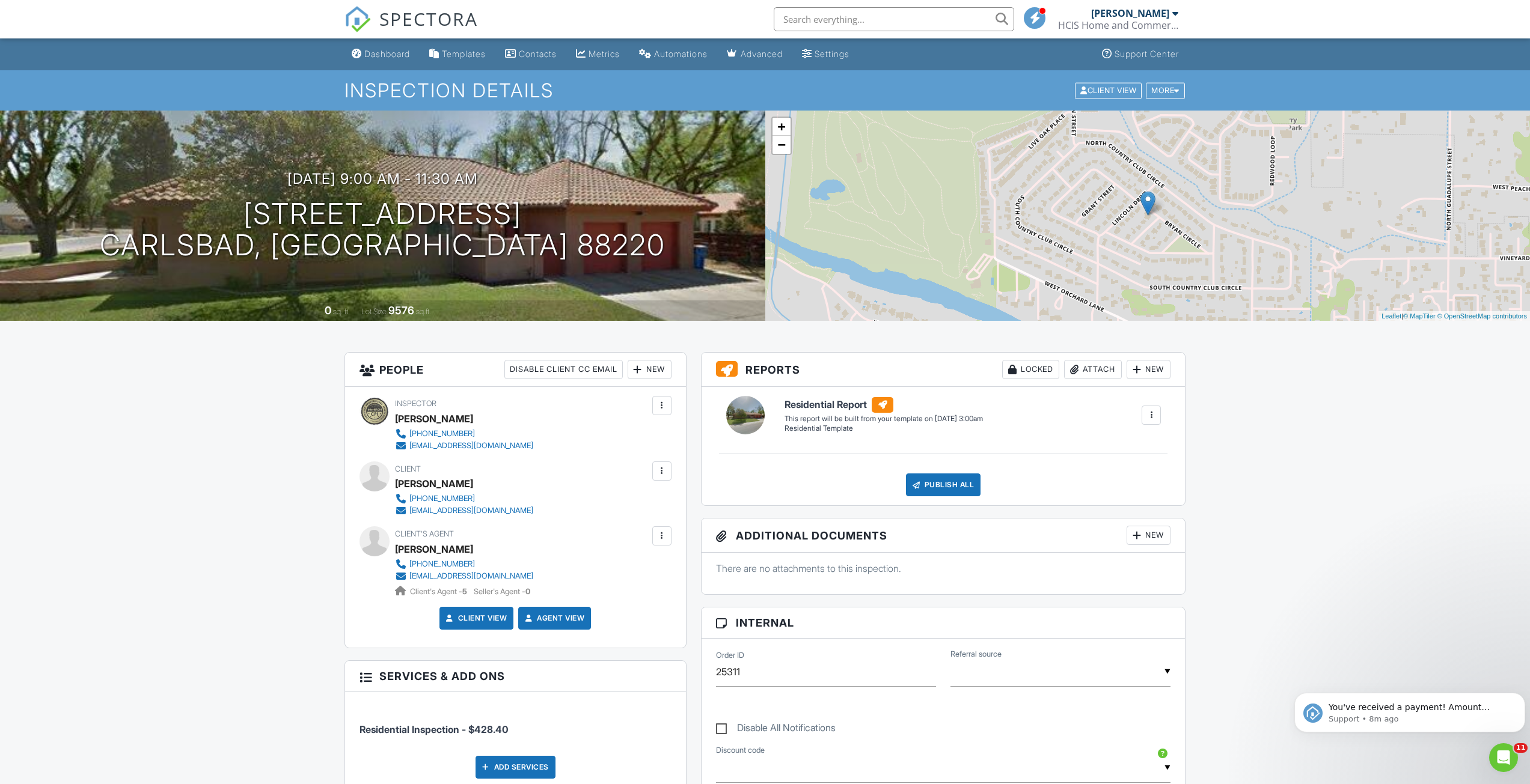
click at [1176, 16] on div at bounding box center [1175, 13] width 6 height 10
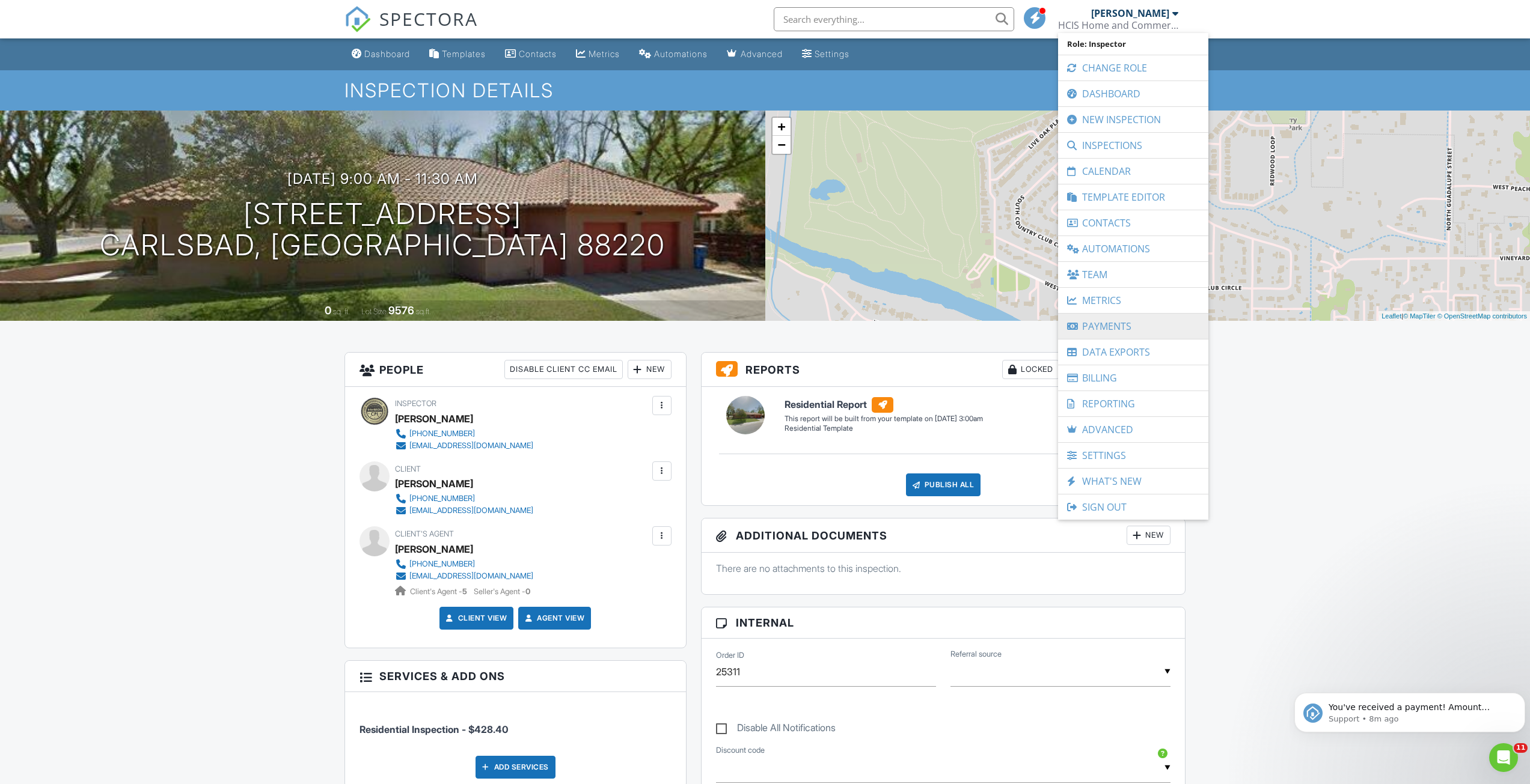
click at [1106, 331] on link "Payments" at bounding box center [1133, 326] width 138 height 25
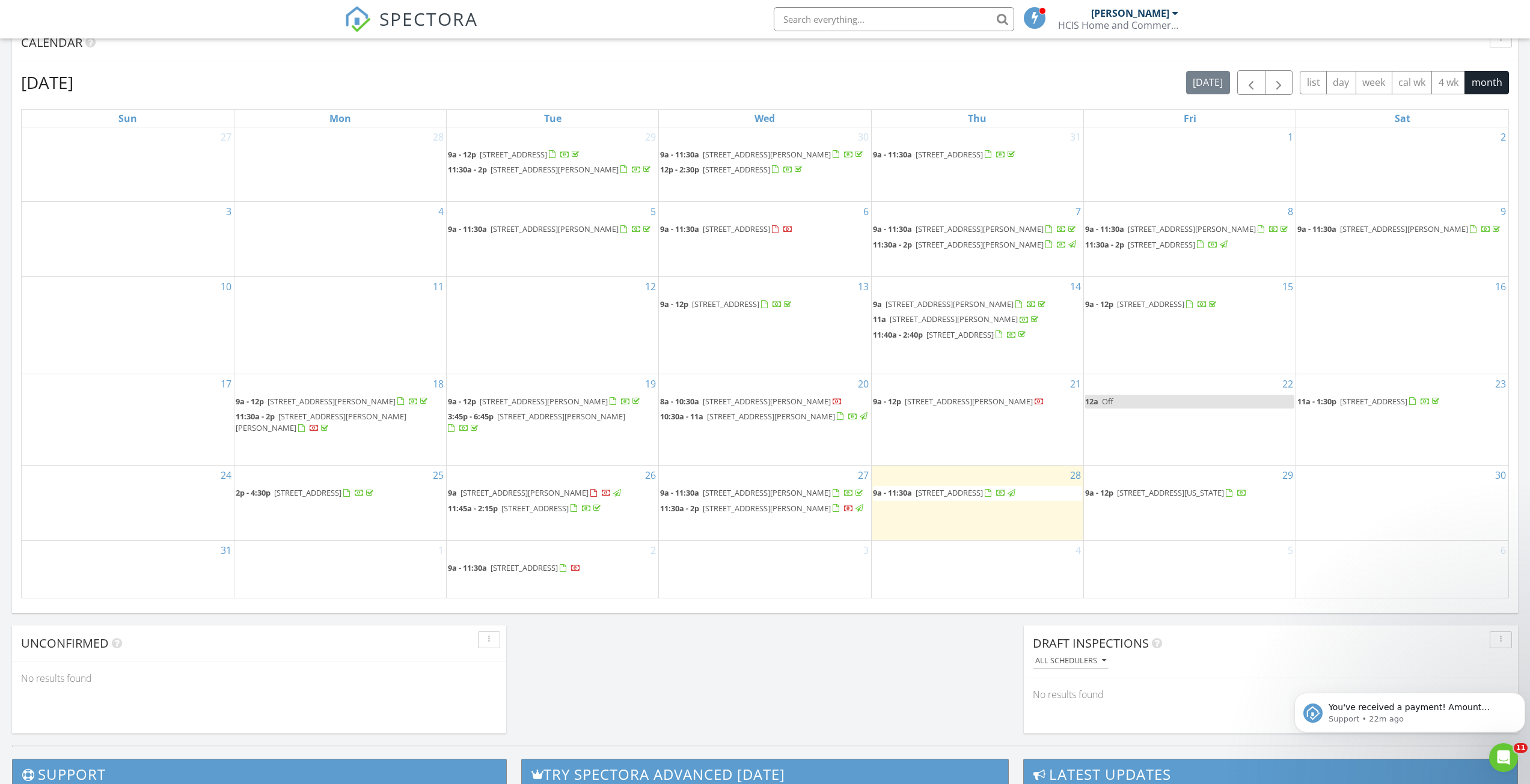
scroll to position [841, 0]
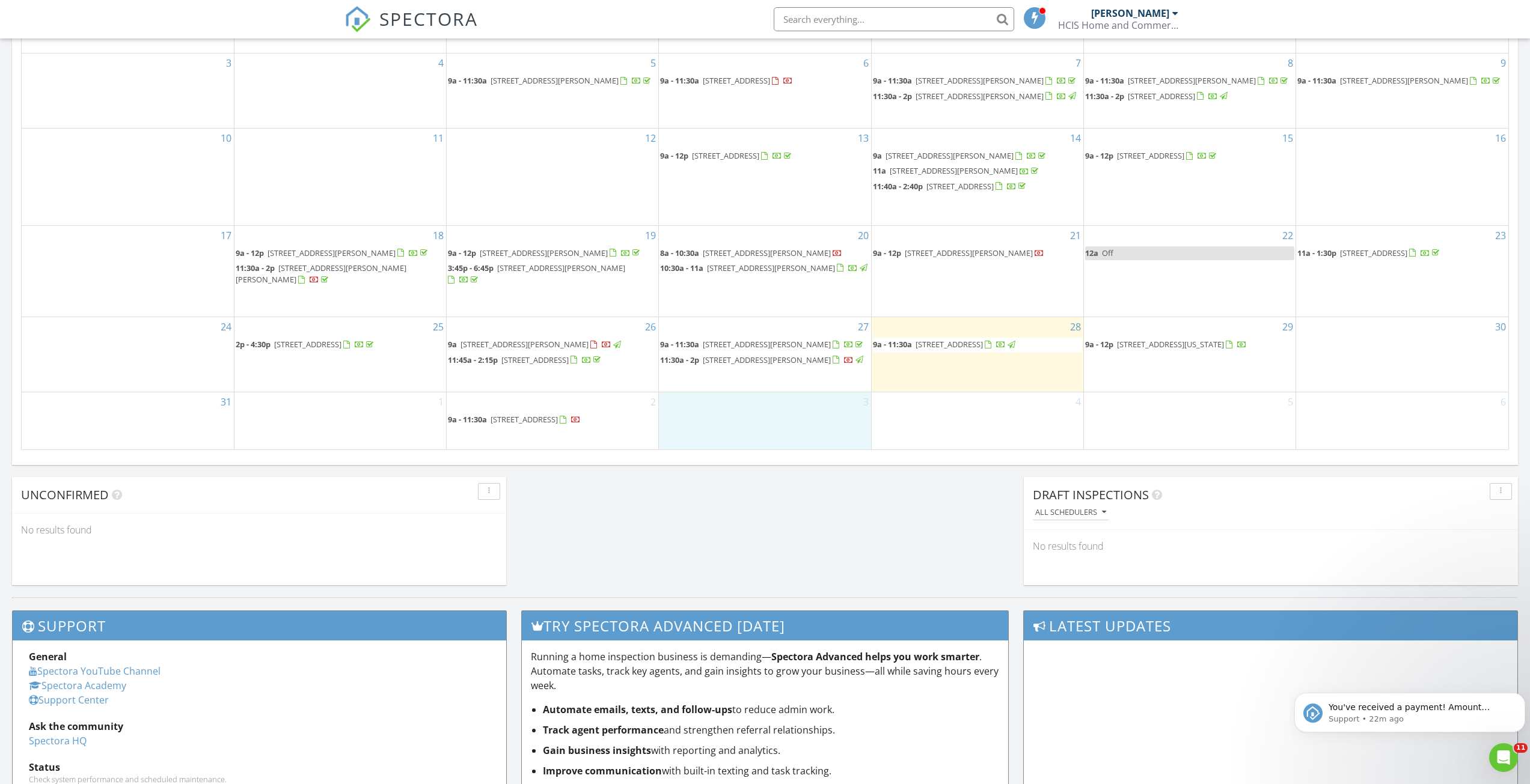
click at [730, 418] on div "3" at bounding box center [764, 420] width 211 height 56
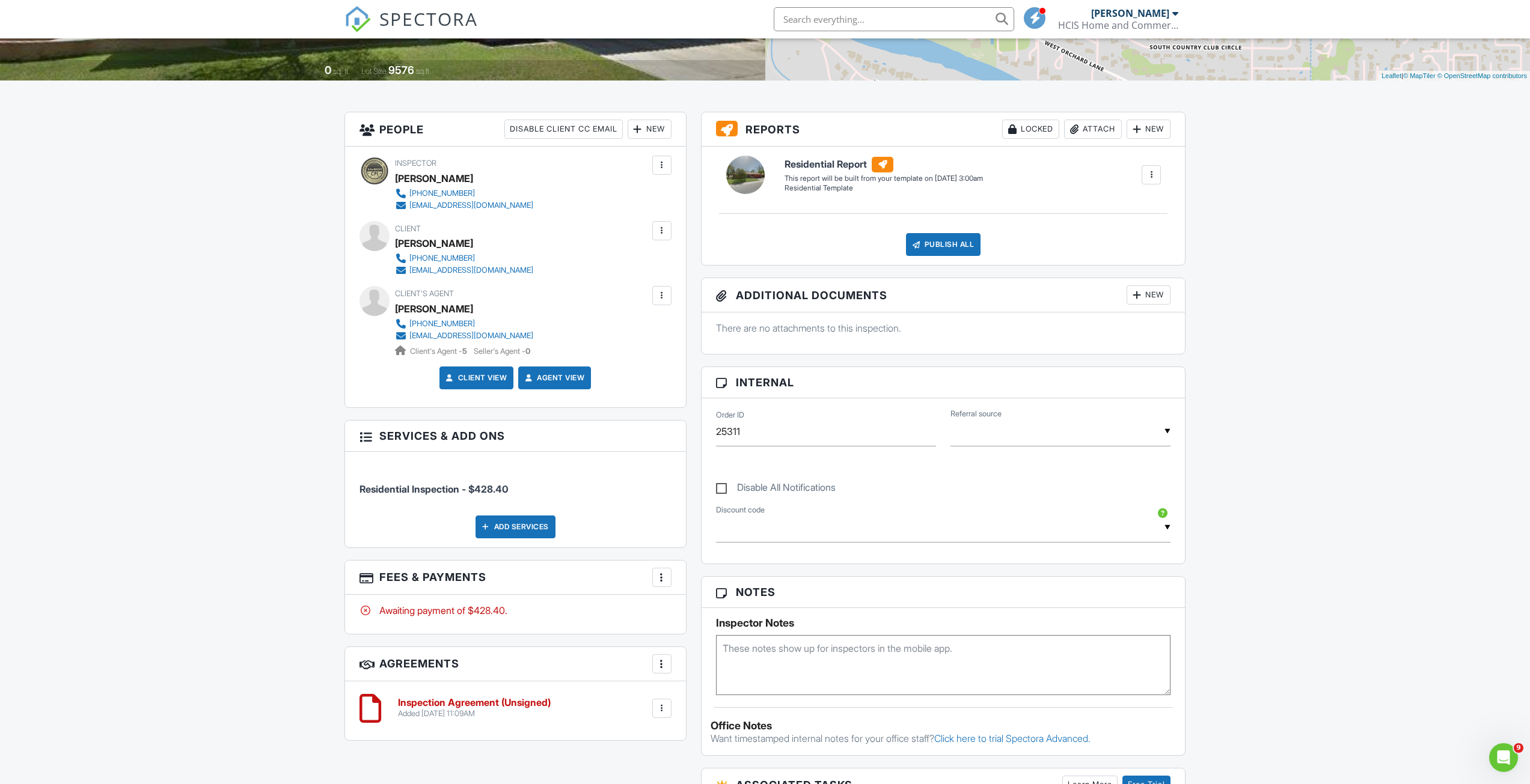
click at [489, 529] on div "Add Services" at bounding box center [516, 527] width 80 height 23
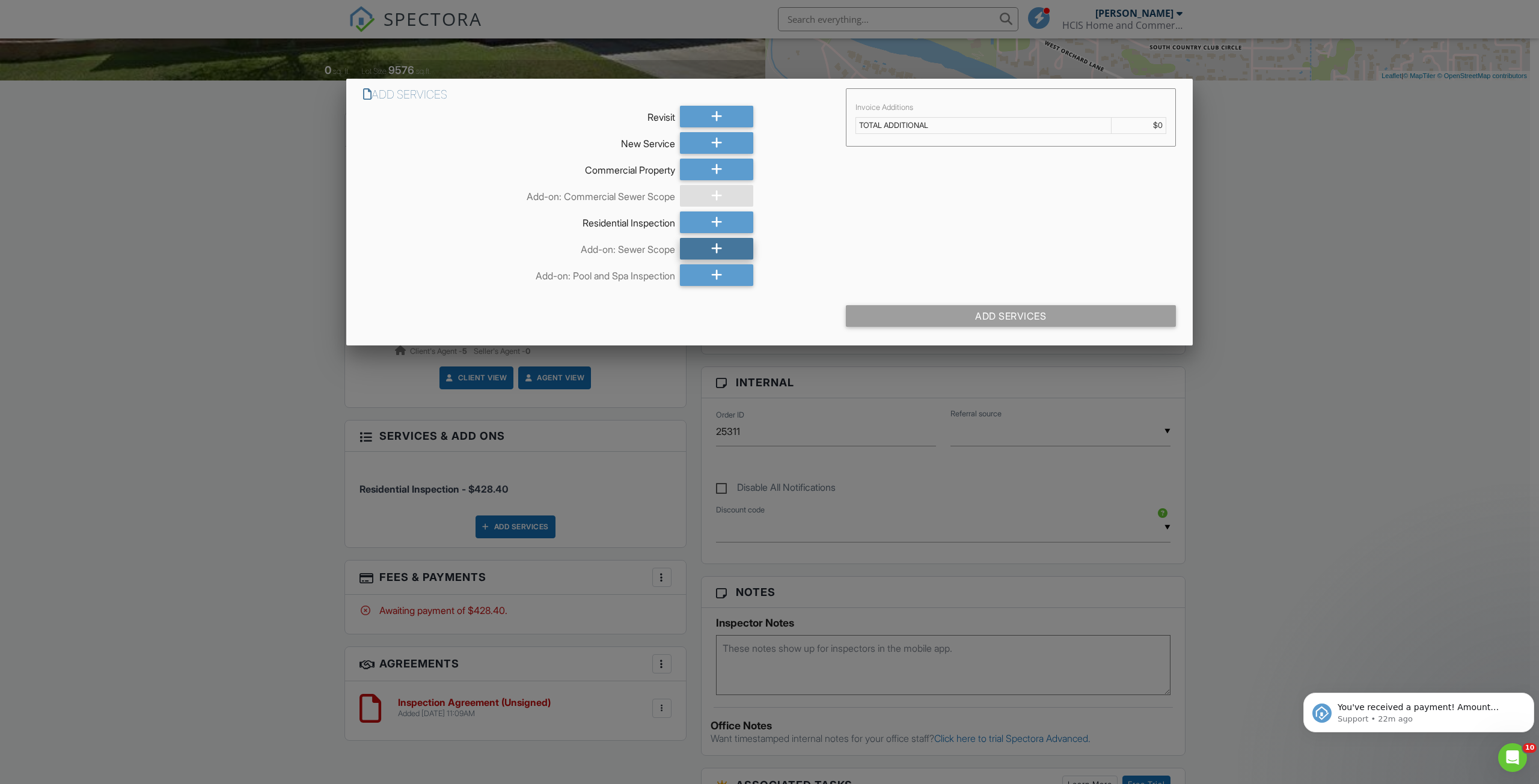
click at [705, 253] on div at bounding box center [716, 249] width 73 height 22
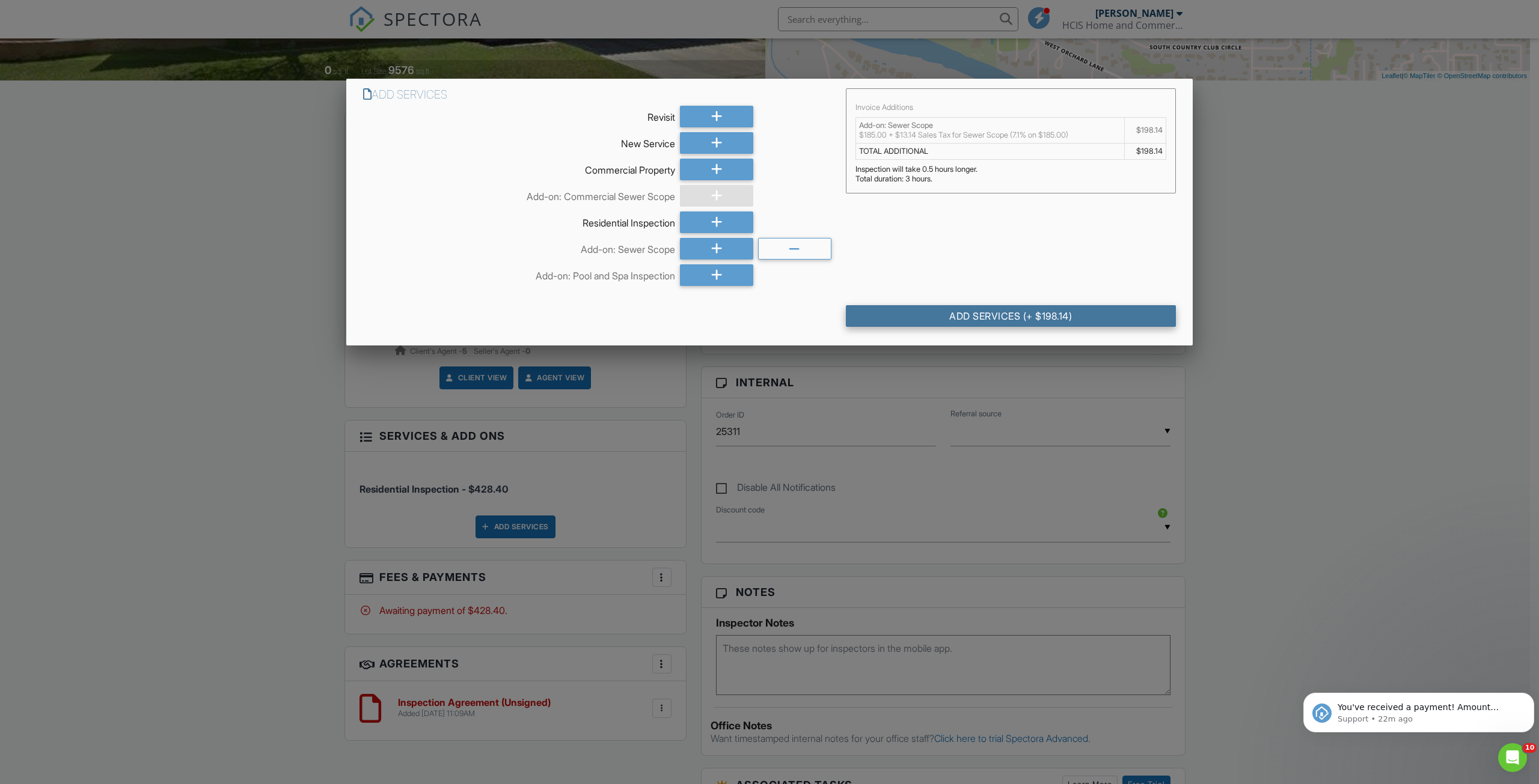
click at [1009, 320] on div "Add Services (+ $198.14)" at bounding box center [1011, 316] width 330 height 22
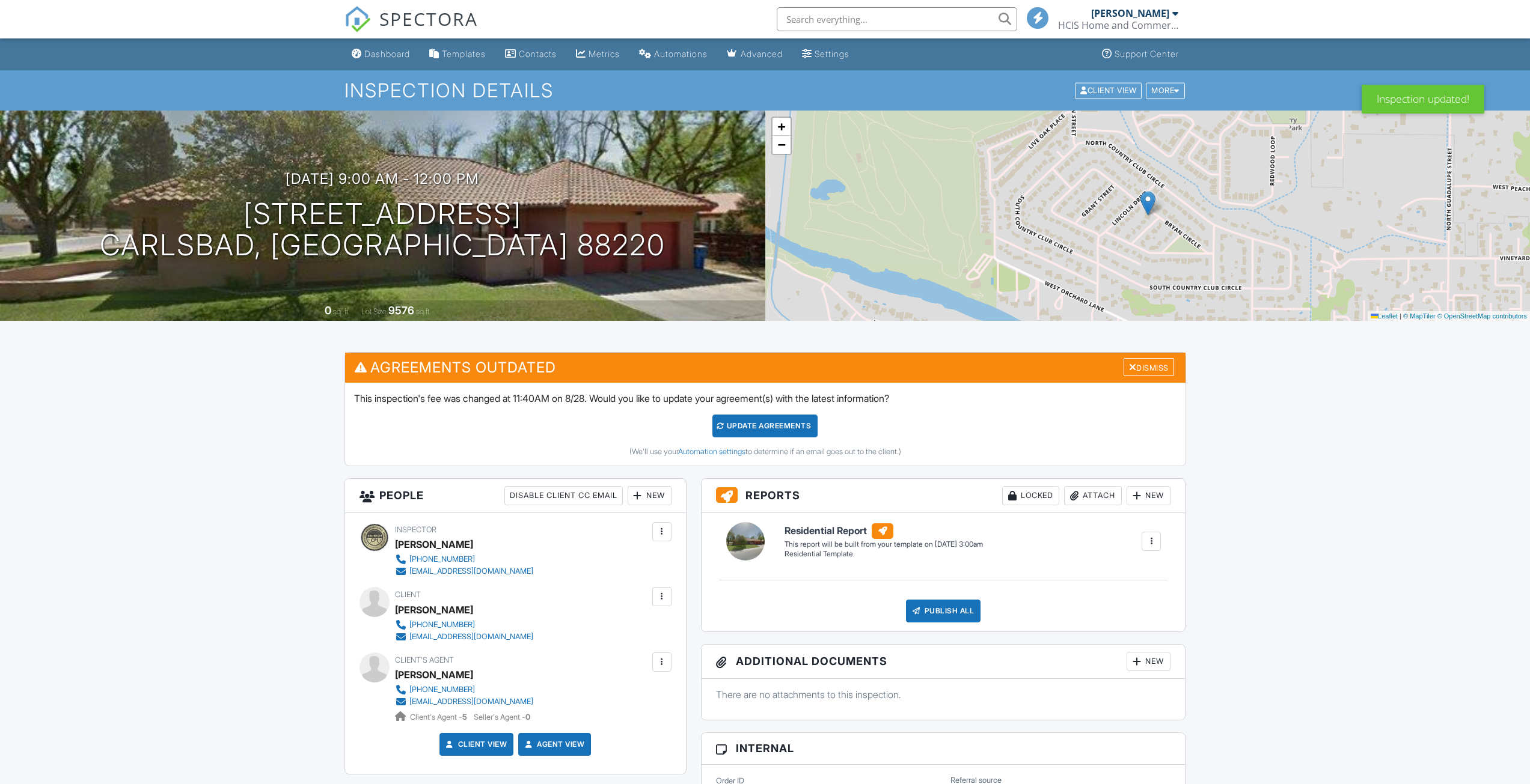
click at [752, 427] on div "Update Agreements" at bounding box center [765, 426] width 105 height 23
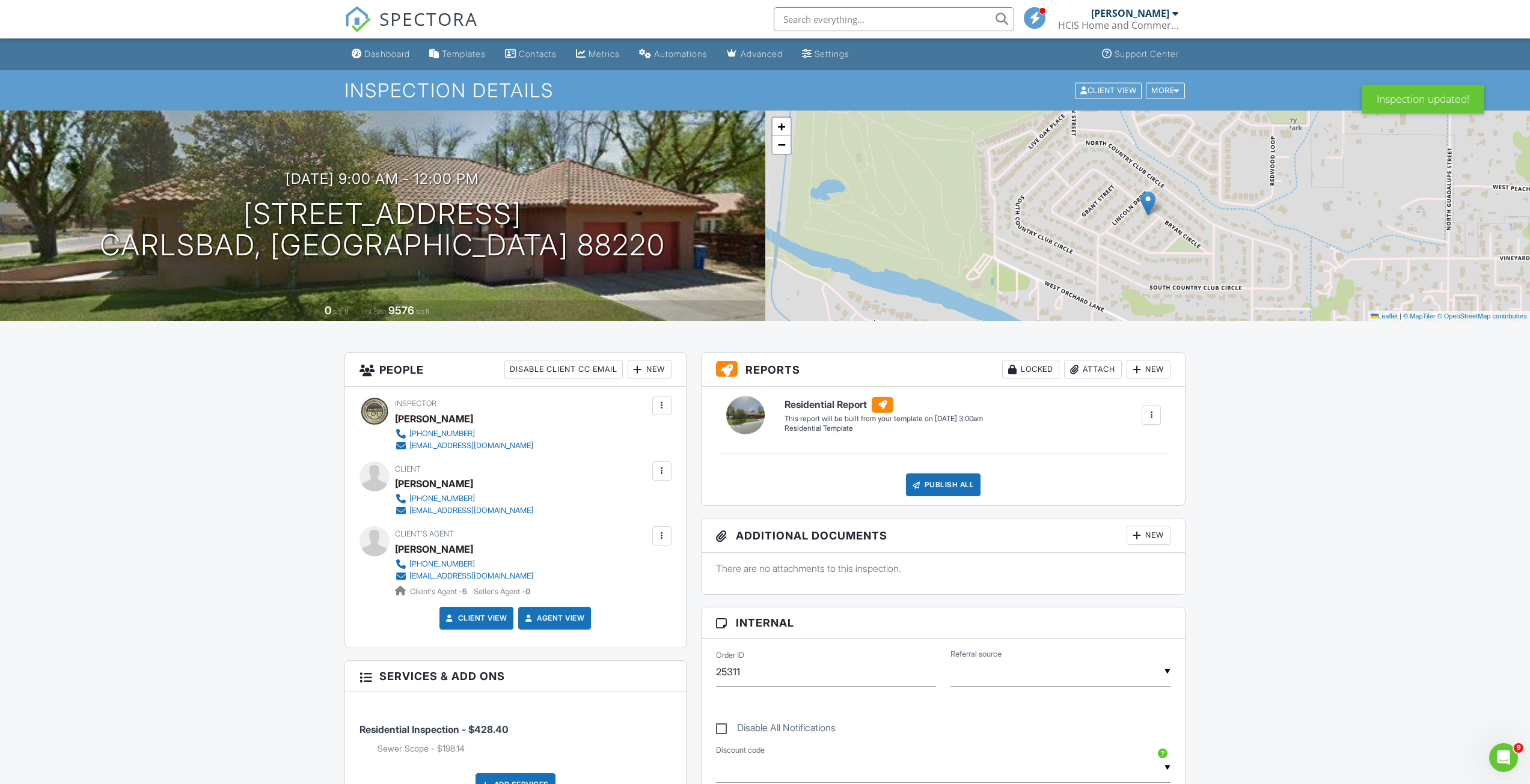
click at [406, 16] on span "SPECTORA" at bounding box center [428, 18] width 98 height 25
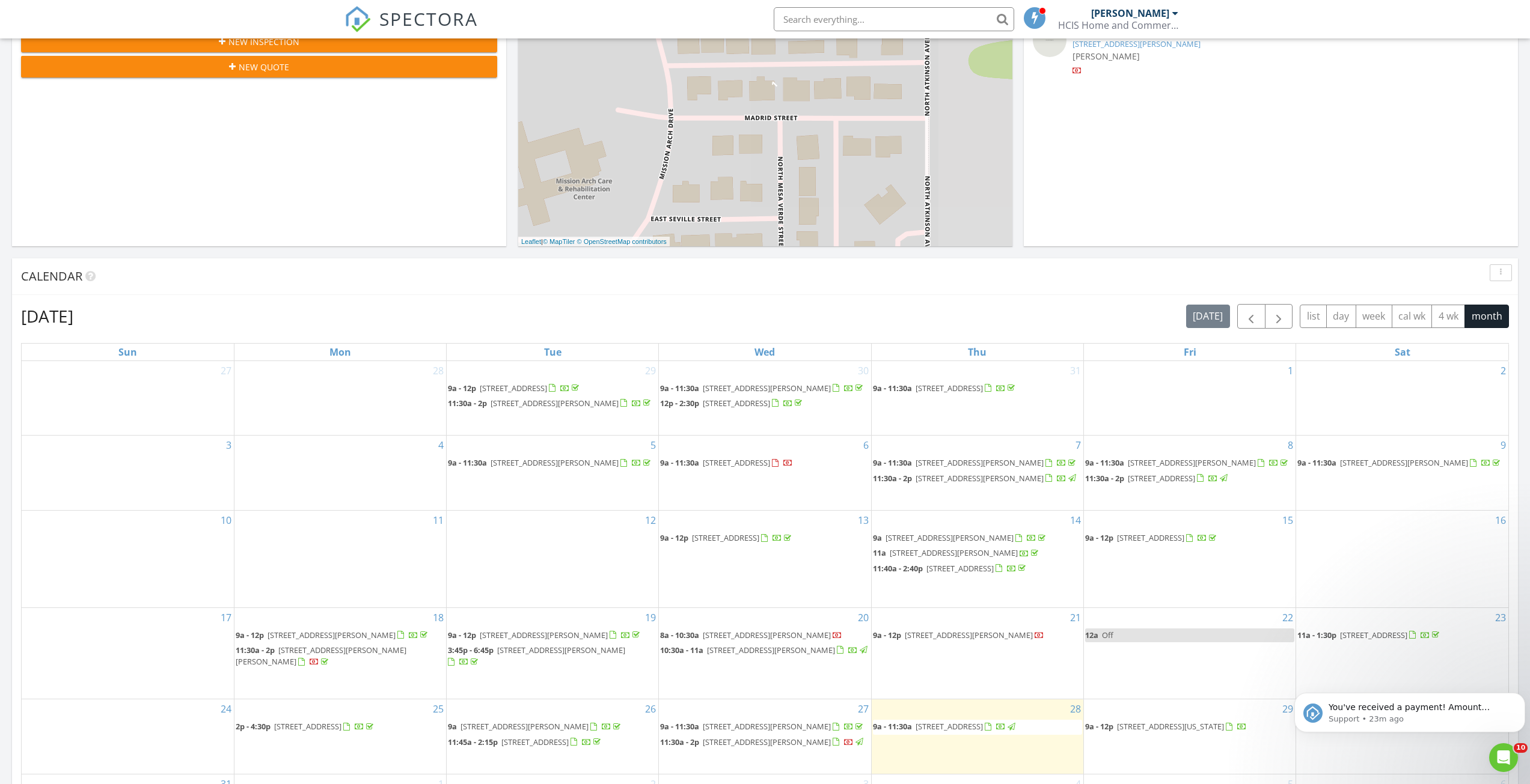
scroll to position [781, 0]
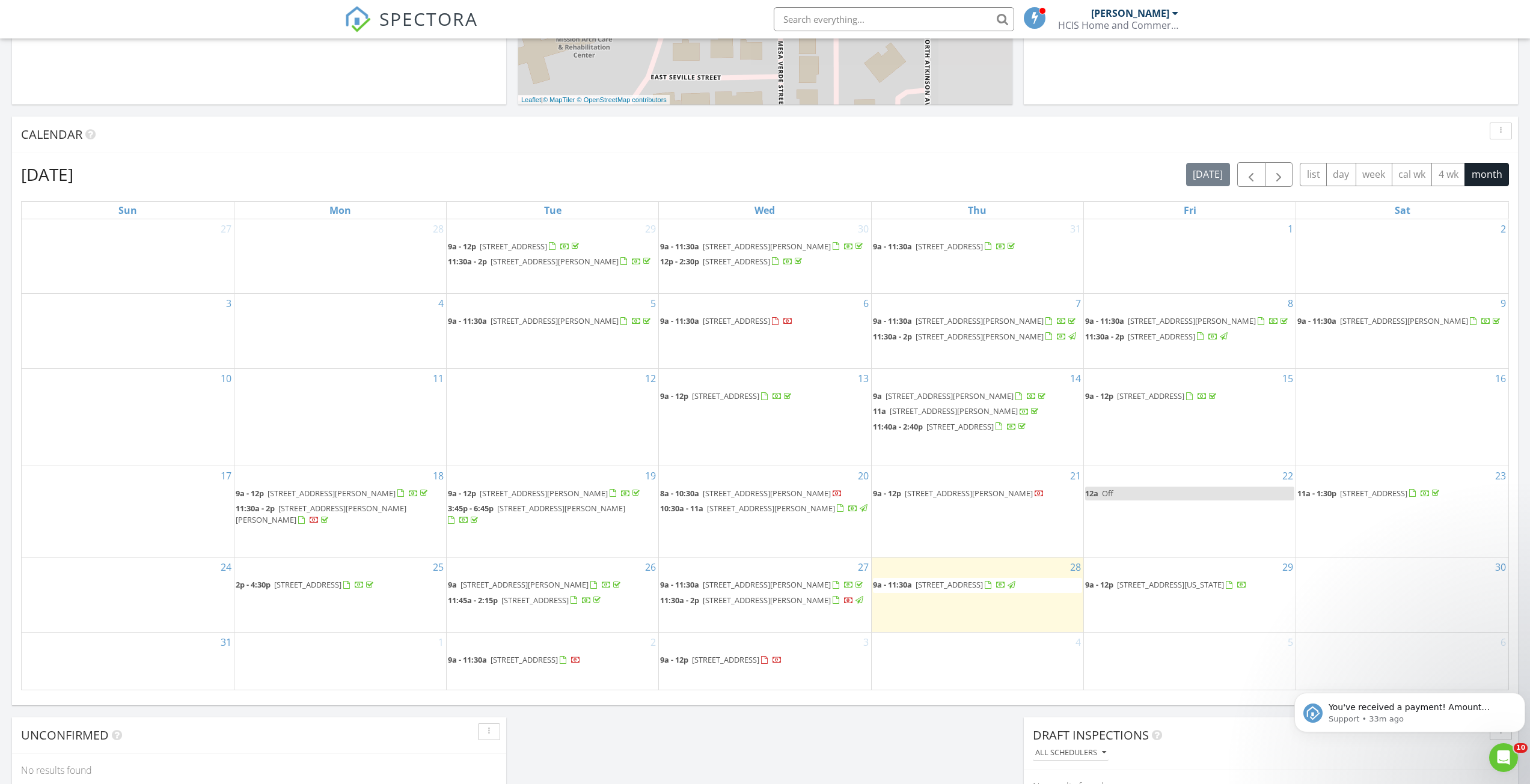
click at [1179, 590] on span "[STREET_ADDRESS][US_STATE]" at bounding box center [1171, 584] width 107 height 11
click at [948, 660] on div "4" at bounding box center [977, 661] width 211 height 56
drag, startPoint x: 1155, startPoint y: 666, endPoint x: 1166, endPoint y: 662, distance: 11.7
click at [1166, 662] on div "5" at bounding box center [1190, 661] width 211 height 56
click at [989, 658] on div "4" at bounding box center [977, 661] width 211 height 56
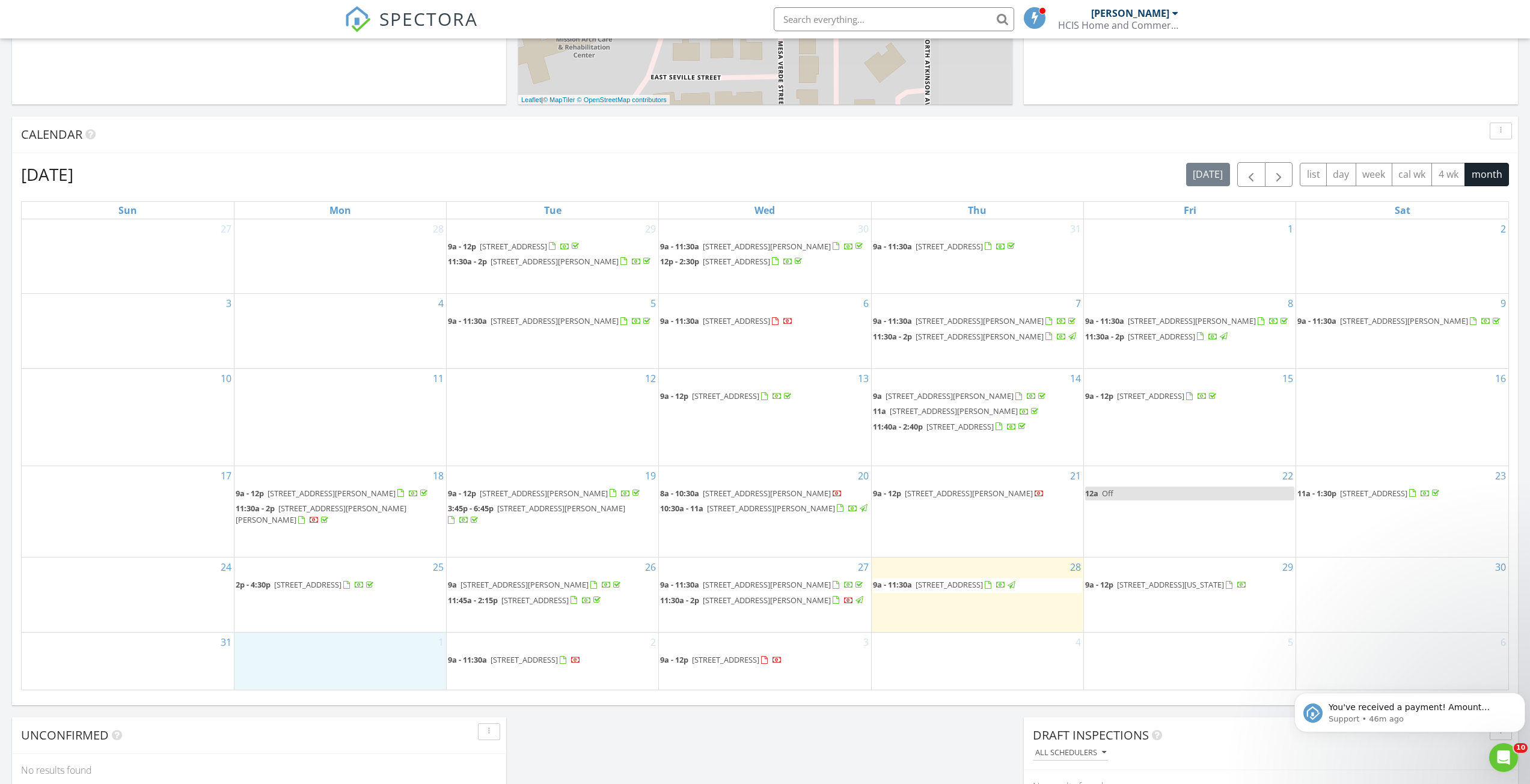
click at [398, 660] on div "1" at bounding box center [340, 661] width 211 height 56
click at [544, 663] on body "SPECTORA Jeremy Holman HCIS Home and Commercial Inspection Services Role: Inspe…" at bounding box center [765, 344] width 1530 height 1890
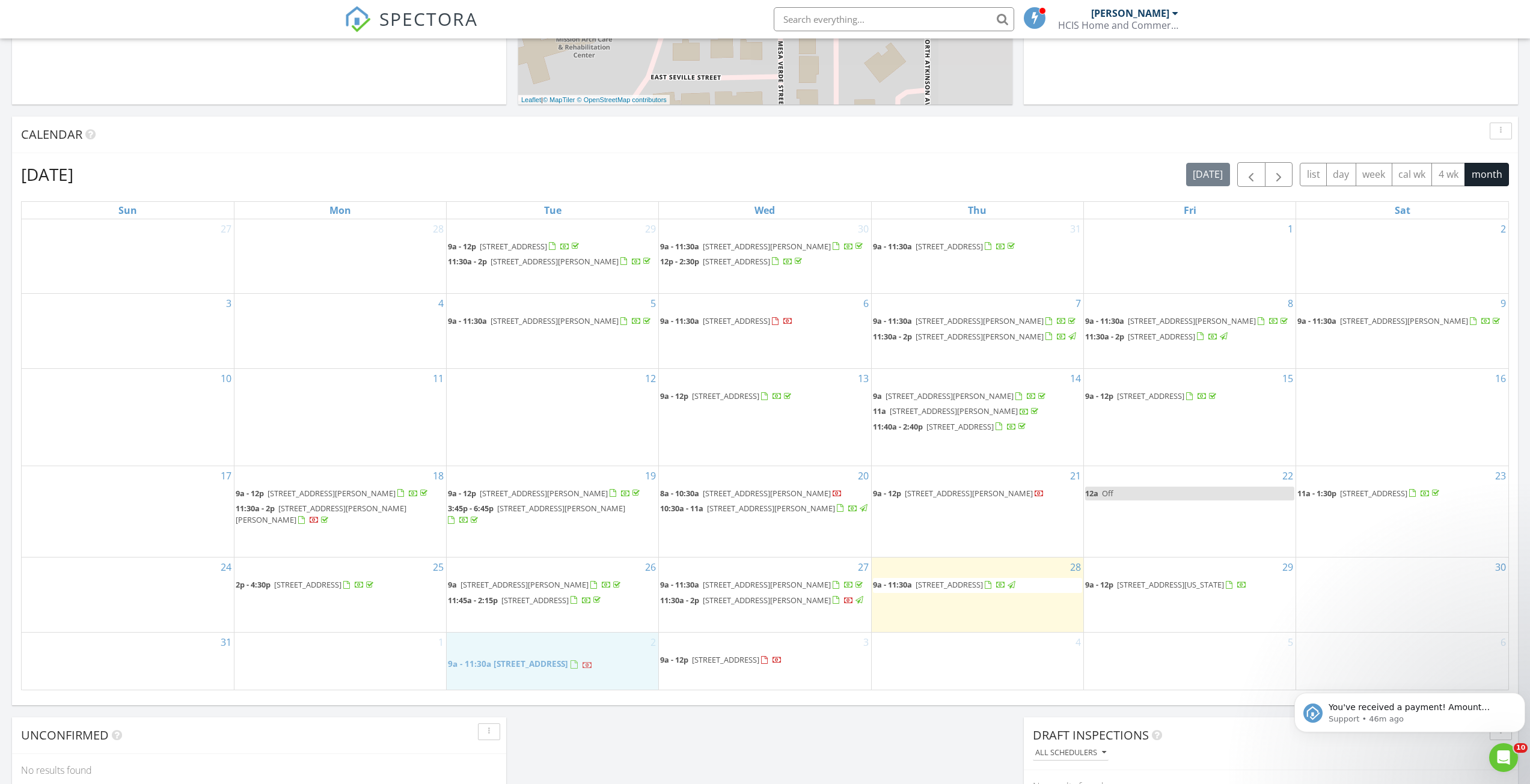
click at [759, 663] on span "[STREET_ADDRESS]" at bounding box center [725, 660] width 67 height 11
click at [937, 675] on div "4" at bounding box center [977, 661] width 211 height 56
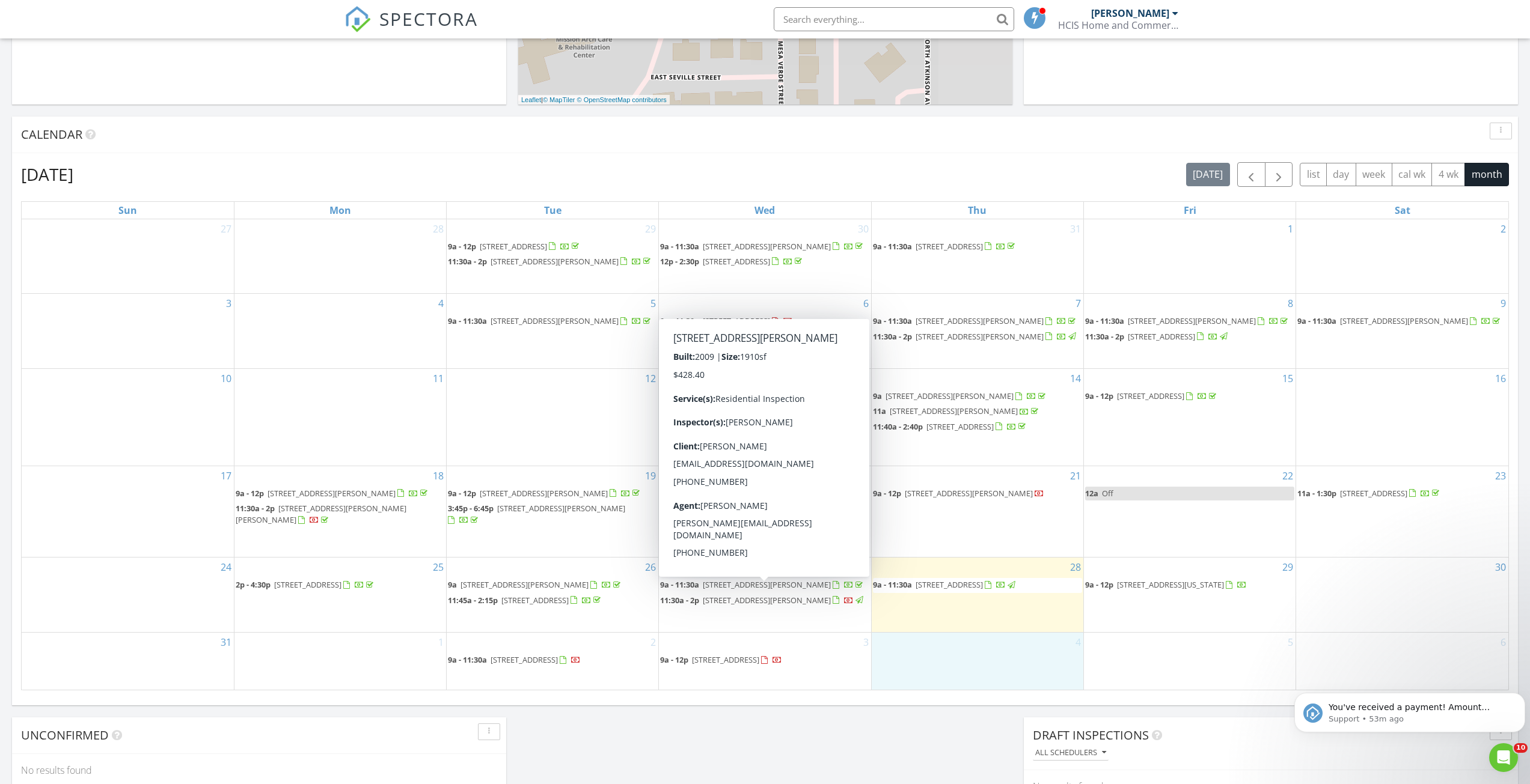
click at [791, 590] on span "[STREET_ADDRESS][PERSON_NAME]" at bounding box center [767, 584] width 128 height 11
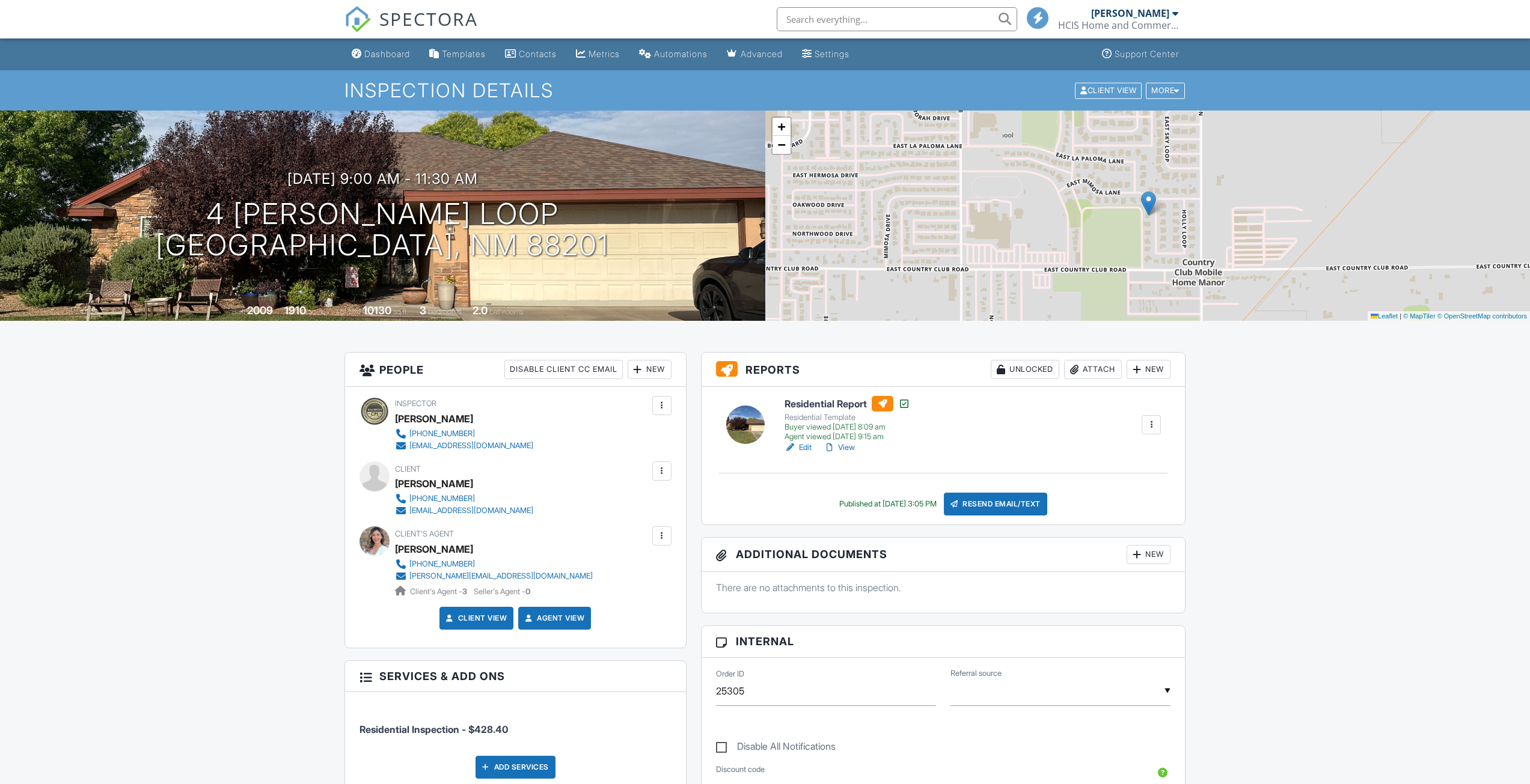
click at [803, 446] on link "Edit" at bounding box center [798, 448] width 27 height 12
